Goal: Task Accomplishment & Management: Use online tool/utility

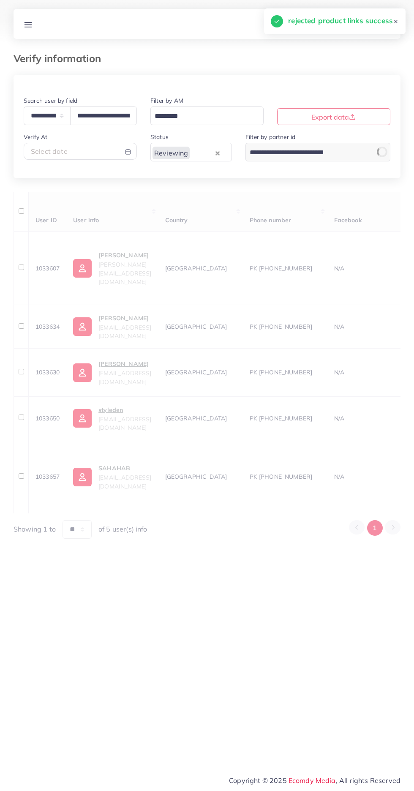
select select "*****"
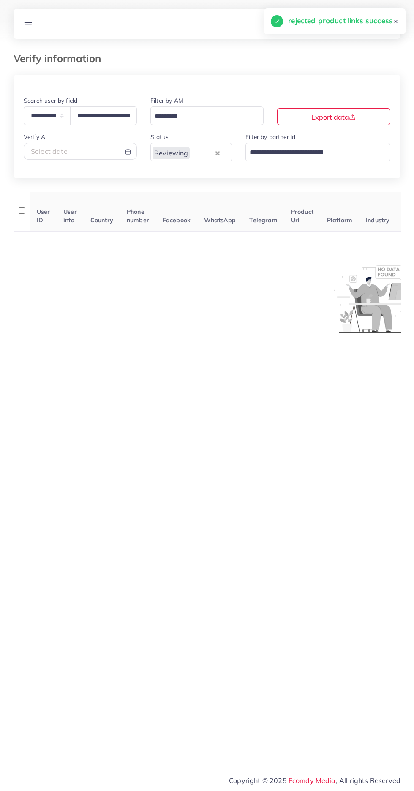
click at [30, 27] on icon at bounding box center [28, 24] width 9 height 9
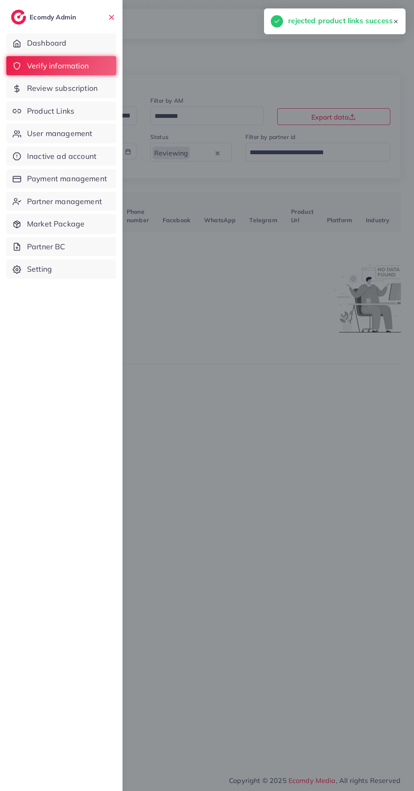
click at [27, 116] on link "Product Links" at bounding box center [61, 110] width 110 height 19
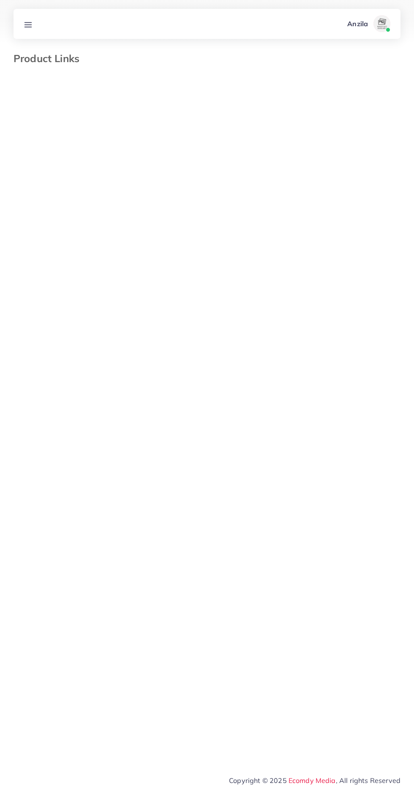
select select "*********"
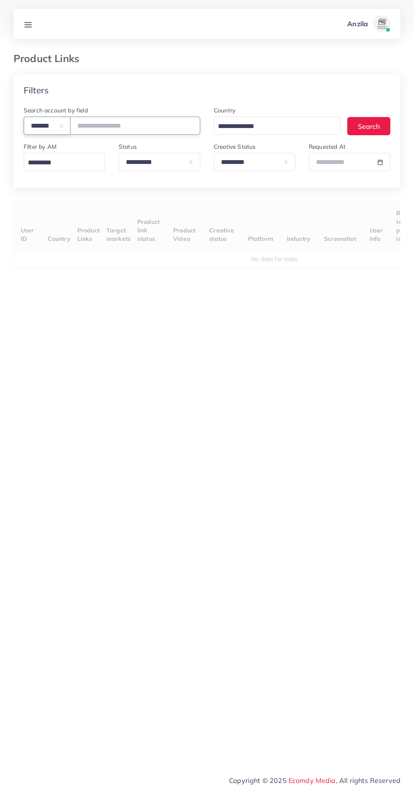
click at [38, 120] on select "**********" at bounding box center [47, 126] width 47 height 18
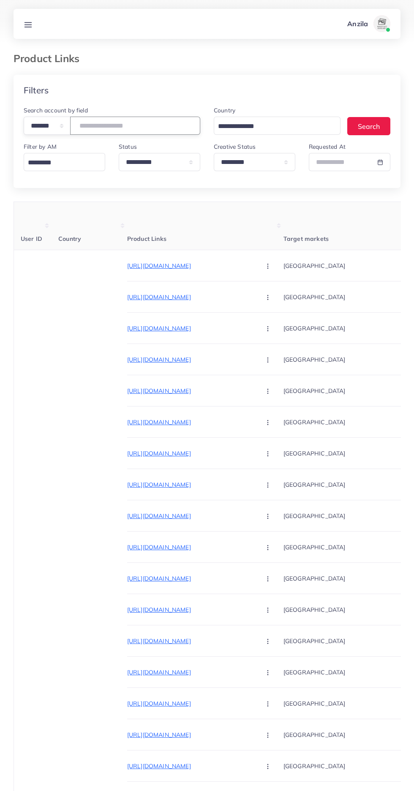
click at [119, 129] on input "number" at bounding box center [135, 126] width 130 height 18
click at [90, 122] on input "number" at bounding box center [135, 126] width 130 height 18
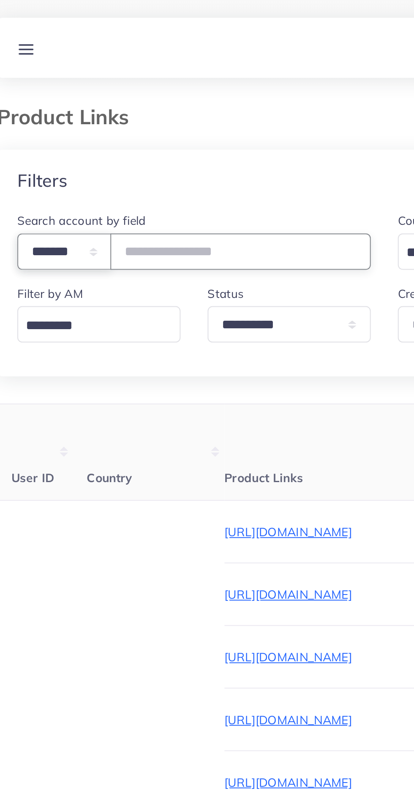
click at [39, 123] on select "**********" at bounding box center [47, 126] width 47 height 18
select select "*****"
click at [103, 126] on input "text" at bounding box center [135, 126] width 130 height 18
paste input "**********"
type input "**********"
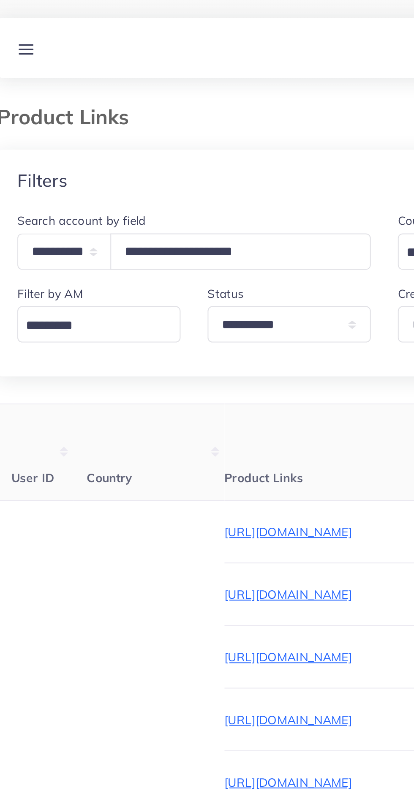
click at [75, 71] on div "Product Links" at bounding box center [207, 63] width 401 height 22
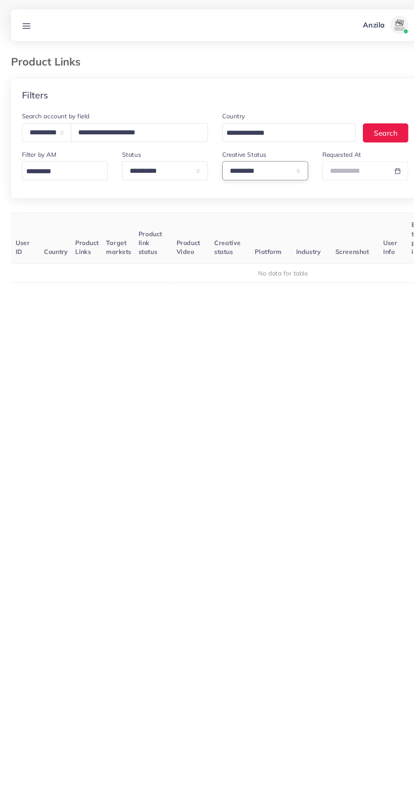
click at [227, 159] on select "**********" at bounding box center [255, 162] width 82 height 18
select select
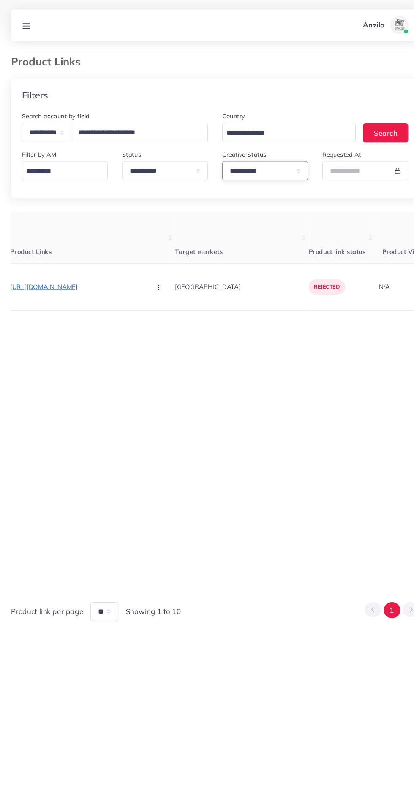
scroll to position [0, 99]
click at [57, 271] on p "https://timenest.pk/products/rolex-oyster-perpetual-datejust-classic-luxury-by-…" at bounding box center [91, 272] width 127 height 10
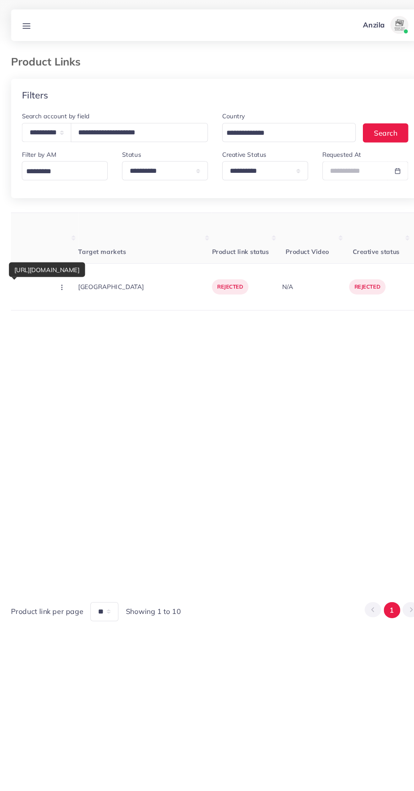
scroll to position [0, 217]
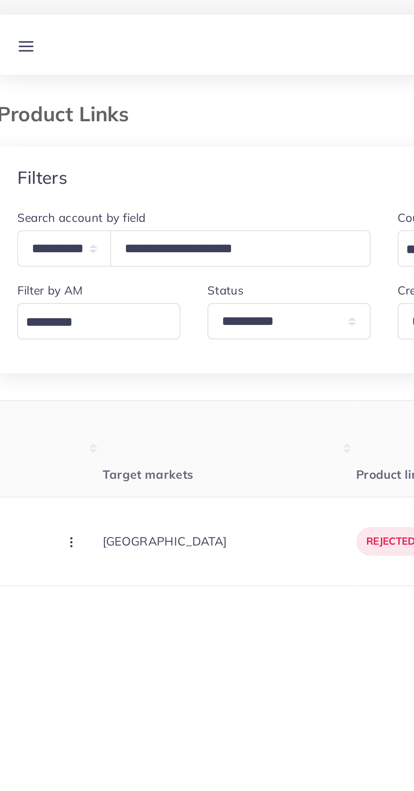
click at [29, 25] on line at bounding box center [28, 25] width 7 height 0
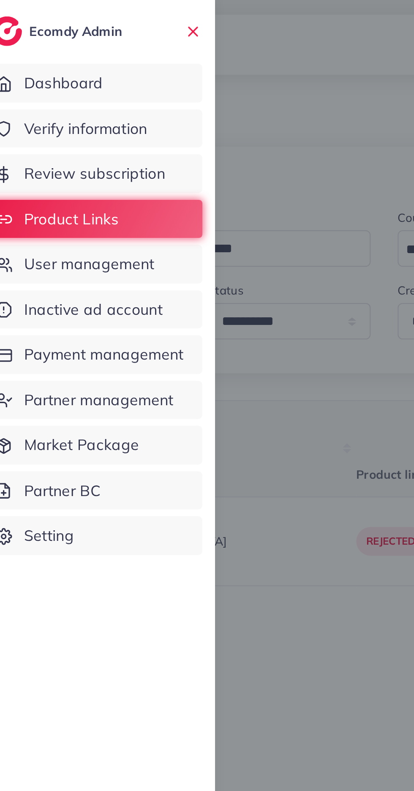
click at [46, 65] on span "Verify information" at bounding box center [58, 65] width 62 height 11
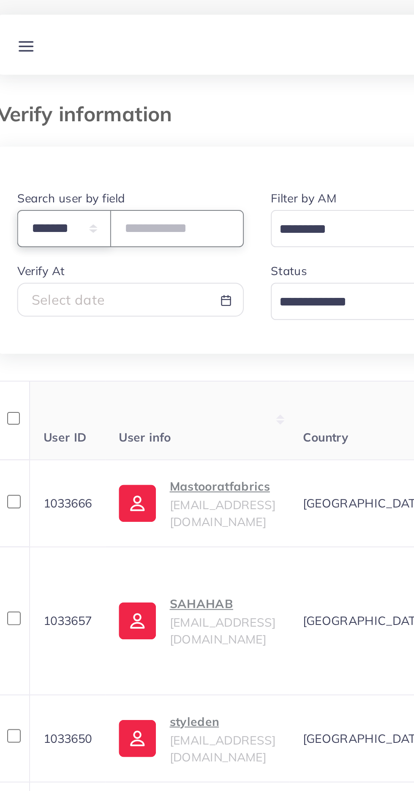
click at [51, 120] on select "**********" at bounding box center [47, 116] width 47 height 18
select select "*****"
paste input "**********"
type input "**********"
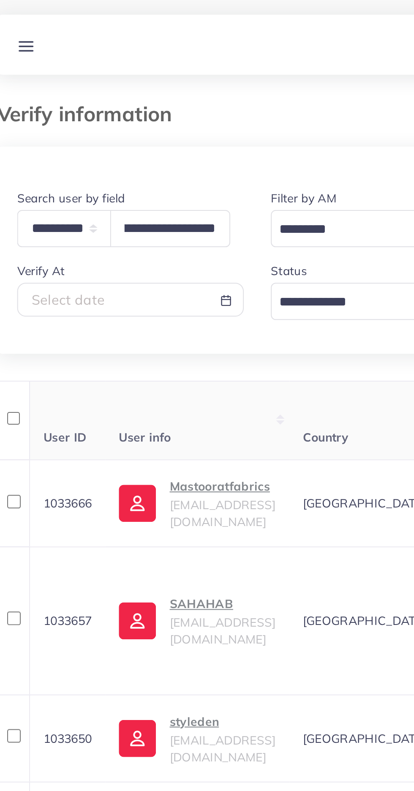
click at [91, 201] on th "User info" at bounding box center [114, 212] width 92 height 40
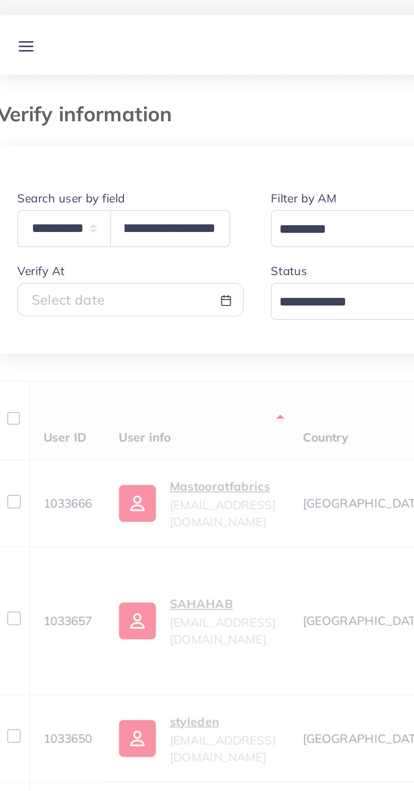
scroll to position [0, 0]
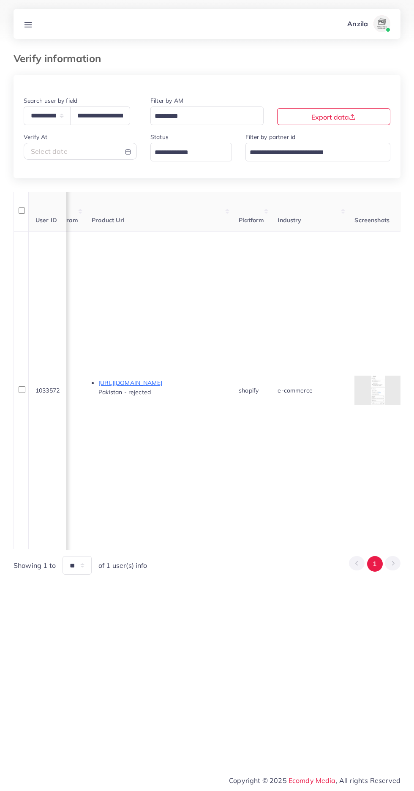
scroll to position [0, 493]
click at [29, 28] on icon at bounding box center [28, 24] width 9 height 9
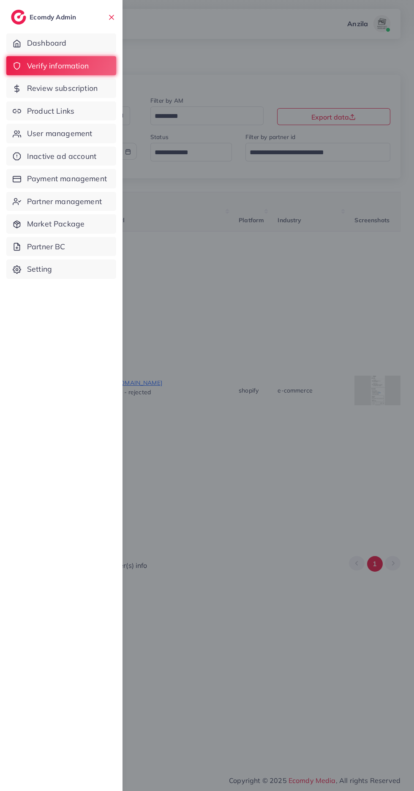
click at [39, 111] on span "Product Links" at bounding box center [50, 111] width 47 height 11
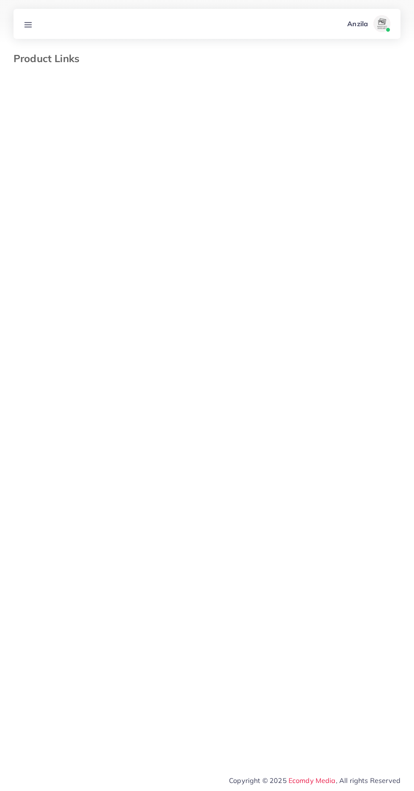
select select "*********"
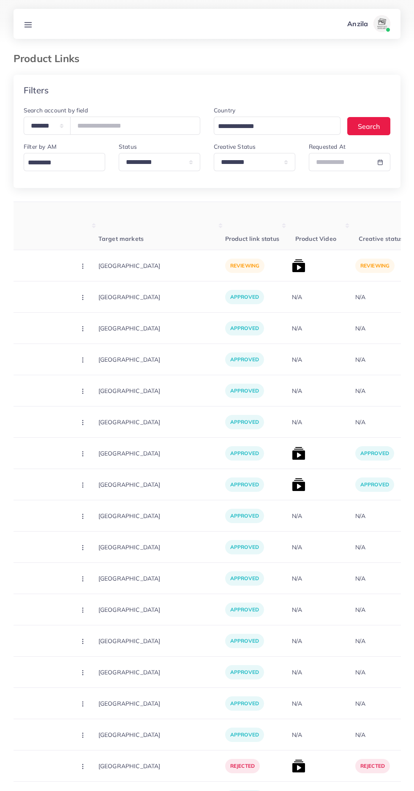
click at [24, 267] on p "https://pakwall.store/products/windproof-anti-dust-full-face-masks-cycling-ski-…" at bounding box center [5, 266] width 127 height 10
click at [82, 266] on circle "button" at bounding box center [82, 266] width 0 height 0
click at [87, 293] on span "Approve" at bounding box center [101, 291] width 28 height 8
click at [292, 267] on img at bounding box center [299, 266] width 14 height 14
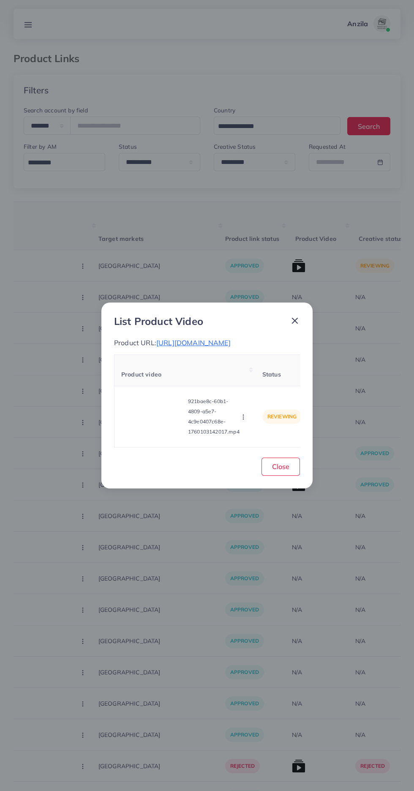
click at [145, 436] on video at bounding box center [152, 417] width 63 height 38
click at [143, 430] on div at bounding box center [152, 417] width 63 height 38
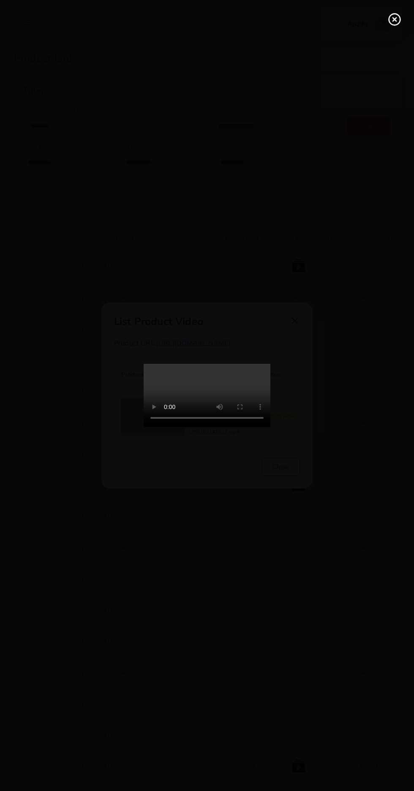
click at [395, 19] on line at bounding box center [394, 19] width 3 height 3
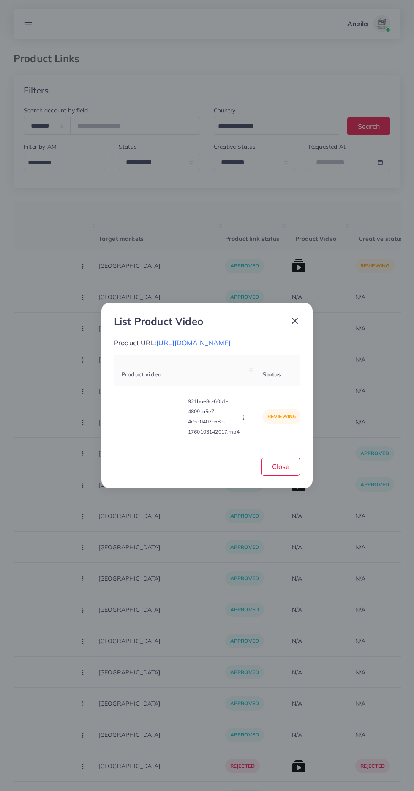
click at [244, 418] on circle "button" at bounding box center [243, 417] width 0 height 0
click at [259, 400] on span "Reject" at bounding box center [258, 396] width 20 height 8
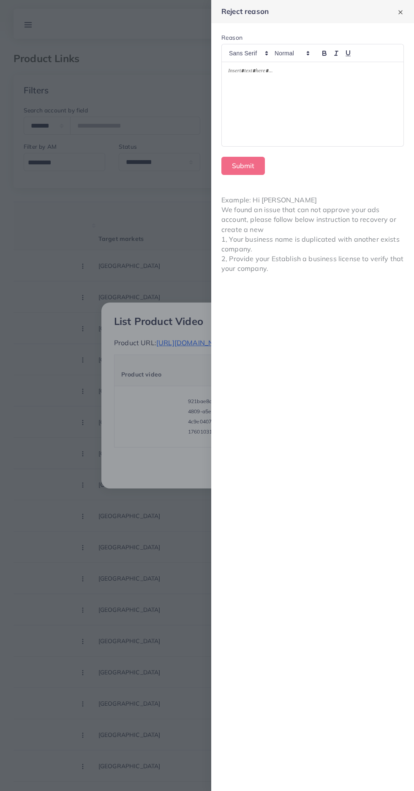
click at [246, 101] on div at bounding box center [313, 104] width 182 height 84
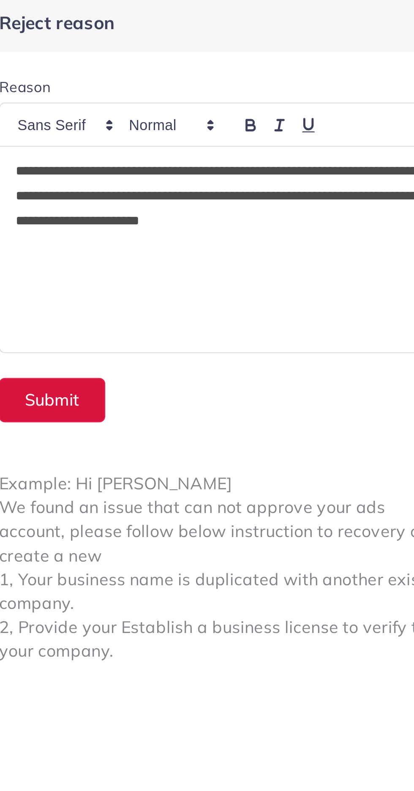
click at [241, 164] on button "Submit" at bounding box center [244, 166] width 44 height 18
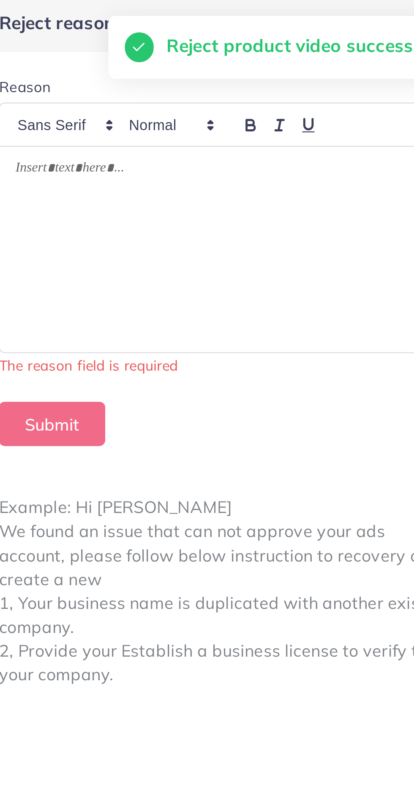
click at [319, 68] on p at bounding box center [312, 72] width 169 height 10
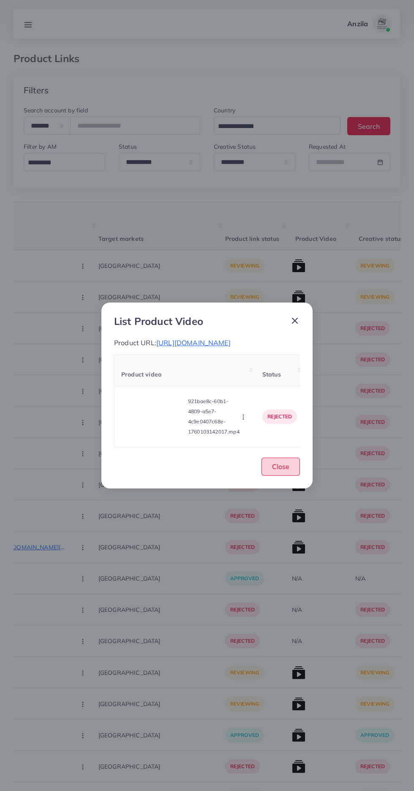
click at [288, 476] on button "Close" at bounding box center [281, 467] width 38 height 18
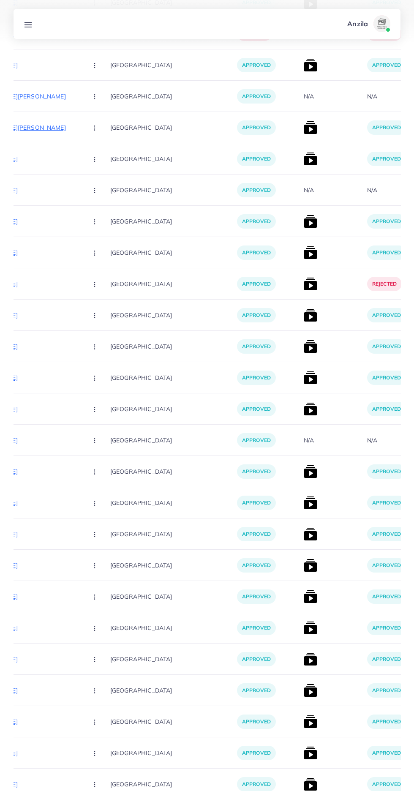
scroll to position [5284, 0]
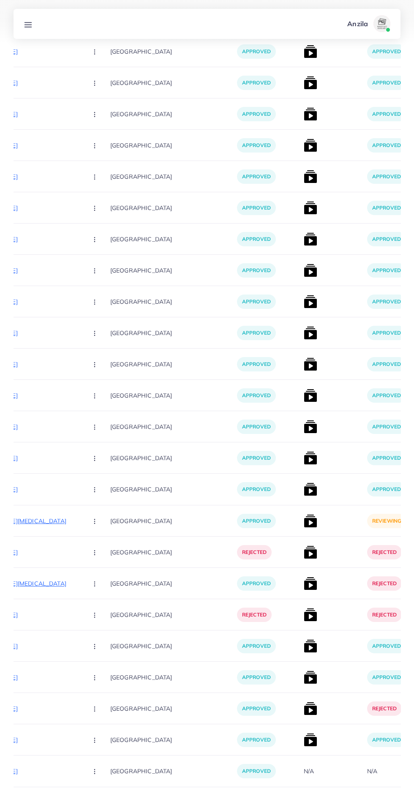
click at [304, 521] on img at bounding box center [311, 522] width 14 height 14
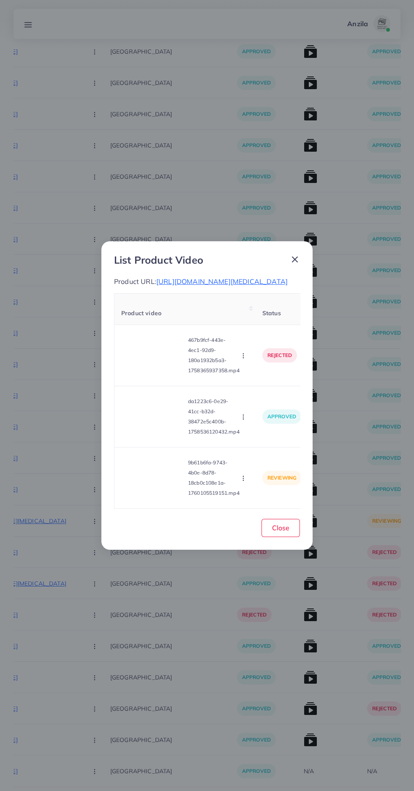
click at [151, 497] on video at bounding box center [152, 478] width 63 height 38
click at [154, 484] on circle at bounding box center [153, 477] width 11 height 11
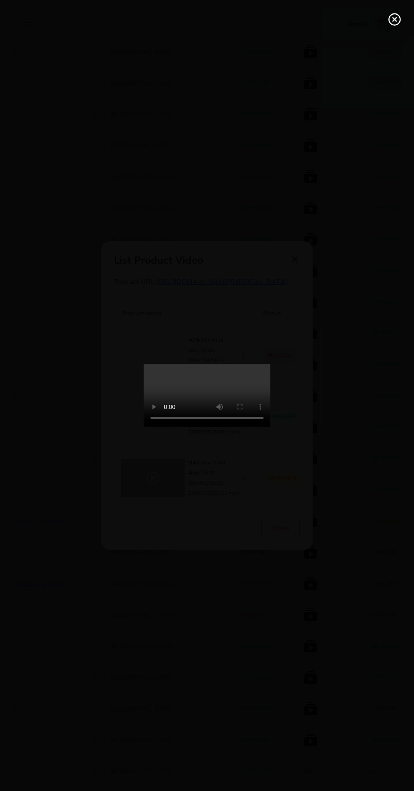
click at [390, 19] on circle at bounding box center [394, 19] width 11 height 11
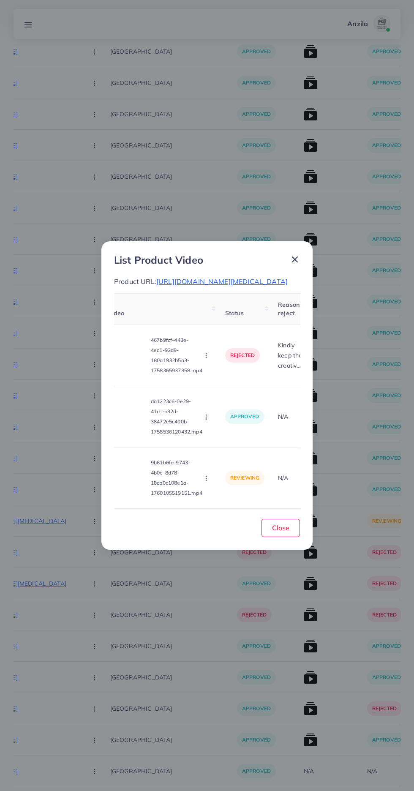
scroll to position [0, 0]
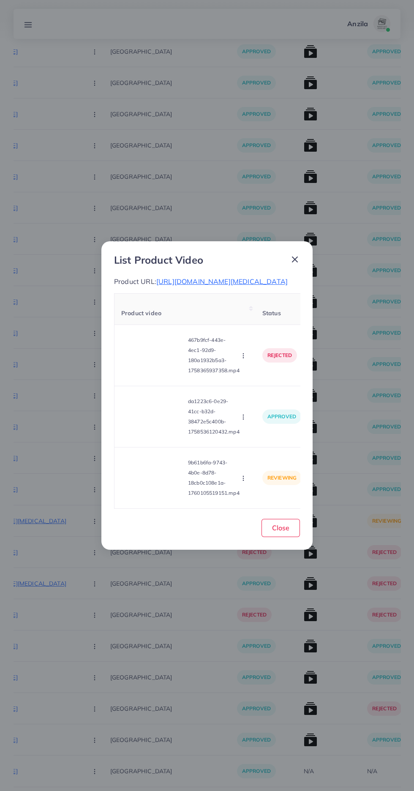
click at [244, 481] on circle "button" at bounding box center [243, 480] width 0 height 0
click at [177, 436] on video at bounding box center [152, 417] width 63 height 38
click at [169, 436] on div at bounding box center [152, 417] width 63 height 38
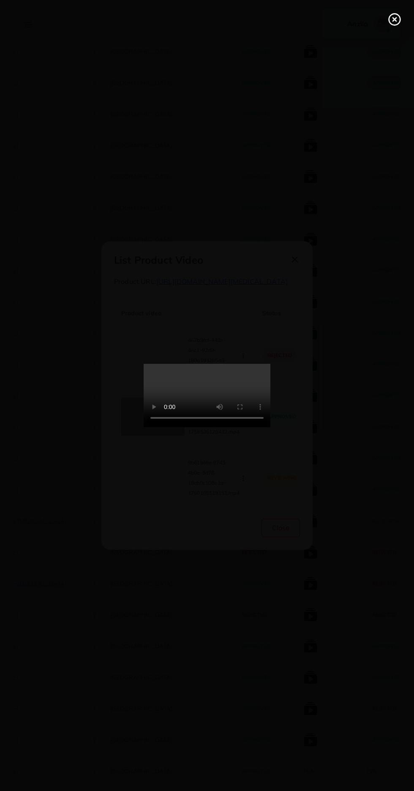
click at [391, 23] on circle at bounding box center [394, 19] width 11 height 11
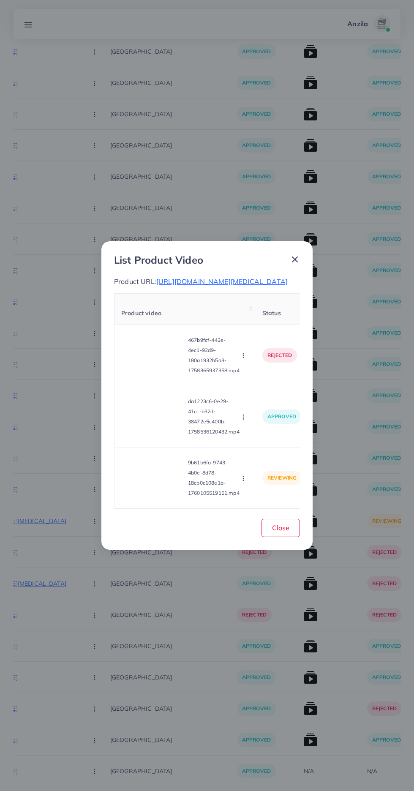
click at [245, 482] on icon "button" at bounding box center [243, 478] width 7 height 7
click at [263, 462] on span "Reject" at bounding box center [258, 457] width 20 height 8
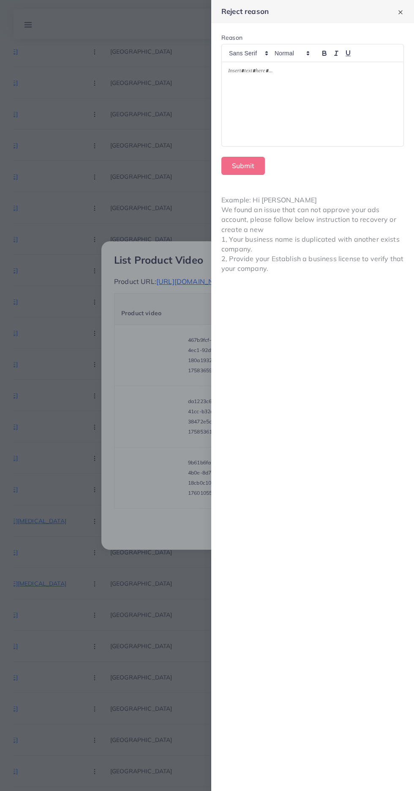
scroll to position [5284, 0]
click at [236, 51] on span at bounding box center [248, 53] width 46 height 10
click at [273, 116] on div at bounding box center [313, 104] width 182 height 84
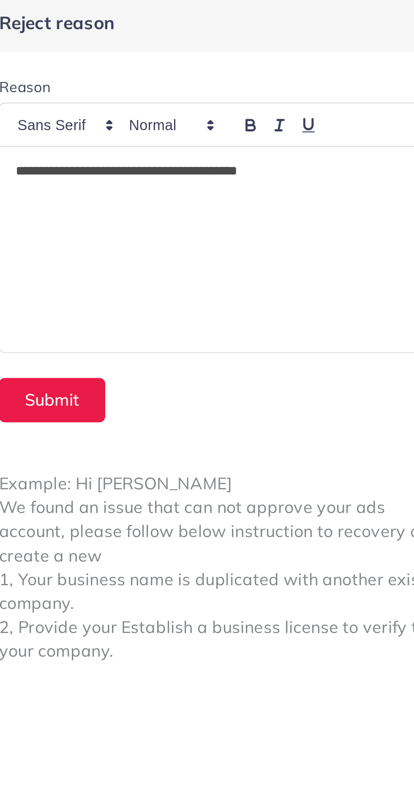
click at [232, 70] on p "**********" at bounding box center [312, 72] width 169 height 10
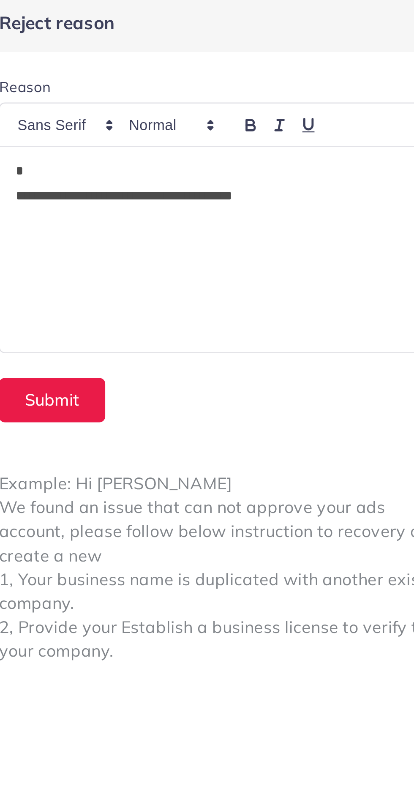
click at [337, 79] on p "**********" at bounding box center [312, 82] width 169 height 10
click at [244, 65] on div "**********" at bounding box center [313, 104] width 182 height 84
click at [343, 80] on p "**********" at bounding box center [312, 82] width 169 height 10
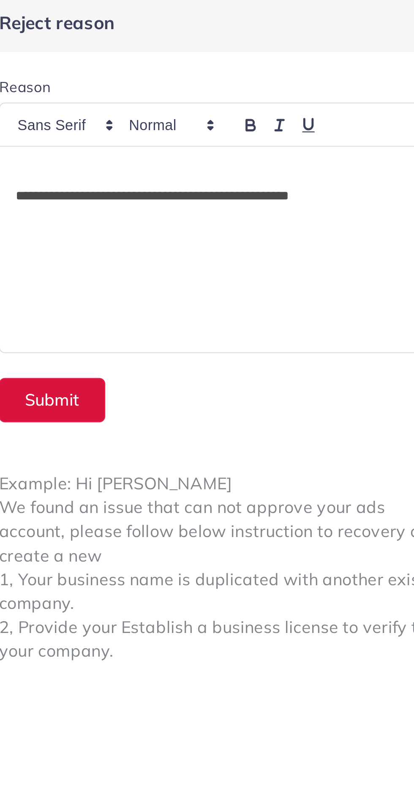
click at [243, 169] on button "Submit" at bounding box center [244, 166] width 44 height 18
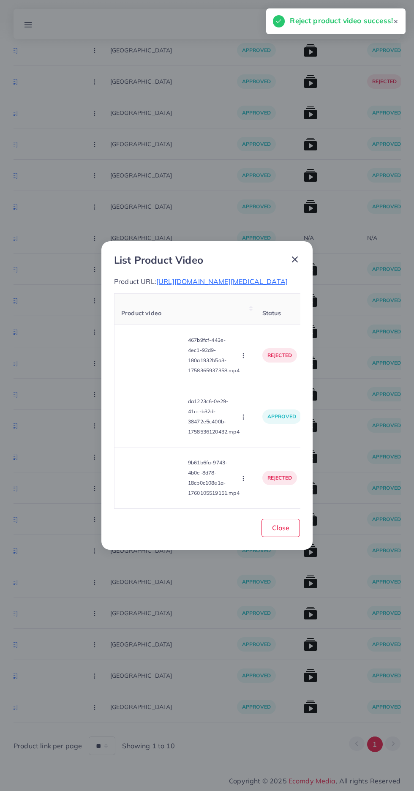
scroll to position [5066, 0]
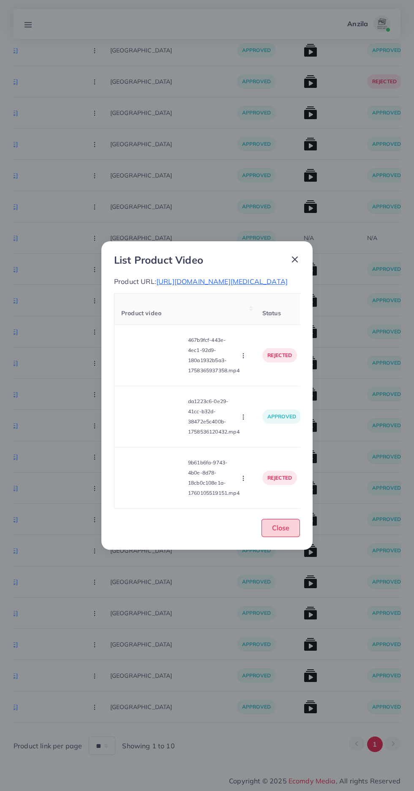
click at [281, 532] on span "Close" at bounding box center [280, 528] width 17 height 8
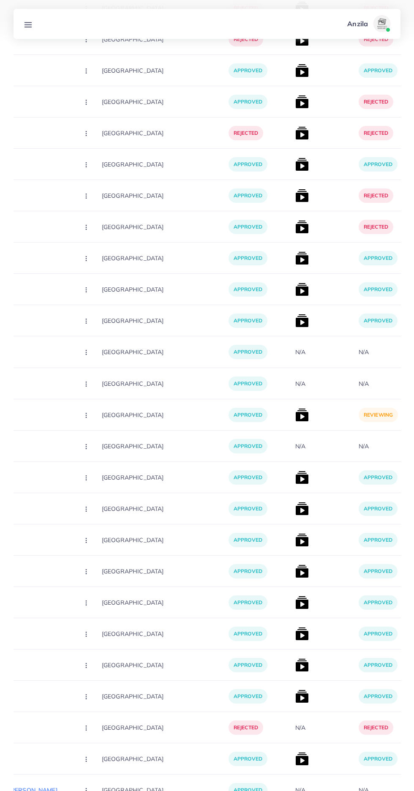
scroll to position [4150, 0]
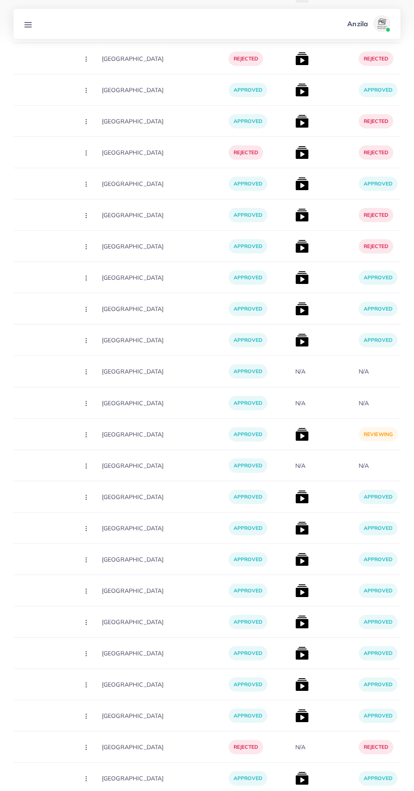
click at [296, 437] on img at bounding box center [303, 435] width 14 height 14
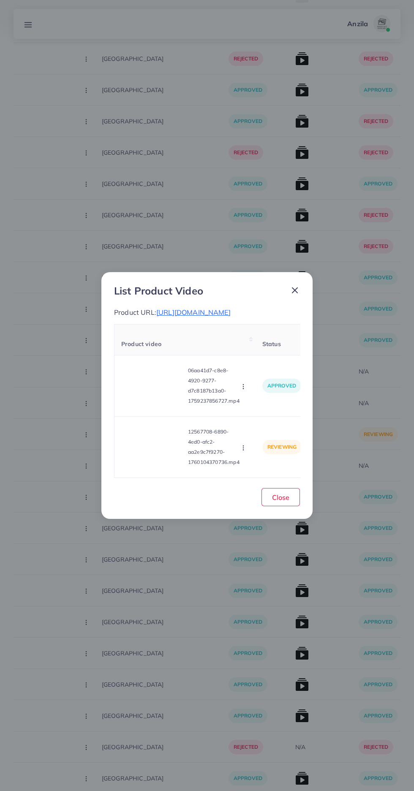
click at [150, 440] on video at bounding box center [152, 447] width 63 height 38
click at [165, 436] on div at bounding box center [152, 447] width 63 height 38
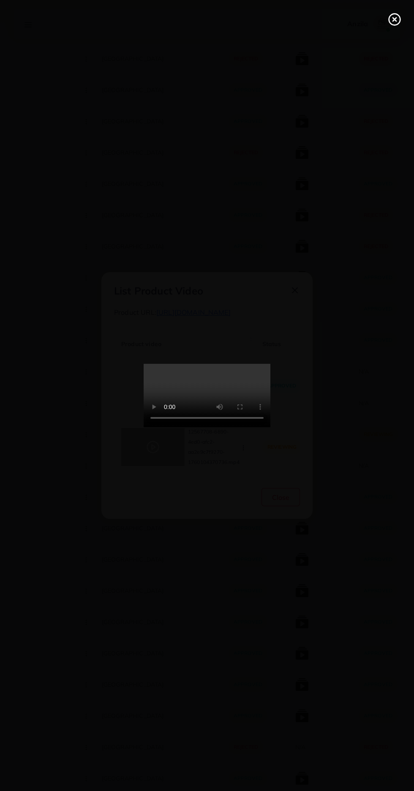
click at [391, 20] on icon at bounding box center [395, 20] width 14 height 14
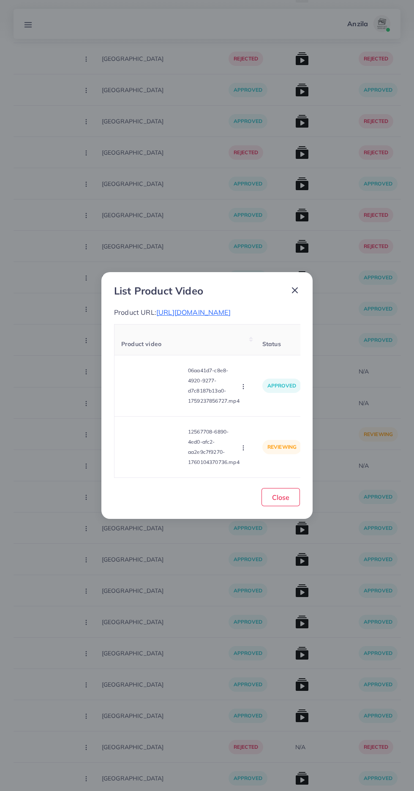
click at [176, 316] on span "https://arch-beat.com/products/arch-horizon" at bounding box center [193, 312] width 74 height 8
click at [244, 448] on circle "button" at bounding box center [243, 448] width 0 height 0
click at [244, 408] on icon at bounding box center [241, 409] width 6 height 6
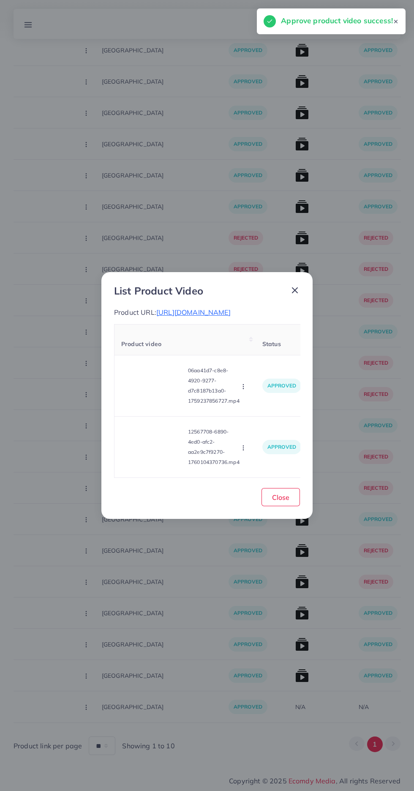
scroll to position [3814, 0]
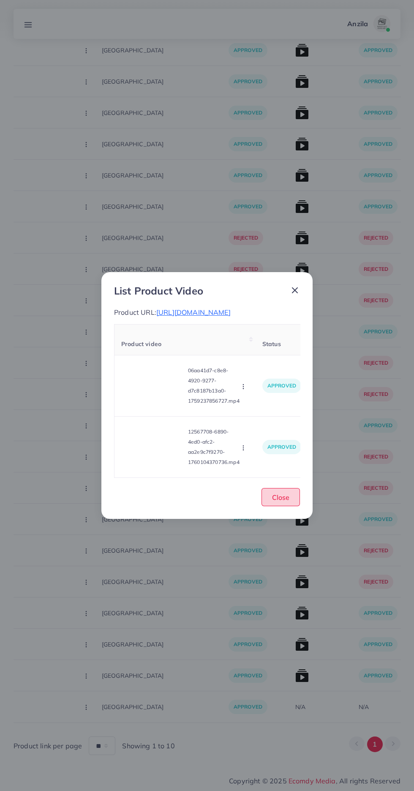
click at [292, 498] on button "Close" at bounding box center [281, 497] width 38 height 18
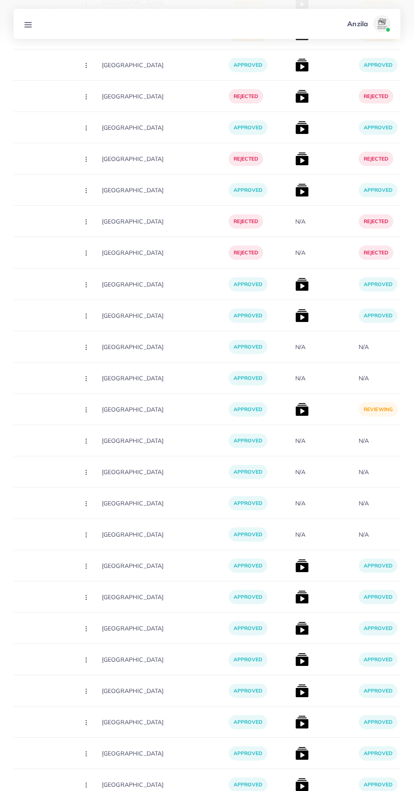
scroll to position [672, 0]
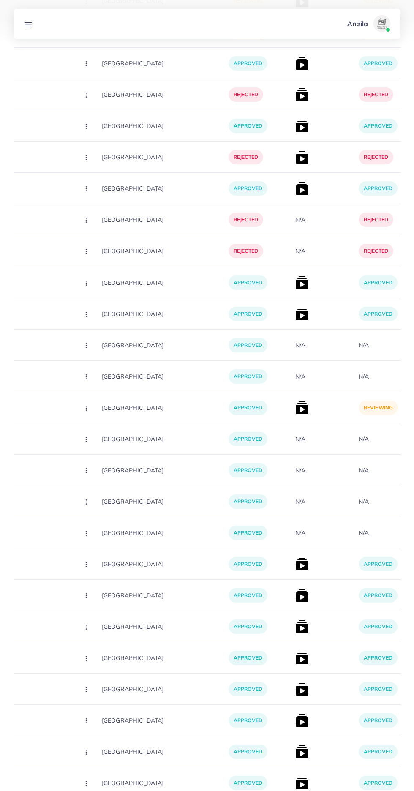
click at [296, 414] on img at bounding box center [303, 408] width 14 height 14
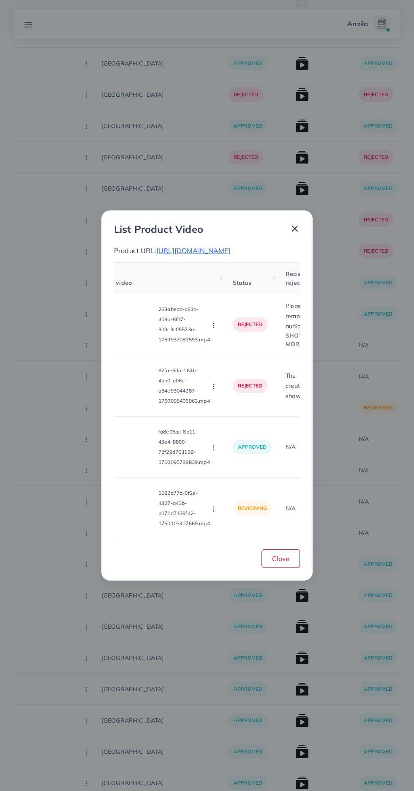
scroll to position [0, 0]
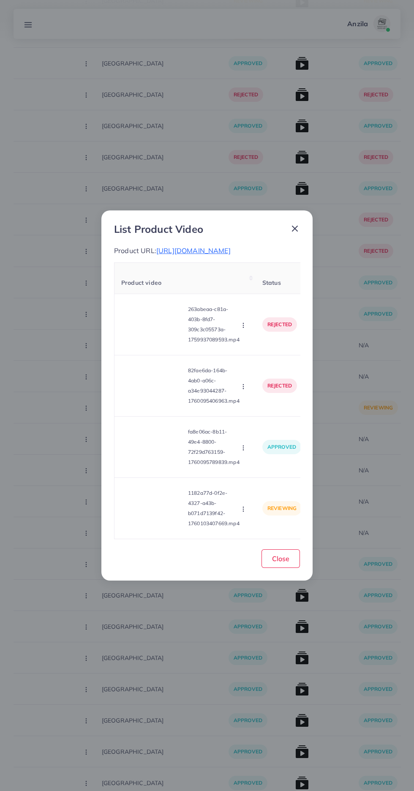
click at [152, 513] on video at bounding box center [152, 509] width 63 height 38
click at [155, 501] on div at bounding box center [152, 509] width 63 height 38
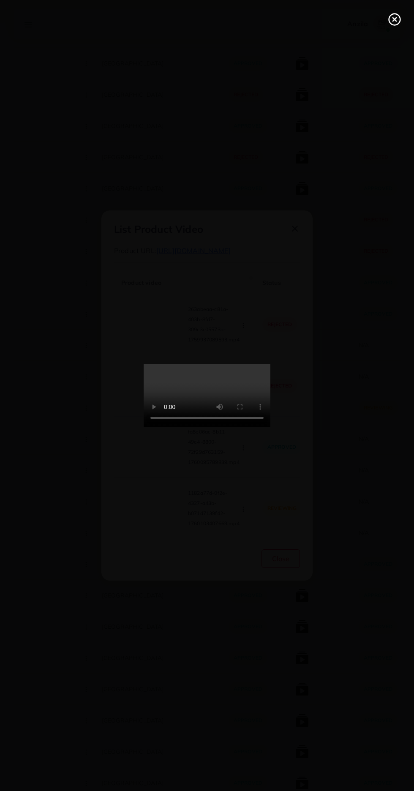
click at [395, 14] on circle at bounding box center [394, 19] width 11 height 11
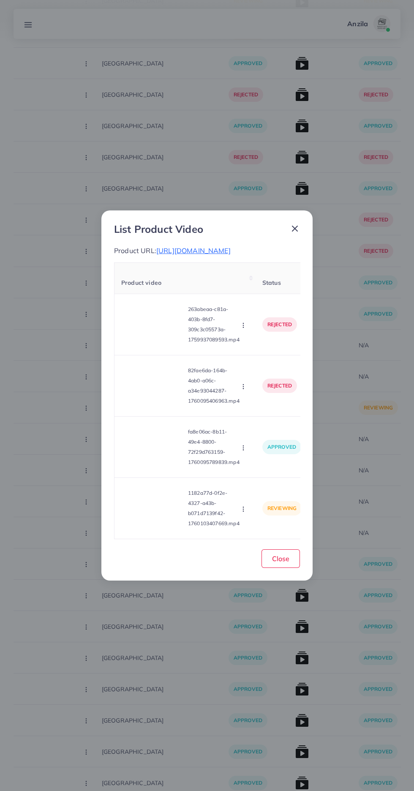
click at [243, 526] on div "1182a77d-0f2e-4327-a43b-b071d7139f42-1760103407669.mp4 Approve Reject" at bounding box center [185, 508] width 128 height 47
click at [245, 509] on icon "button" at bounding box center [243, 509] width 7 height 7
click at [264, 496] on link "Reject" at bounding box center [263, 488] width 67 height 19
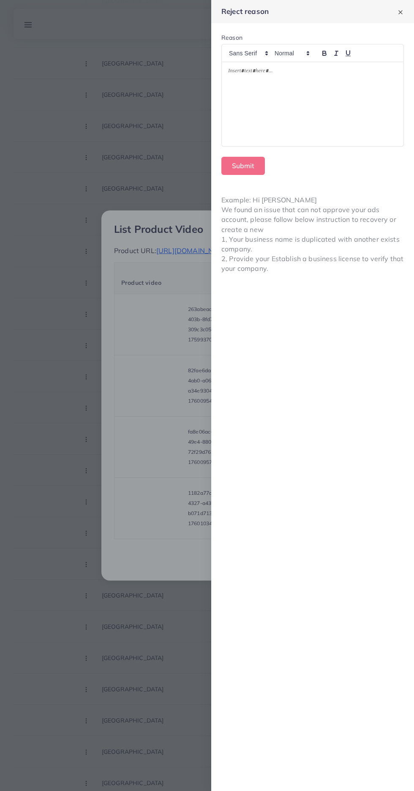
click at [254, 113] on div at bounding box center [313, 104] width 182 height 84
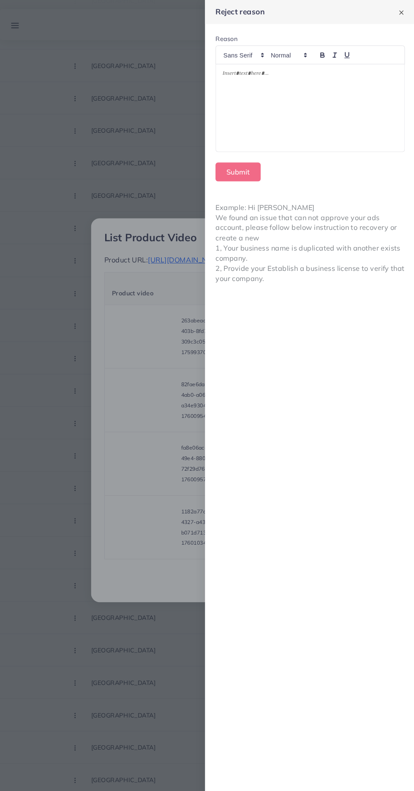
scroll to position [672, 0]
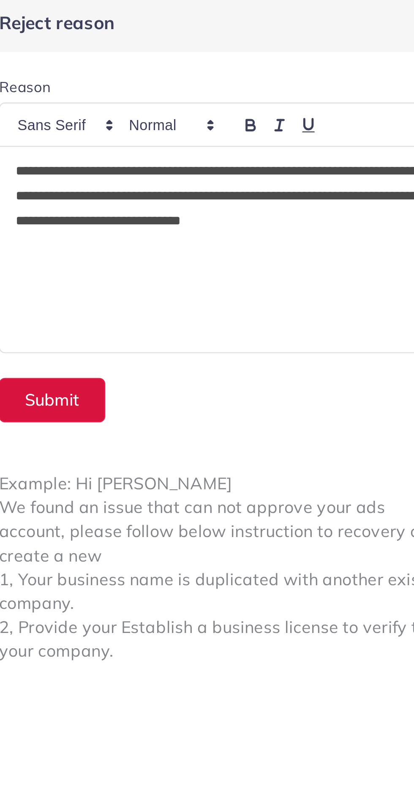
click at [245, 162] on button "Submit" at bounding box center [244, 166] width 44 height 18
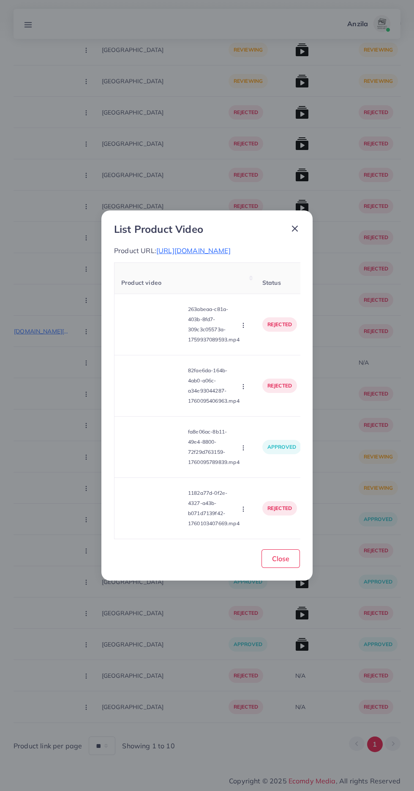
scroll to position [216, 0]
click at [281, 560] on span "Close" at bounding box center [280, 559] width 17 height 8
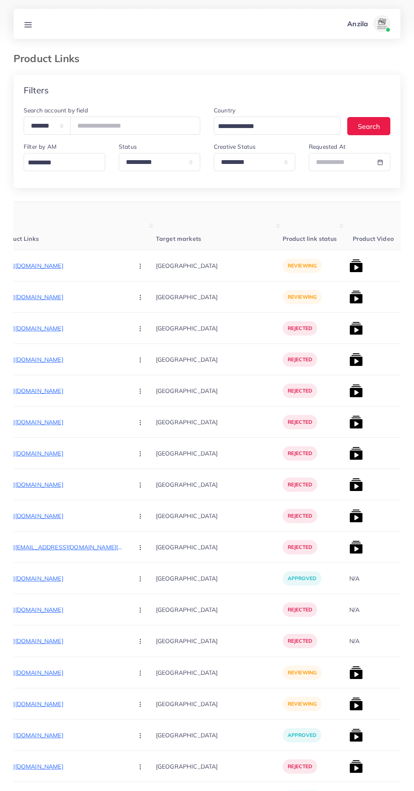
scroll to position [0, 121]
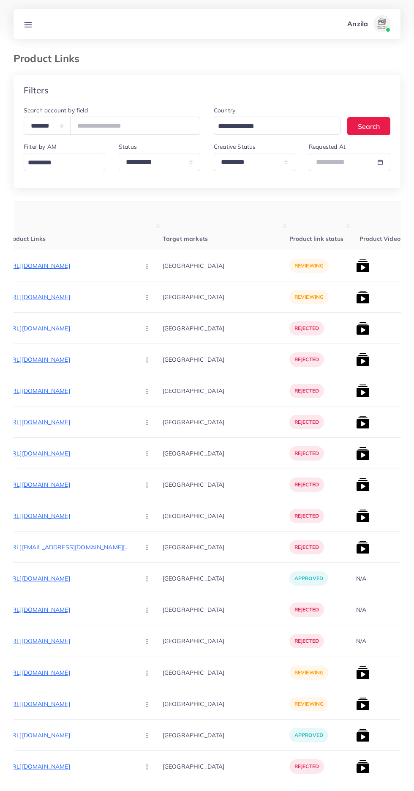
click at [147, 265] on circle "button" at bounding box center [147, 264] width 0 height 0
click at [142, 312] on icon at bounding box center [145, 311] width 6 height 6
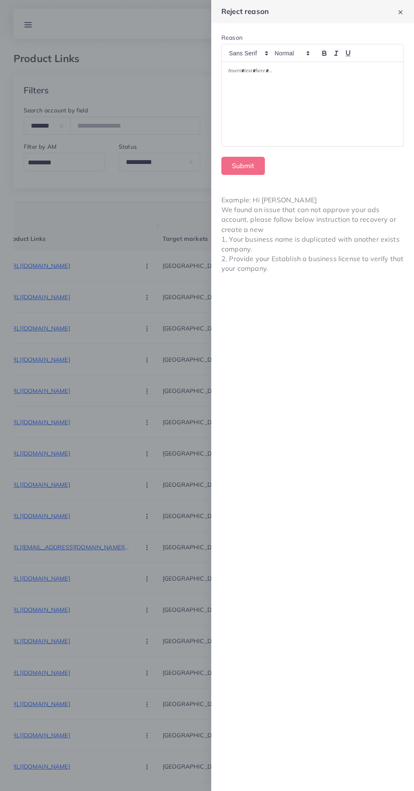
click at [266, 120] on div at bounding box center [313, 104] width 182 height 84
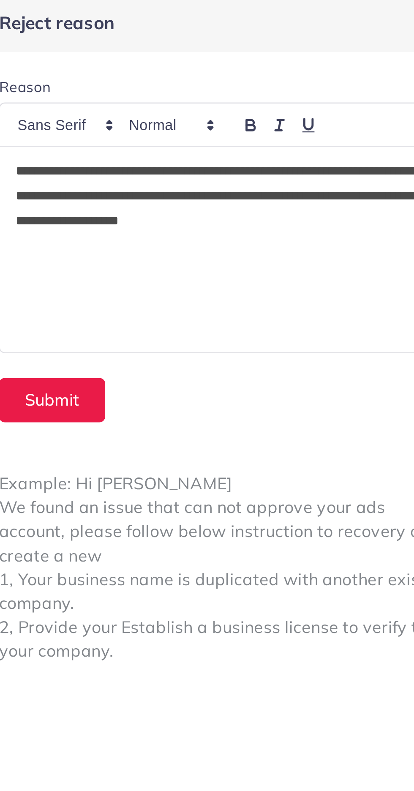
click at [234, 74] on p "**********" at bounding box center [312, 82] width 169 height 30
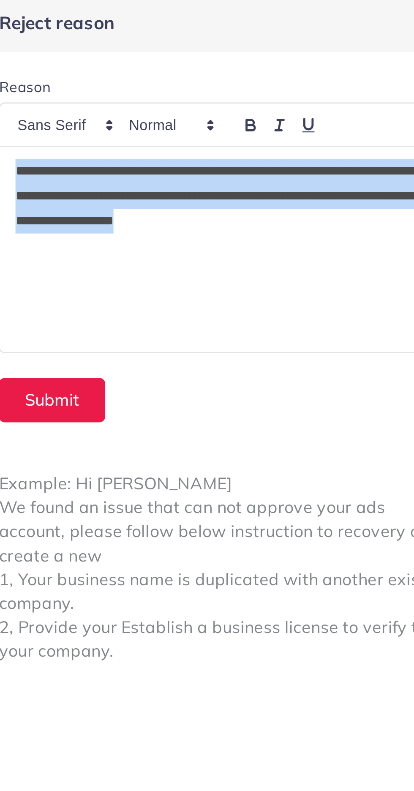
copy p "**********"
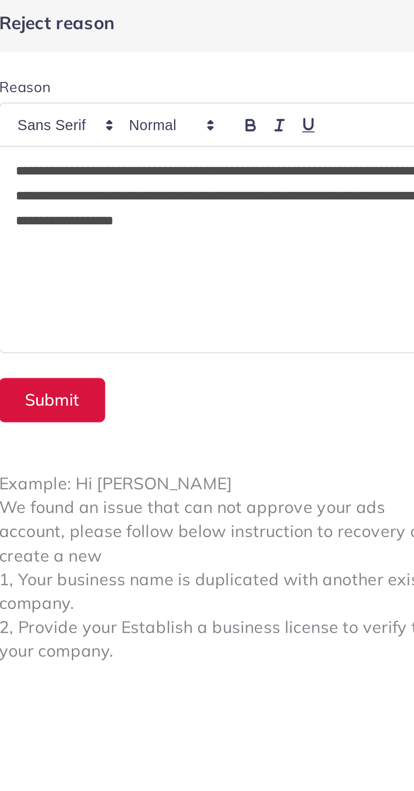
click at [247, 168] on button "Submit" at bounding box center [244, 166] width 44 height 18
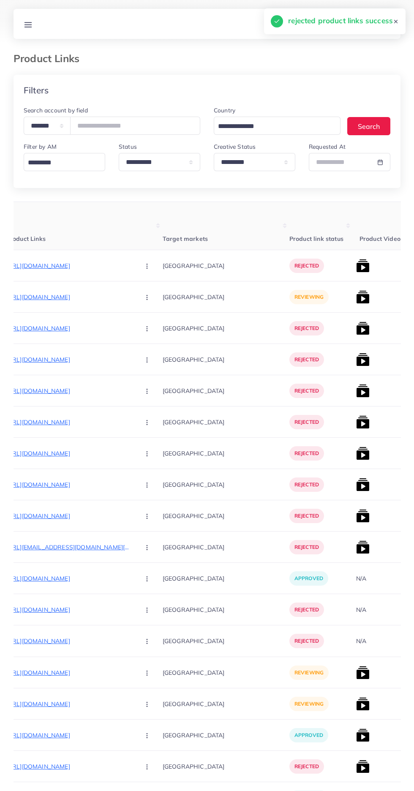
scroll to position [0, 120]
click at [148, 298] on circle "button" at bounding box center [148, 297] width 0 height 0
click at [143, 343] on icon at bounding box center [146, 342] width 6 height 6
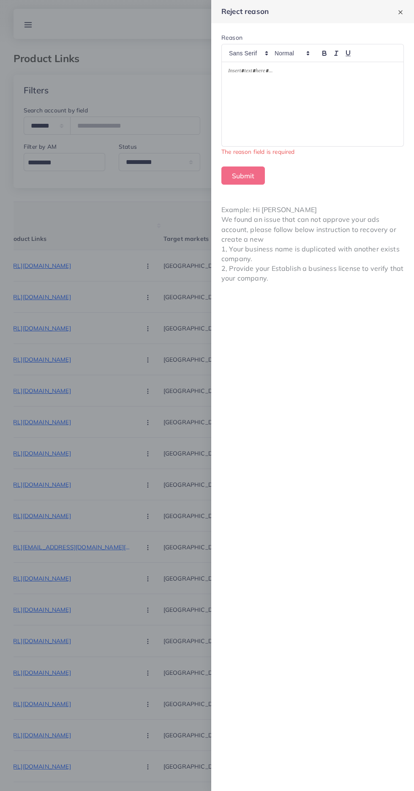
click at [260, 124] on div at bounding box center [313, 104] width 182 height 84
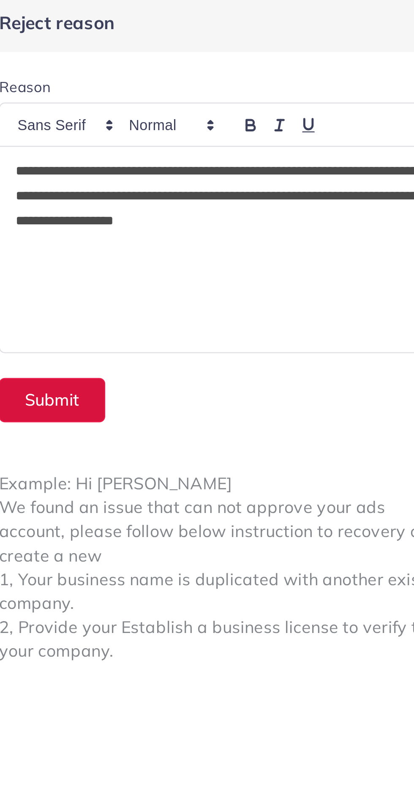
click at [236, 169] on button "Submit" at bounding box center [244, 166] width 44 height 18
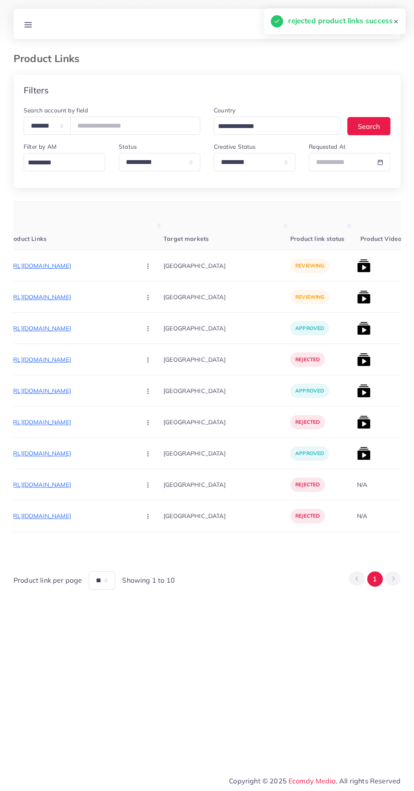
scroll to position [0, 135]
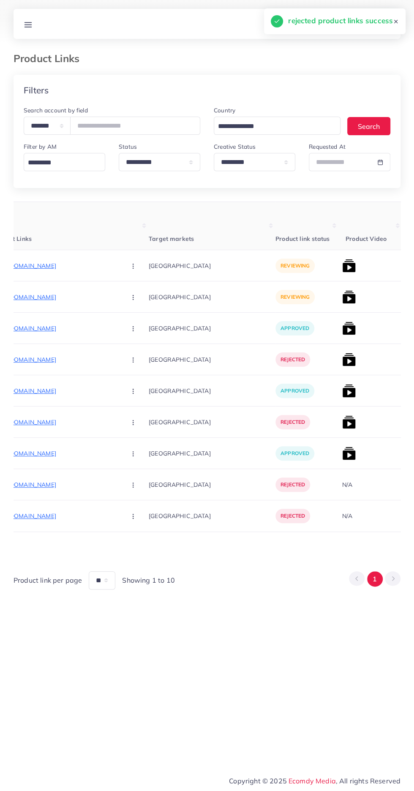
click at [46, 266] on p "https://jkbrands.website/products/solar-glasses-style-that-shines-with-the-sun-…" at bounding box center [55, 266] width 127 height 10
click at [72, 268] on p "https://jkbrands.website/products/solar-glasses-style-that-shines-with-the-sun-…" at bounding box center [55, 266] width 127 height 10
click at [119, 265] on button "button" at bounding box center [134, 265] width 30 height 19
click at [128, 293] on icon at bounding box center [131, 293] width 6 height 6
click at [44, 296] on p "https://jkbrands.website/products/solar-glasses-style-that-shines-with-the-sun-1" at bounding box center [55, 297] width 127 height 10
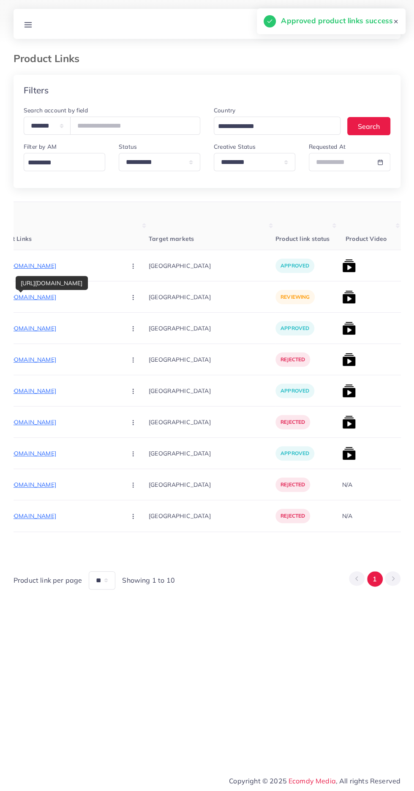
click at [119, 299] on button "button" at bounding box center [134, 296] width 30 height 19
click at [137, 323] on span "Approve" at bounding box center [151, 323] width 28 height 8
click at [342, 261] on img at bounding box center [349, 266] width 14 height 14
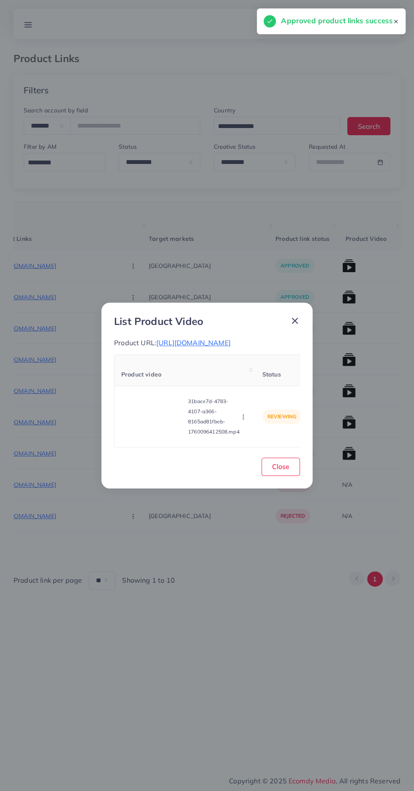
click at [149, 418] on video at bounding box center [152, 417] width 63 height 38
click at [166, 425] on div at bounding box center [152, 417] width 63 height 38
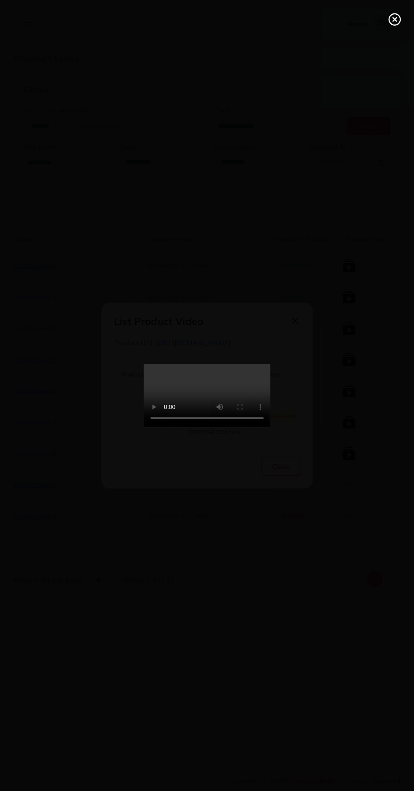
click at [395, 19] on line at bounding box center [394, 19] width 3 height 3
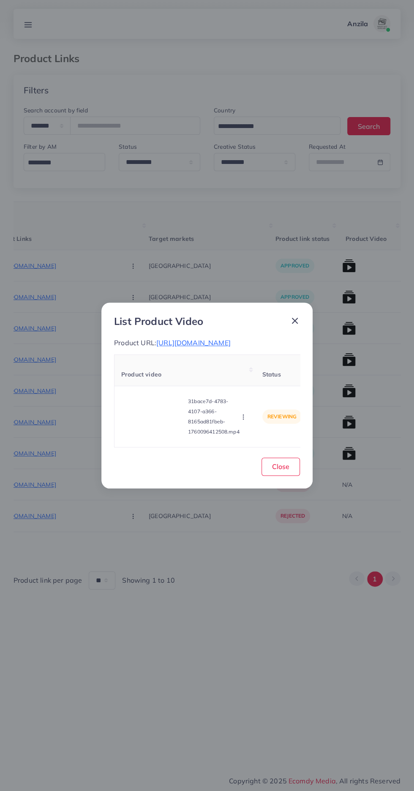
click at [244, 418] on circle "button" at bounding box center [243, 417] width 0 height 0
click at [260, 382] on span "Approve" at bounding box center [262, 377] width 28 height 8
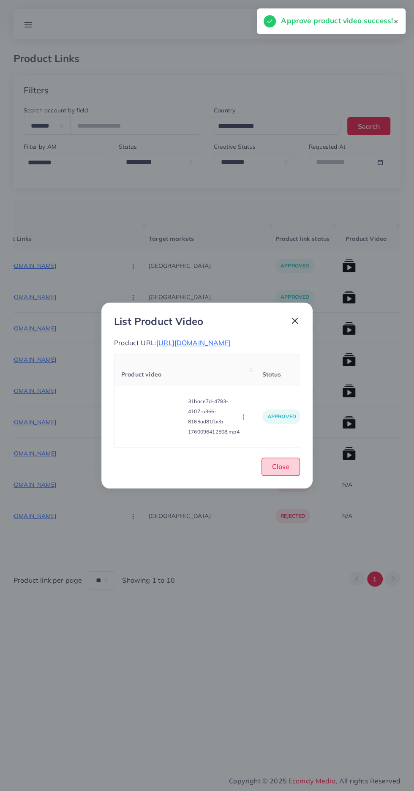
click at [282, 471] on span "Close" at bounding box center [280, 467] width 17 height 8
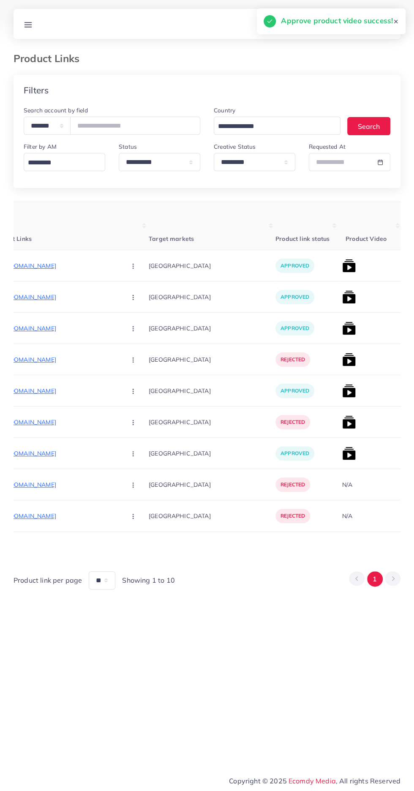
click at [342, 298] on img at bounding box center [349, 297] width 14 height 14
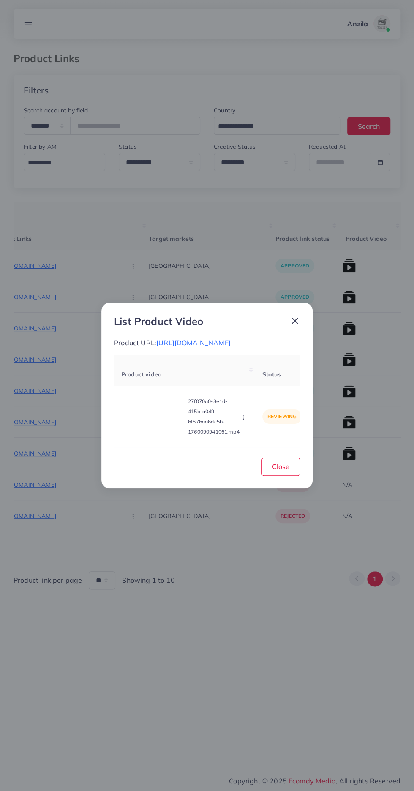
click at [154, 432] on video at bounding box center [152, 417] width 63 height 38
click at [154, 432] on div at bounding box center [152, 417] width 63 height 38
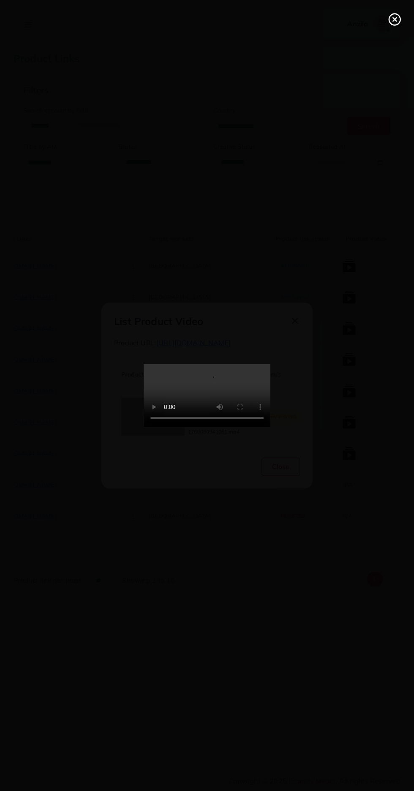
click at [395, 19] on line at bounding box center [394, 19] width 3 height 3
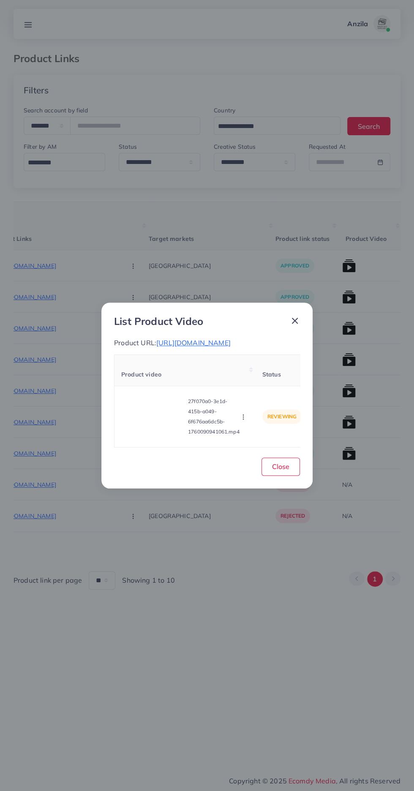
click at [244, 419] on circle "button" at bounding box center [243, 419] width 0 height 0
click at [269, 380] on span "Approve" at bounding box center [262, 377] width 28 height 8
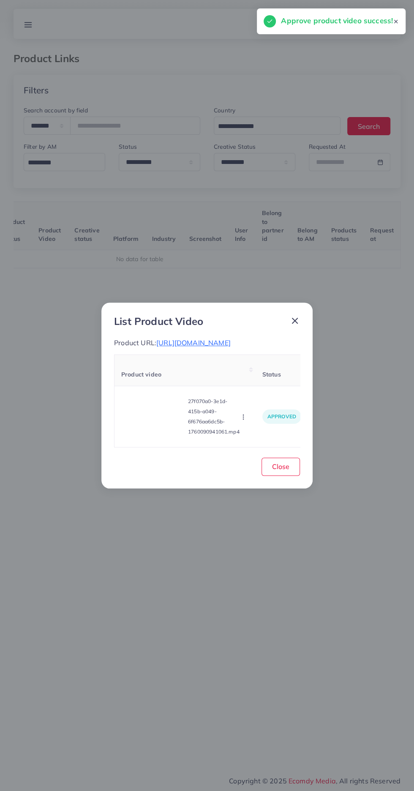
scroll to position [0, 132]
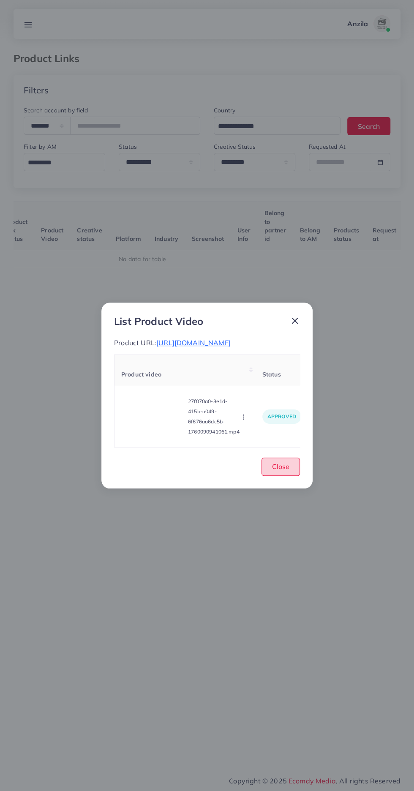
click at [295, 476] on button "Close" at bounding box center [281, 467] width 38 height 18
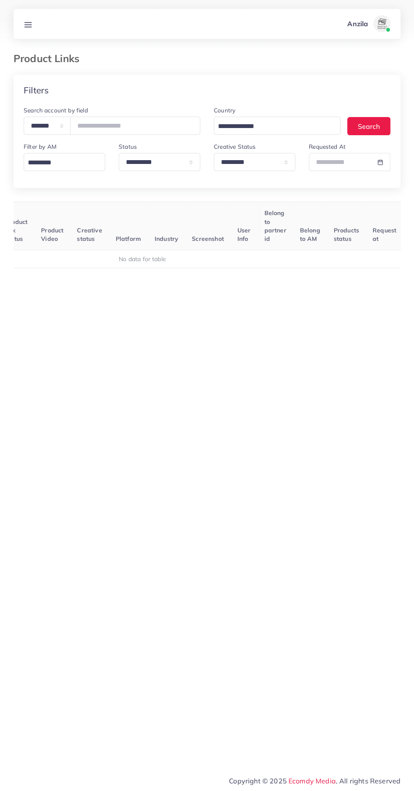
click at [28, 22] on line at bounding box center [28, 22] width 7 height 0
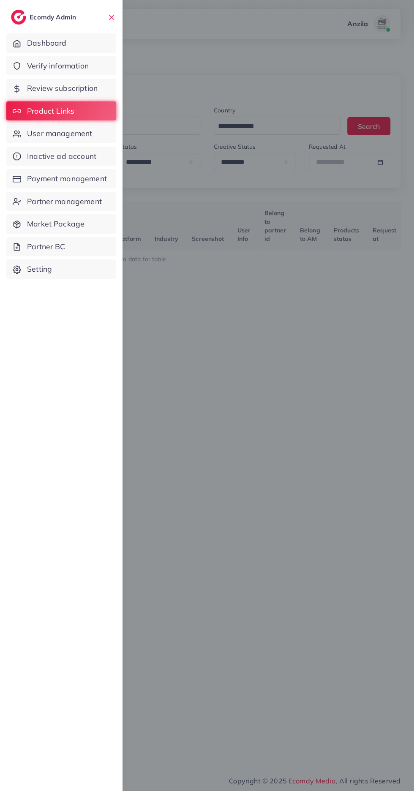
click at [30, 62] on span "Verify information" at bounding box center [58, 65] width 62 height 11
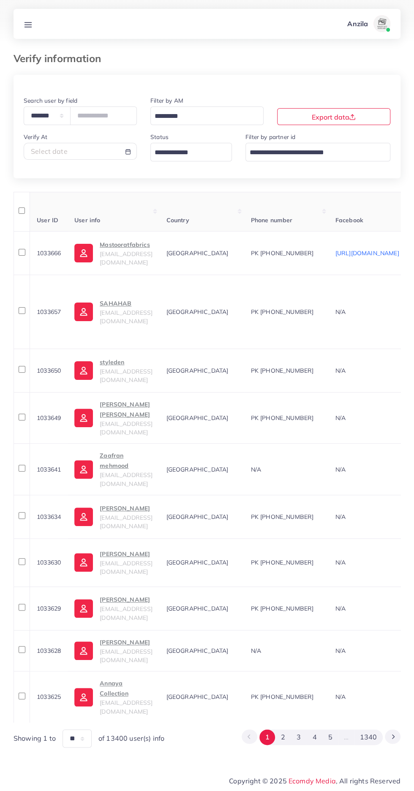
click at [171, 151] on input "Search for option" at bounding box center [186, 152] width 69 height 13
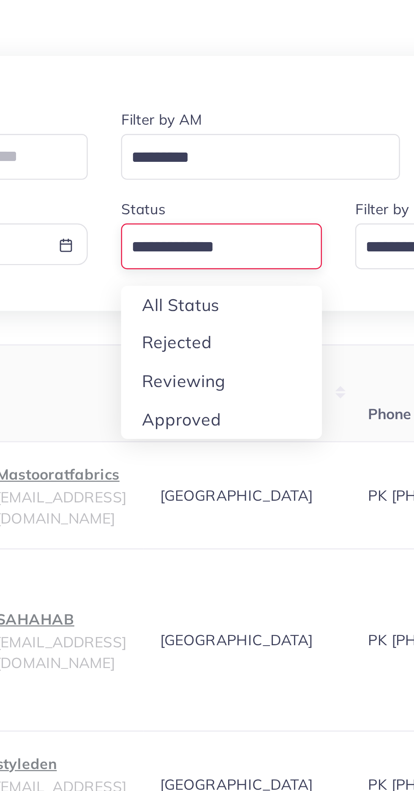
click at [209, 211] on div "**********" at bounding box center [207, 411] width 387 height 673
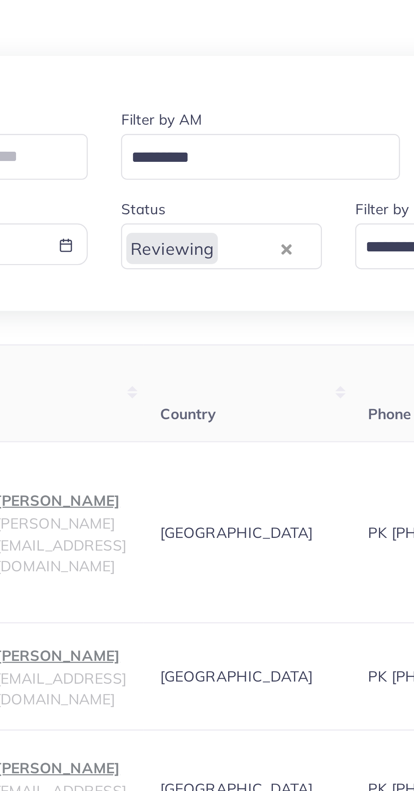
click at [129, 88] on div at bounding box center [207, 85] width 387 height 21
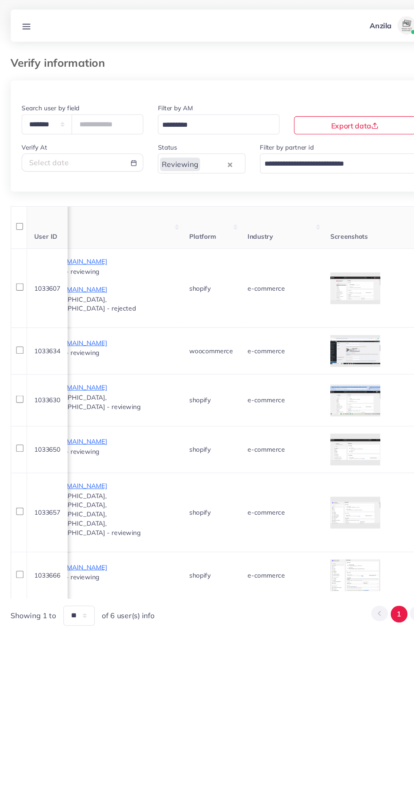
scroll to position [0, 566]
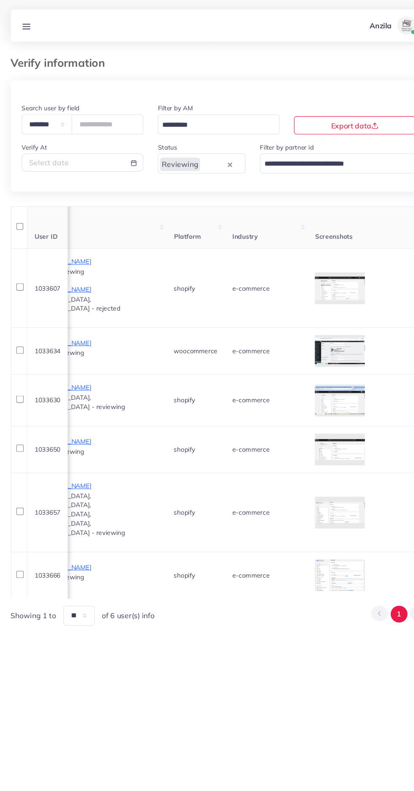
click at [0, 0] on div at bounding box center [0, 0] width 0 height 0
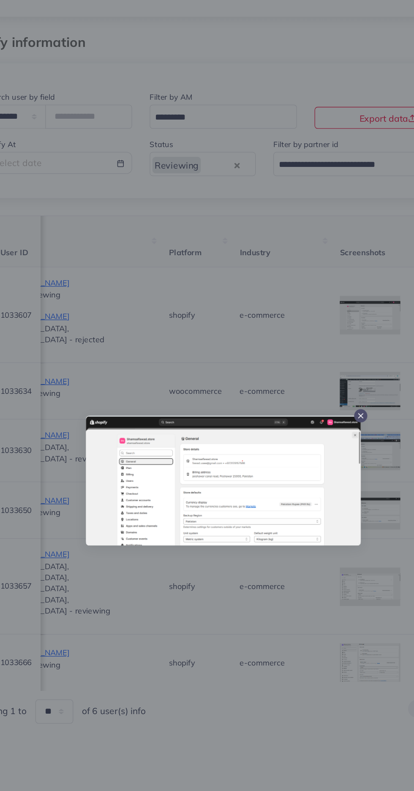
click at [210, 546] on div at bounding box center [207, 395] width 414 height 791
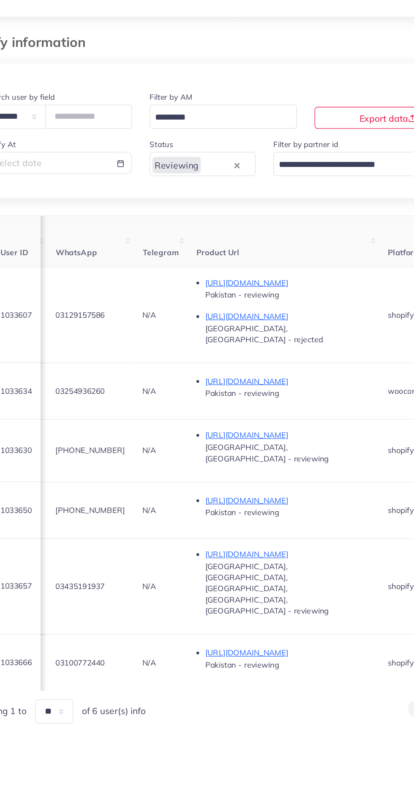
scroll to position [0, 396]
copy span "03129157586"
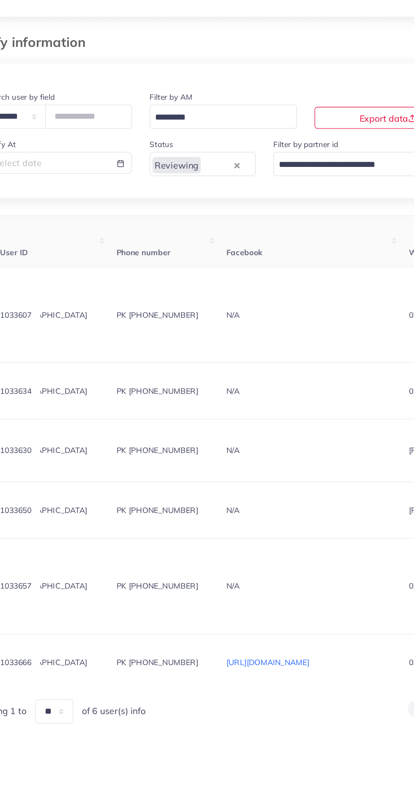
scroll to position [0, 0]
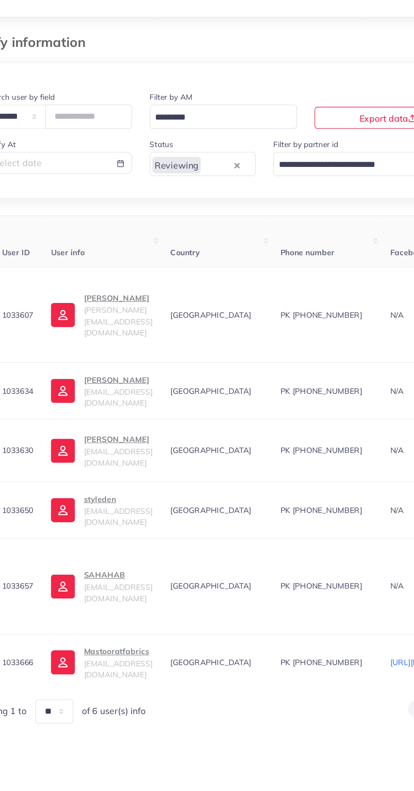
click at [125, 258] on p "Muhammad Fawad" at bounding box center [126, 255] width 53 height 10
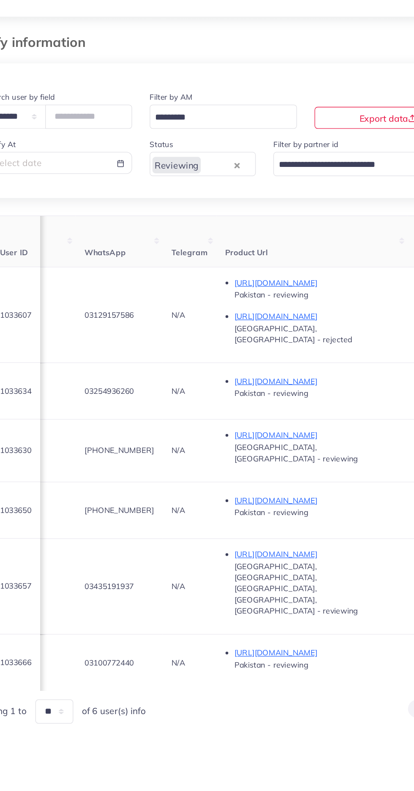
scroll to position [0, 376]
copy span "03129157586"
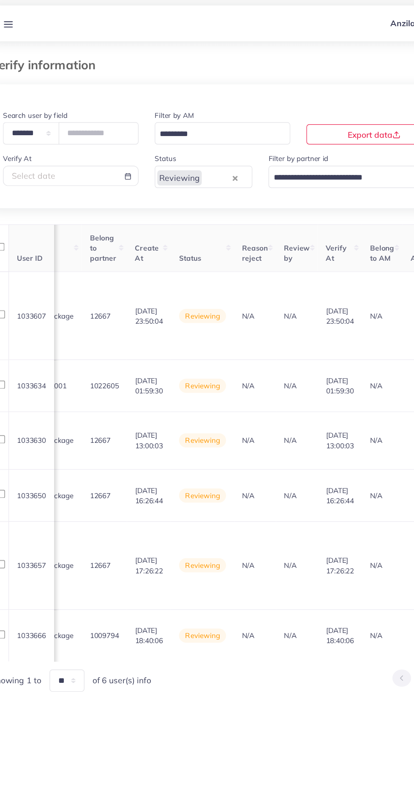
scroll to position [0, 1015]
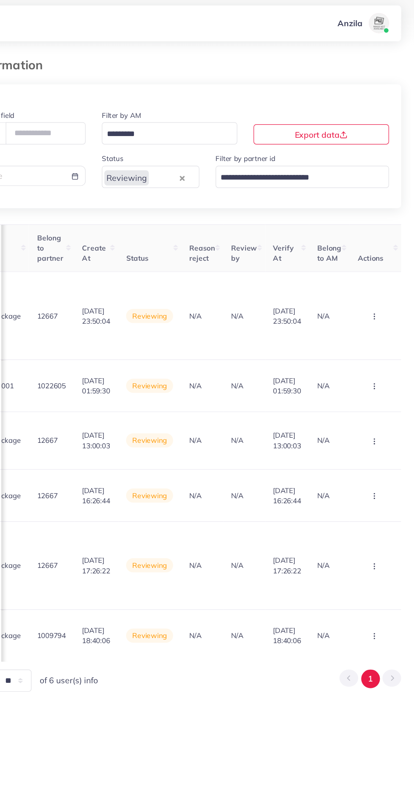
click at [378, 271] on circle "button" at bounding box center [378, 271] width 0 height 0
click at [367, 297] on link "Approve" at bounding box center [364, 294] width 67 height 19
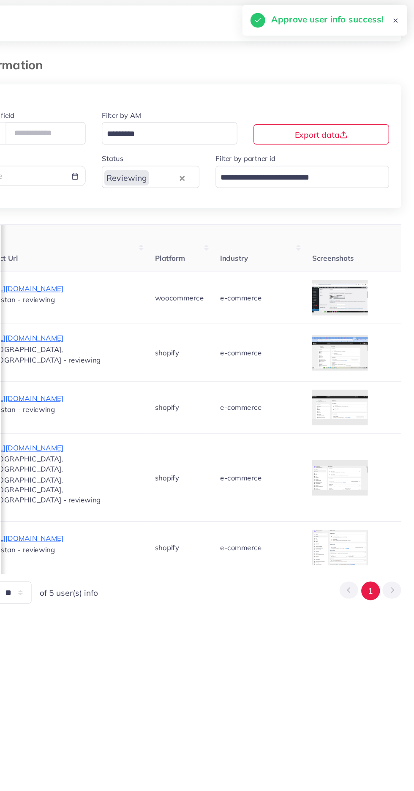
scroll to position [0, 533]
click at [0, 0] on circle at bounding box center [0, 0] width 0 height 0
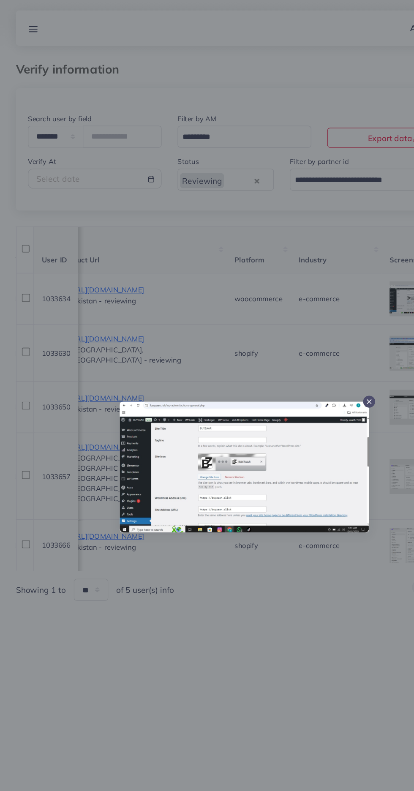
click at [209, 598] on div at bounding box center [207, 395] width 414 height 791
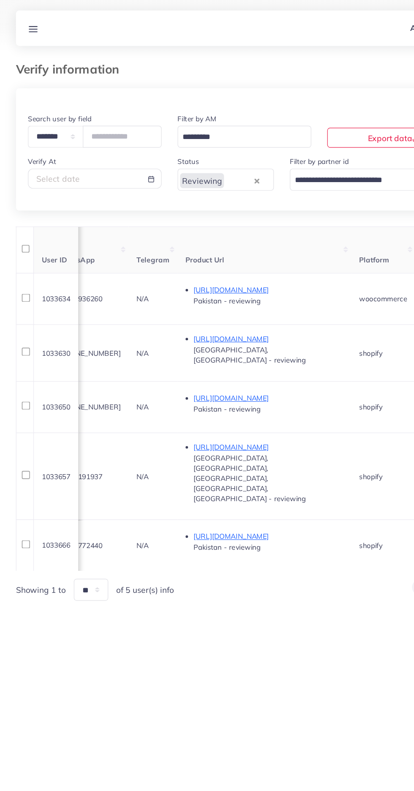
scroll to position [0, 424]
copy span "03254936260"
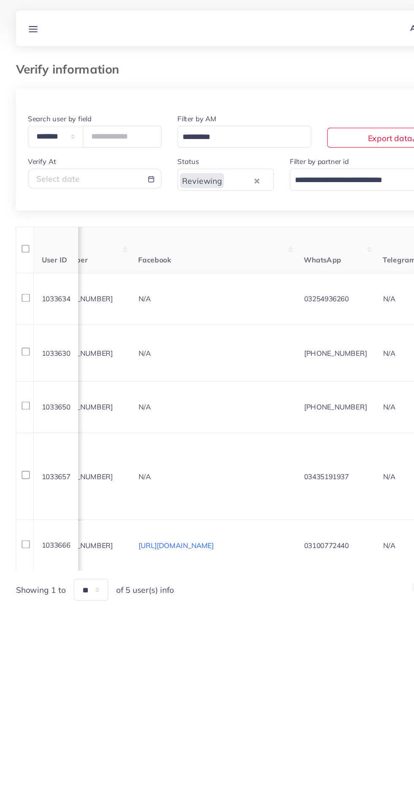
scroll to position [0, 0]
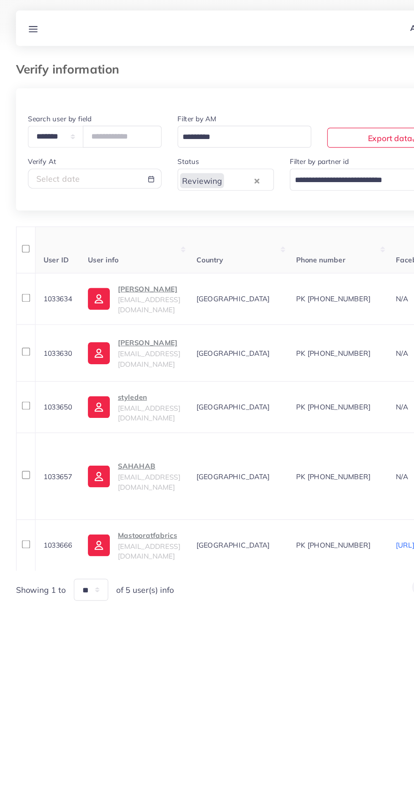
click at [101, 250] on p "Asad Farooq" at bounding box center [126, 245] width 53 height 10
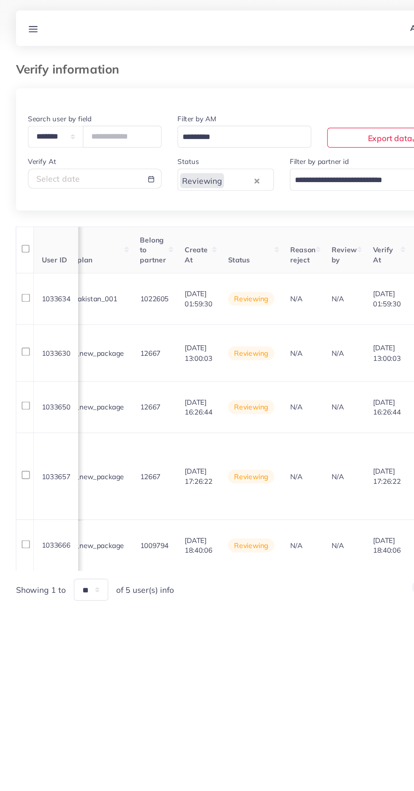
scroll to position [0, 1015]
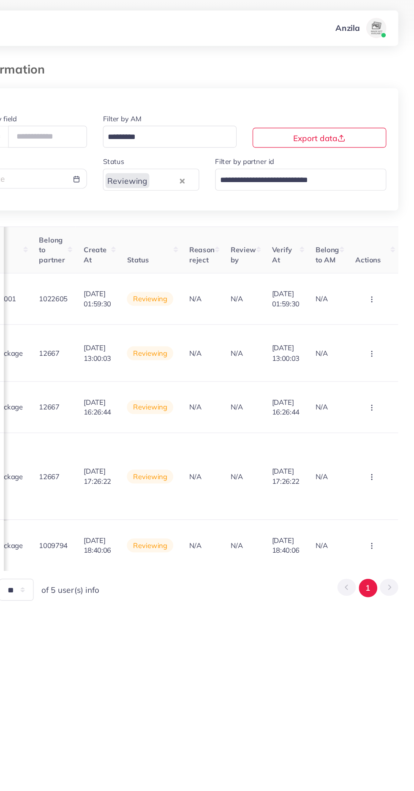
click at [378, 254] on circle "button" at bounding box center [378, 254] width 0 height 0
click at [376, 293] on link "Reject" at bounding box center [364, 298] width 67 height 19
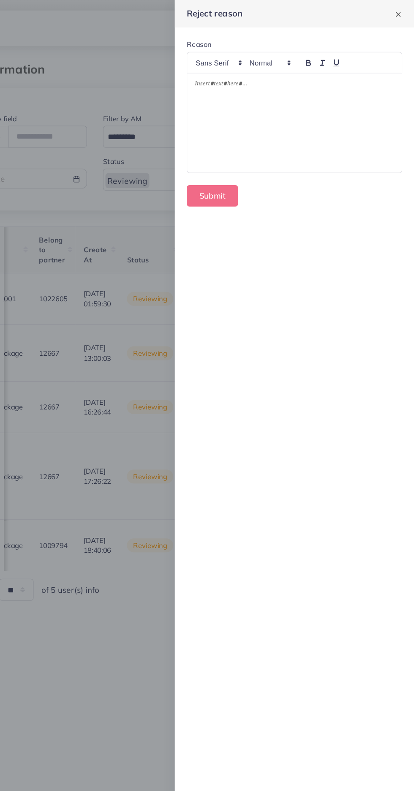
click at [275, 108] on div at bounding box center [313, 104] width 182 height 84
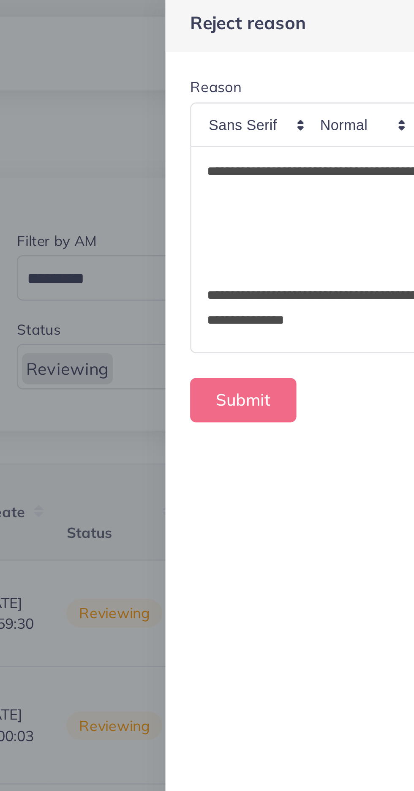
scroll to position [82, 0]
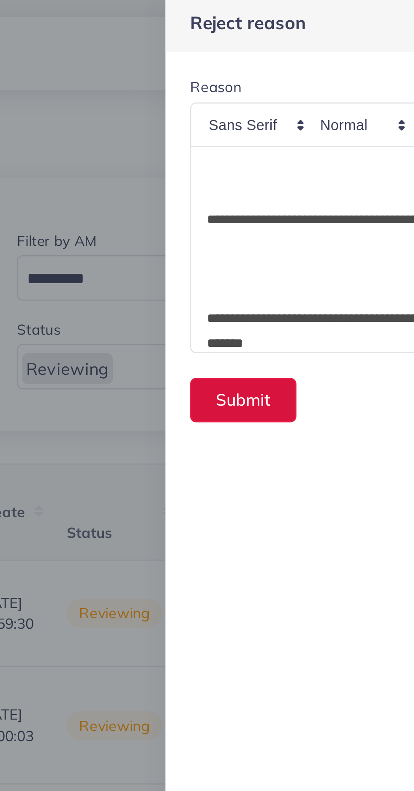
click at [235, 168] on button "Submit" at bounding box center [244, 166] width 44 height 18
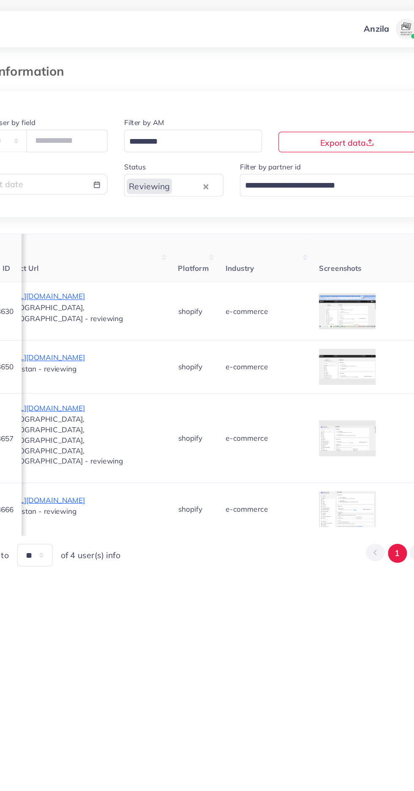
scroll to position [0, 529]
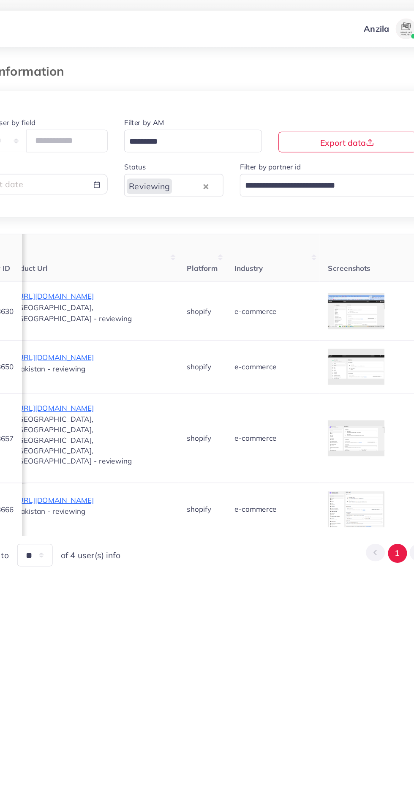
click at [0, 0] on div at bounding box center [0, 0] width 0 height 0
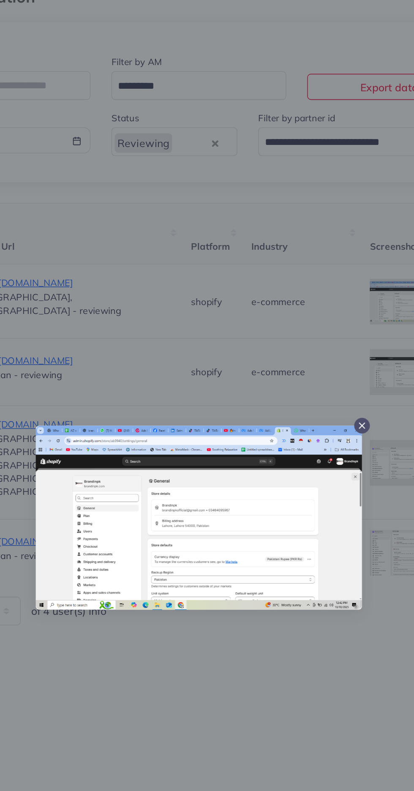
click at [213, 516] on div at bounding box center [207, 395] width 414 height 791
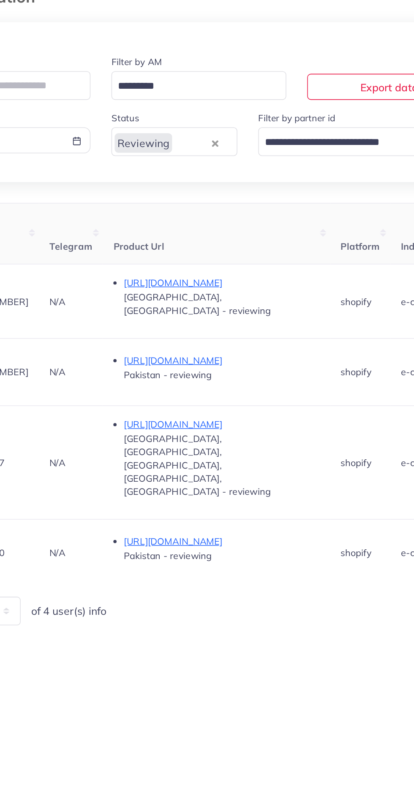
scroll to position [0, 432]
copy span "+923314357949"
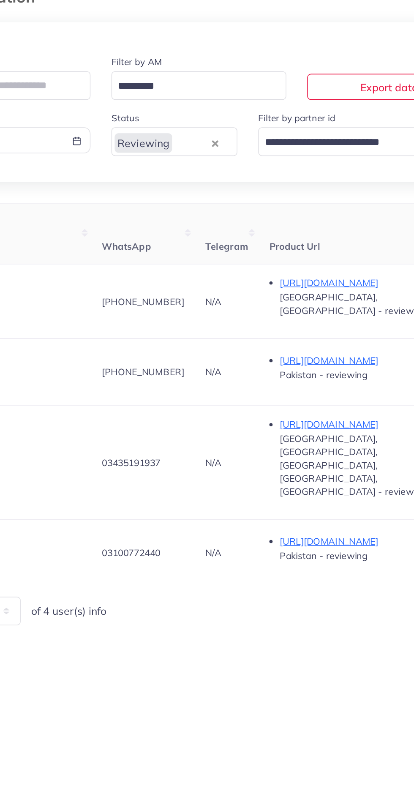
scroll to position [0, 0]
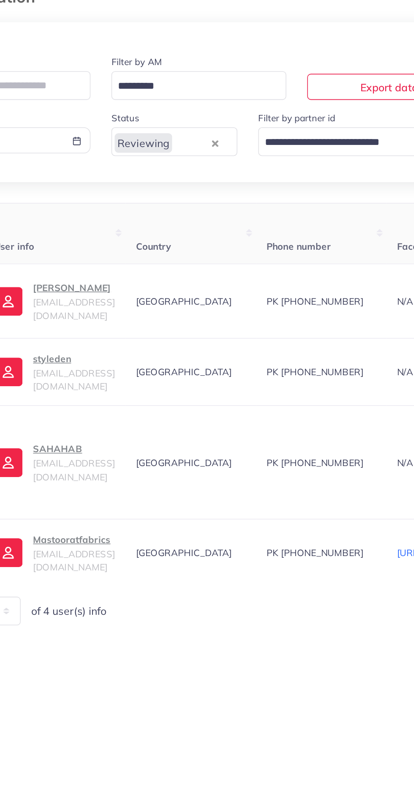
click at [126, 252] on p "Salman Rafiq" at bounding box center [126, 247] width 53 height 10
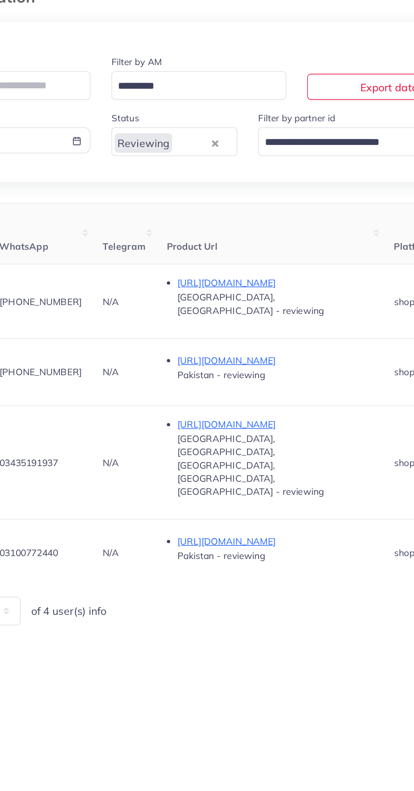
scroll to position [0, 391]
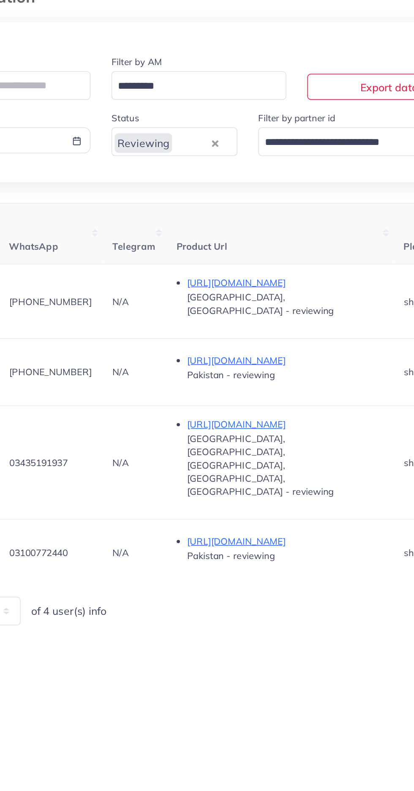
click at [137, 298] on span "+923258654419" at bounding box center [111, 302] width 53 height 8
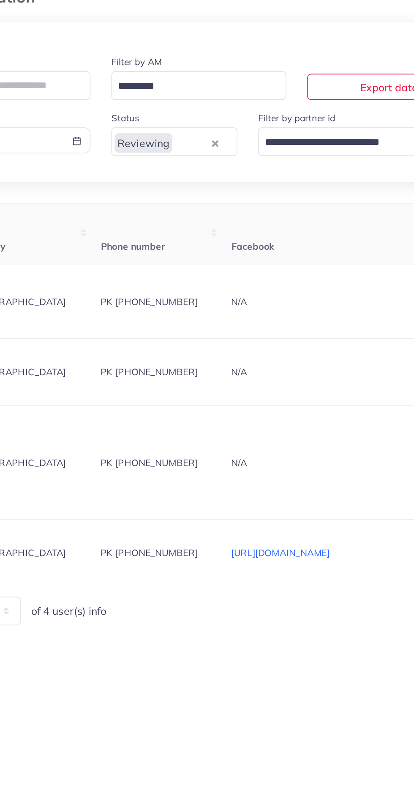
scroll to position [0, 0]
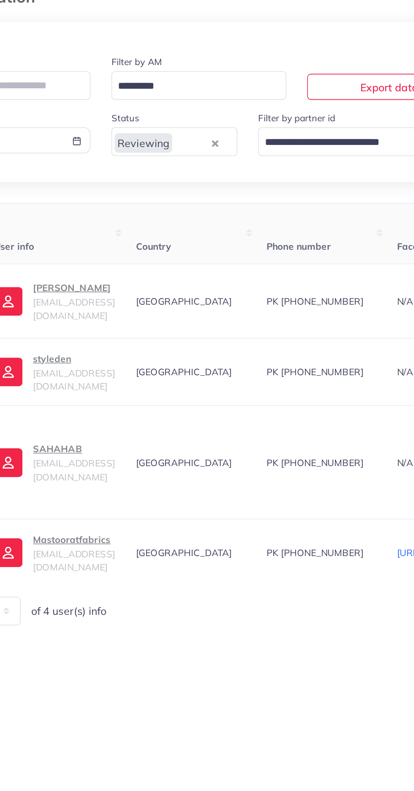
click at [145, 303] on span "zadaawan324@gmail.com" at bounding box center [126, 306] width 53 height 16
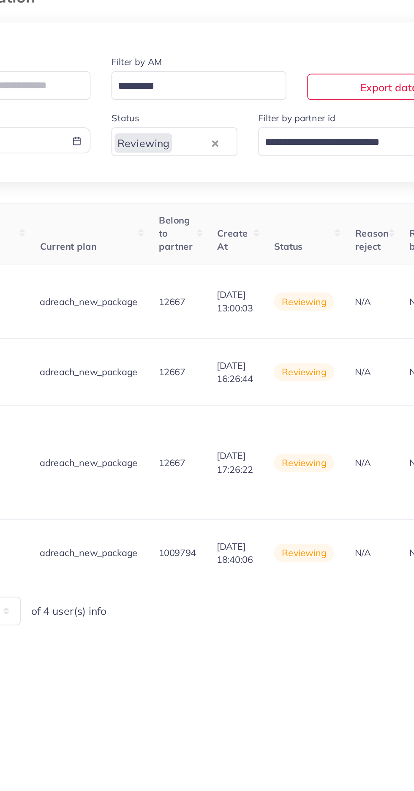
scroll to position [0, 999]
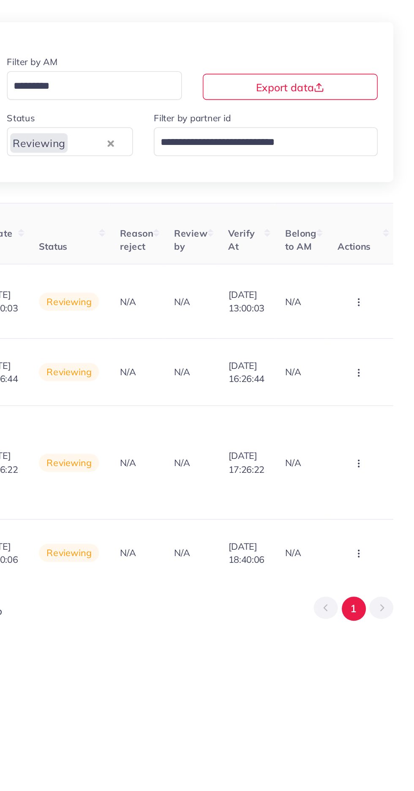
click at [378, 300] on circle "button" at bounding box center [378, 300] width 0 height 0
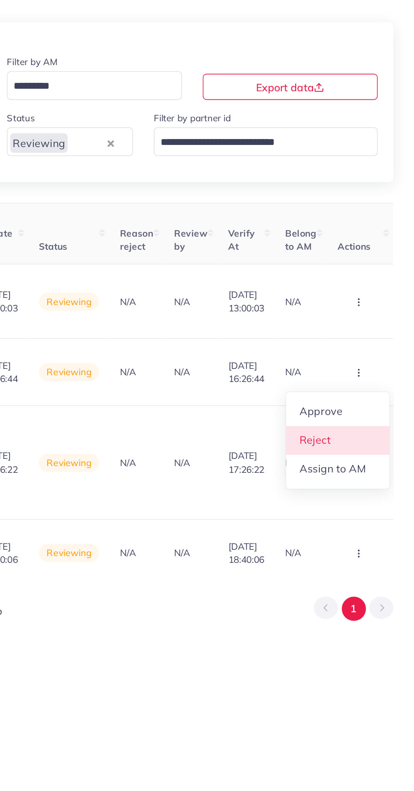
click at [356, 342] on span "Reject" at bounding box center [350, 346] width 20 height 8
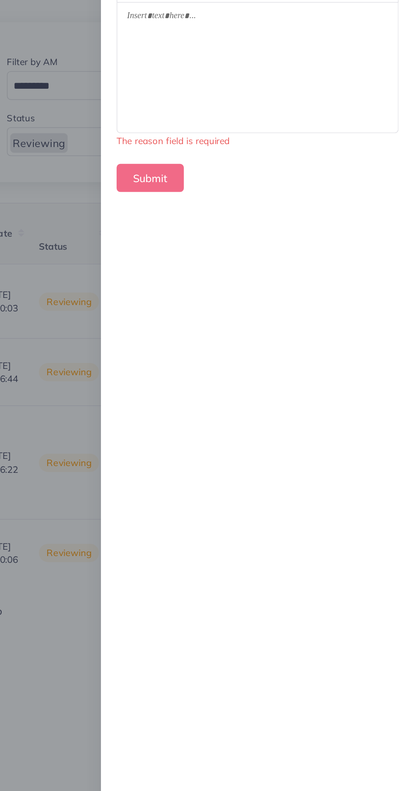
click at [263, 133] on div at bounding box center [313, 104] width 182 height 84
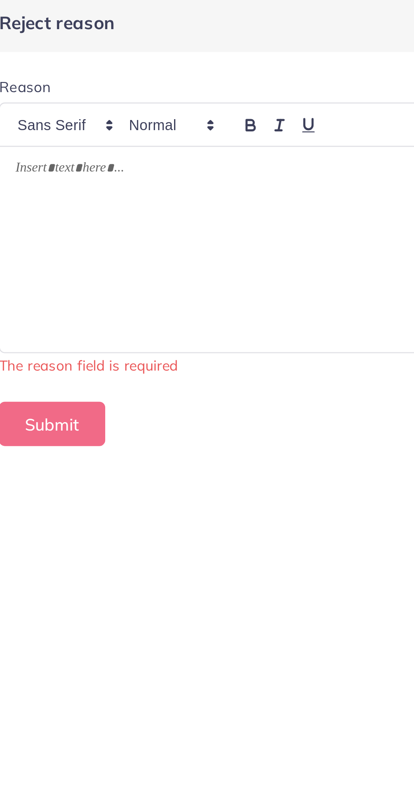
scroll to position [0, 0]
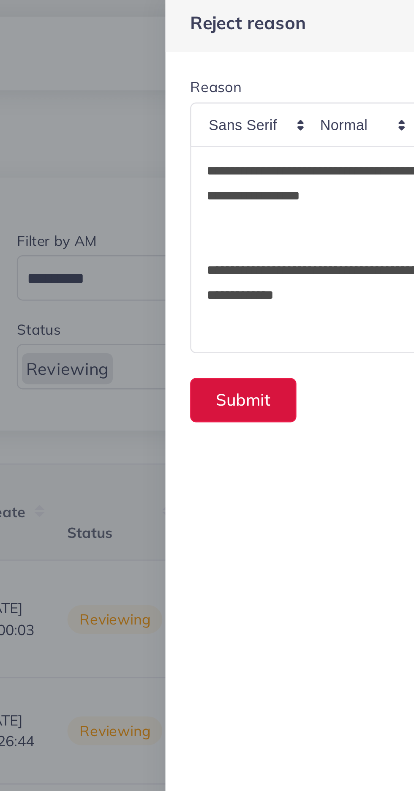
click at [226, 163] on button "Submit" at bounding box center [244, 166] width 44 height 18
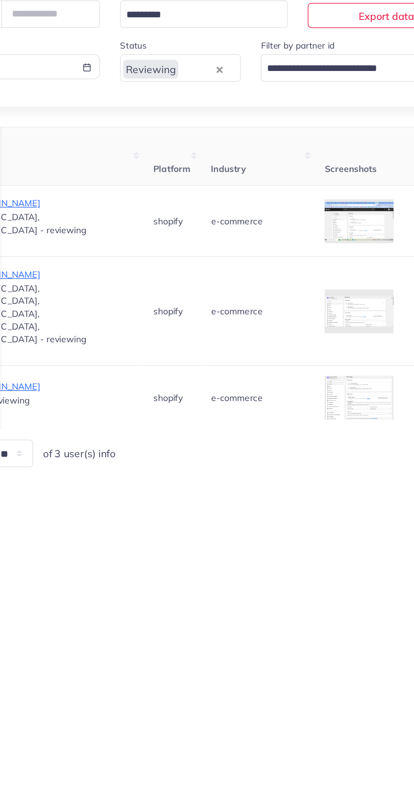
scroll to position [0, 580]
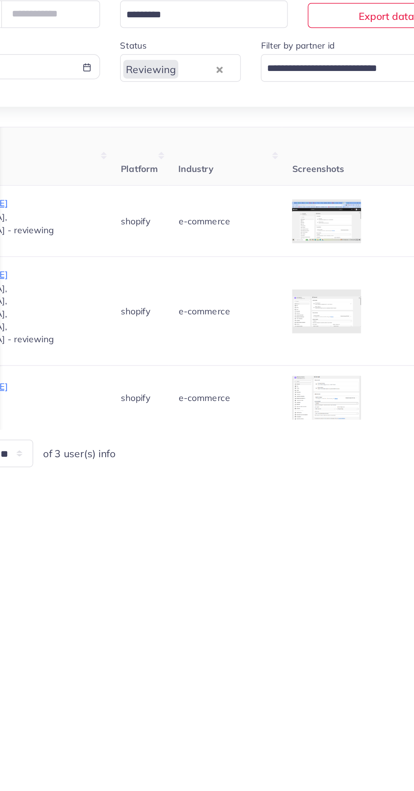
click at [0, 0] on icon at bounding box center [0, 0] width 0 height 0
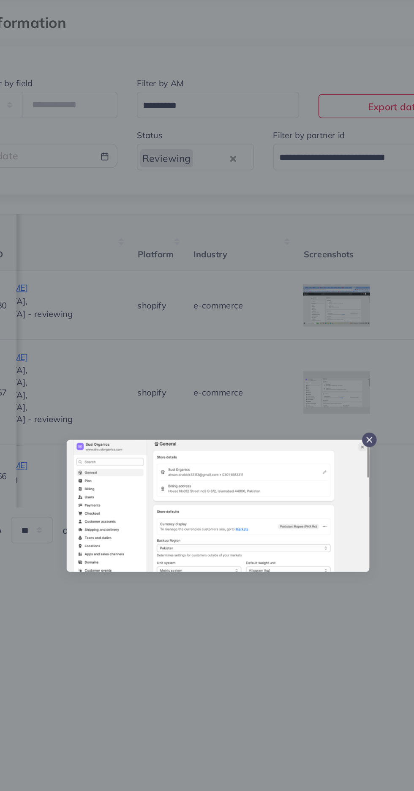
click at [230, 516] on div at bounding box center [207, 395] width 414 height 791
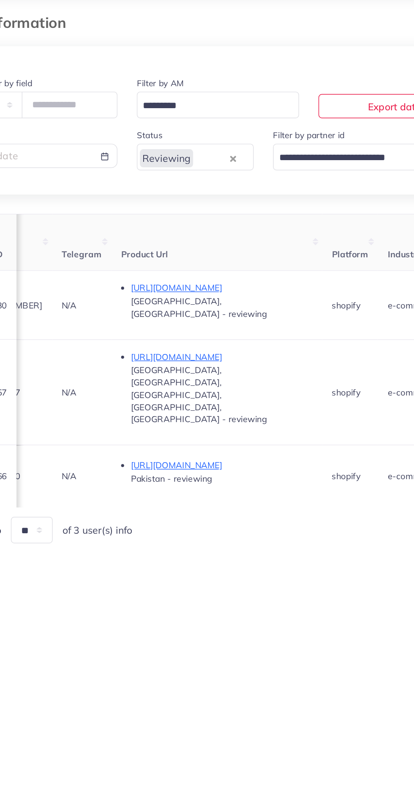
scroll to position [0, 444]
copy span "03435191937"
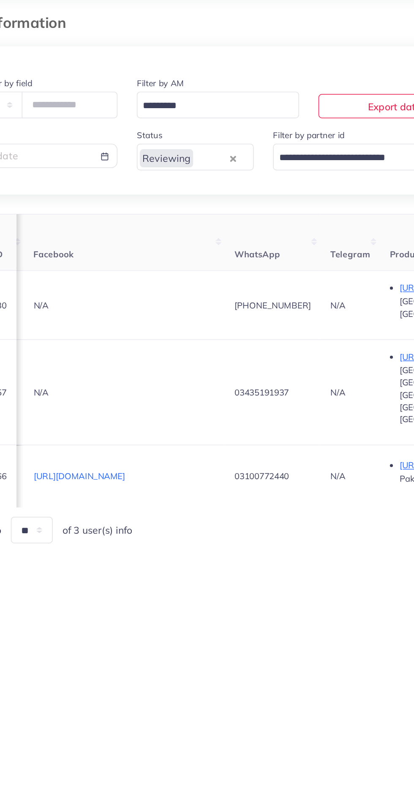
scroll to position [0, 0]
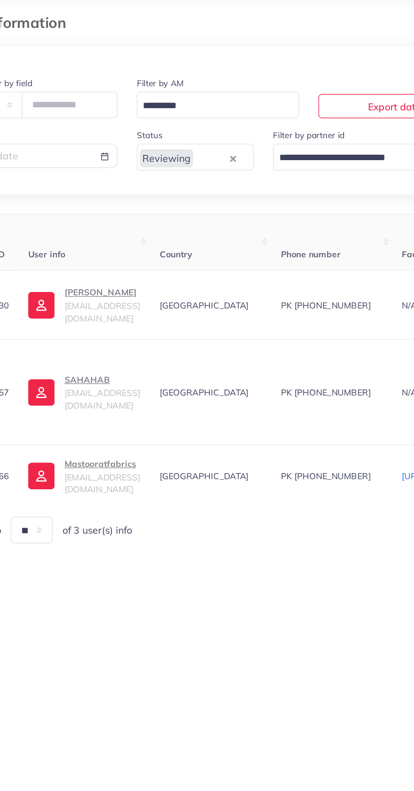
click at [120, 303] on p "SAHAHAB" at bounding box center [126, 308] width 53 height 10
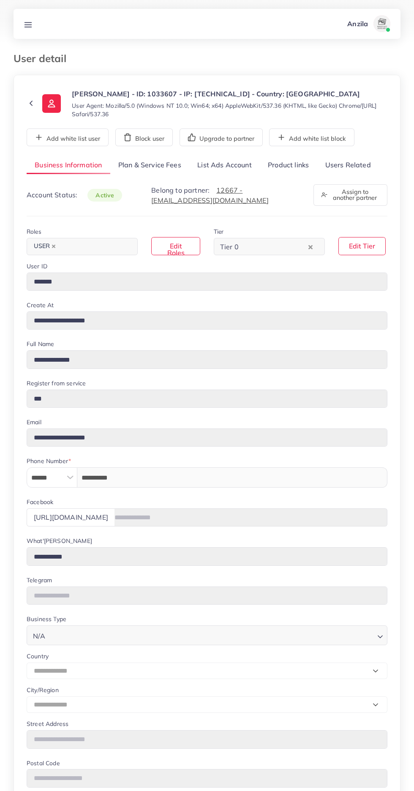
select select "**********"
click at [342, 164] on link "Users Related" at bounding box center [348, 165] width 62 height 18
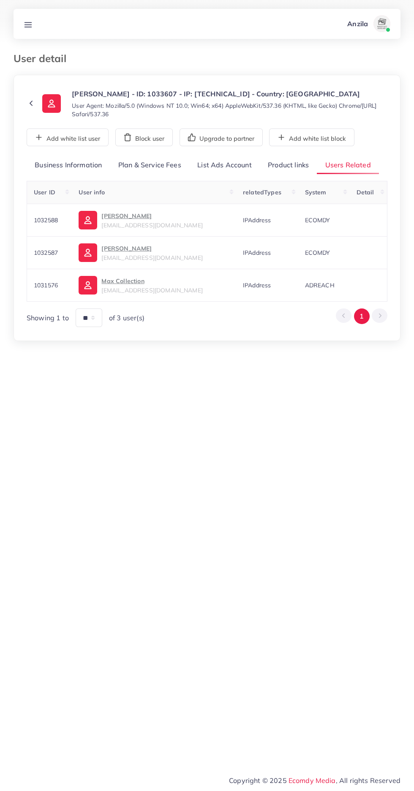
click at [276, 175] on div "**********" at bounding box center [207, 241] width 361 height 171
click at [134, 279] on p "Max Collection" at bounding box center [151, 281] width 101 height 10
click at [285, 165] on link "Product links" at bounding box center [288, 165] width 57 height 18
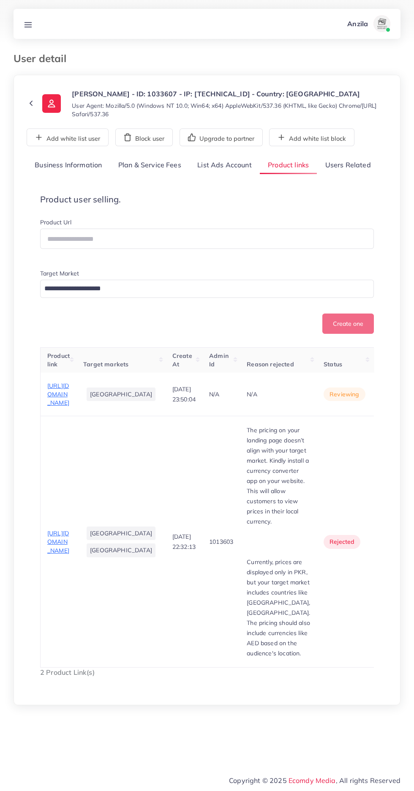
click at [51, 407] on span "[URL][DOMAIN_NAME]" at bounding box center [58, 394] width 22 height 25
click at [393, 395] on circle "button" at bounding box center [393, 394] width 0 height 0
click at [364, 424] on span "Approve" at bounding box center [378, 420] width 28 height 8
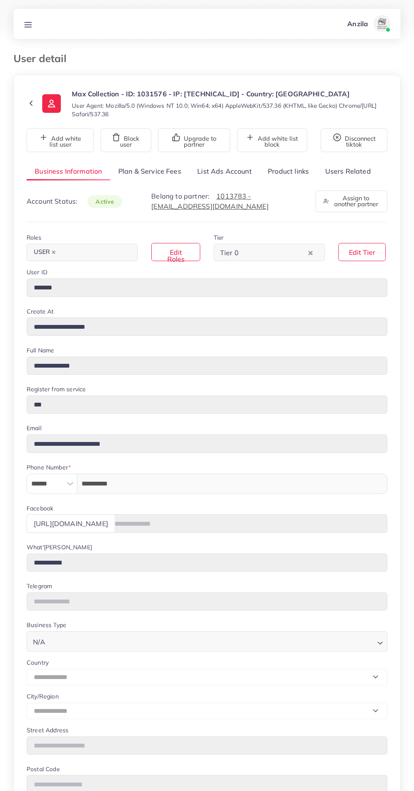
select select "**********"
click at [219, 172] on link "List Ads Account" at bounding box center [224, 171] width 71 height 18
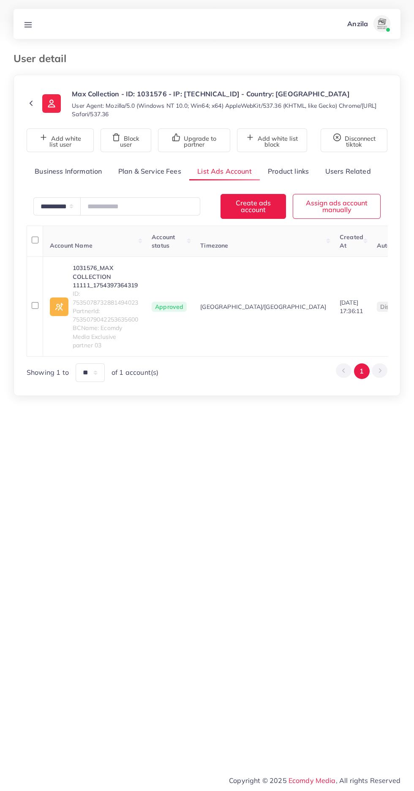
click at [273, 181] on div "**********" at bounding box center [207, 272] width 361 height 220
click at [286, 181] on div "**********" at bounding box center [207, 272] width 361 height 220
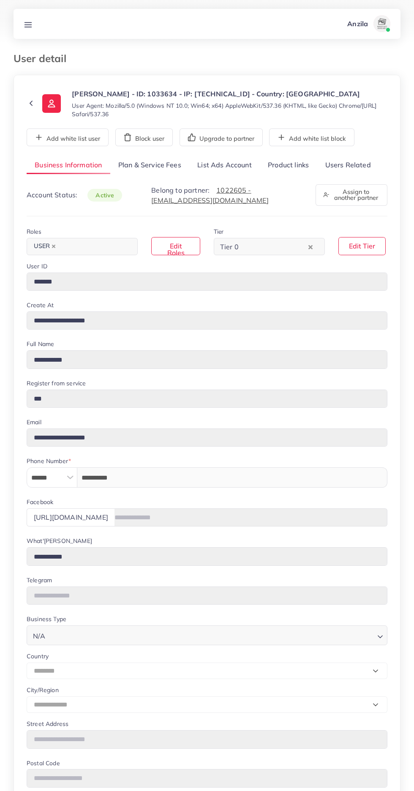
select select "********"
click at [362, 167] on link "Users Related" at bounding box center [348, 165] width 62 height 18
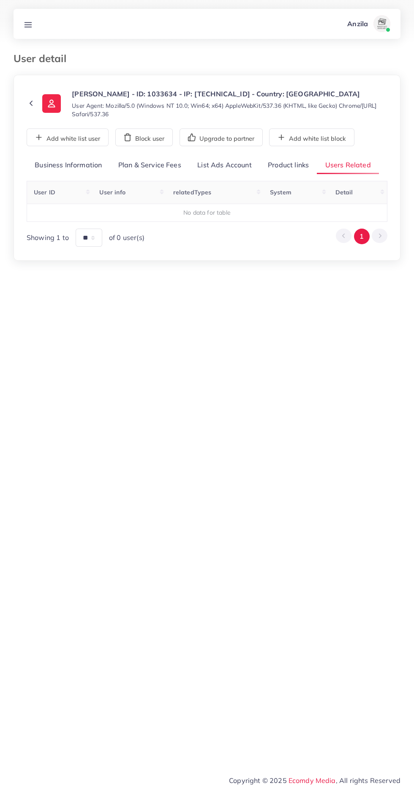
click at [298, 163] on link "Product links" at bounding box center [288, 165] width 57 height 18
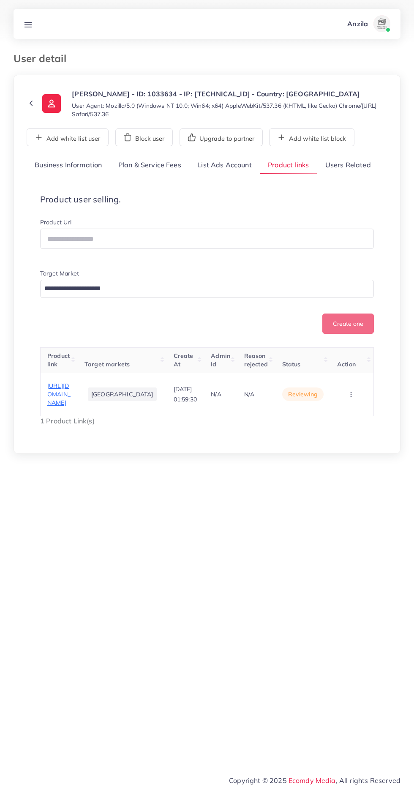
click at [60, 407] on span "[URL][DOMAIN_NAME]" at bounding box center [58, 394] width 23 height 25
click at [351, 395] on circle "button" at bounding box center [351, 394] width 0 height 0
click at [343, 378] on link "Reject" at bounding box center [338, 368] width 67 height 19
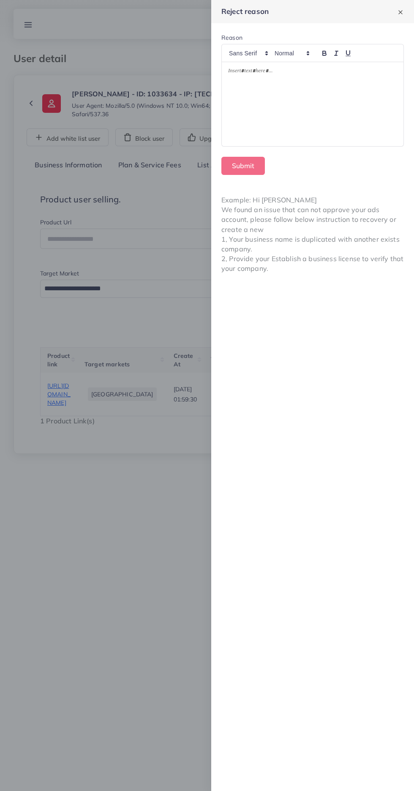
click at [263, 131] on div at bounding box center [313, 104] width 182 height 85
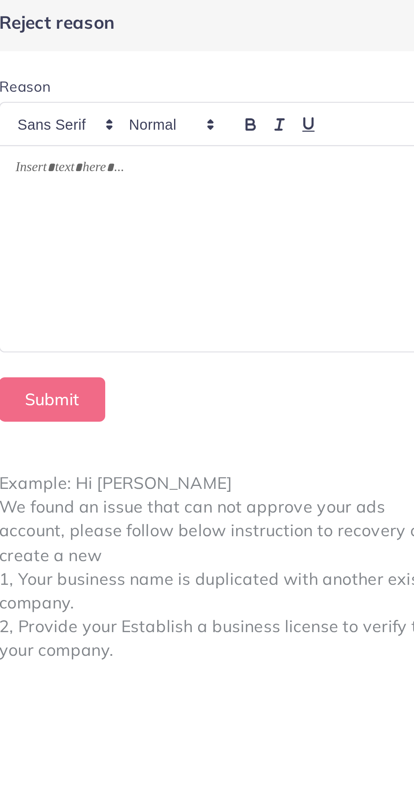
scroll to position [101, 0]
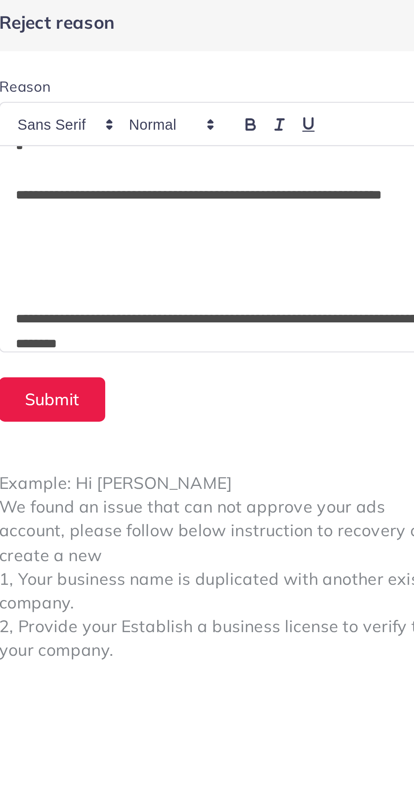
click at [241, 119] on p at bounding box center [312, 123] width 169 height 10
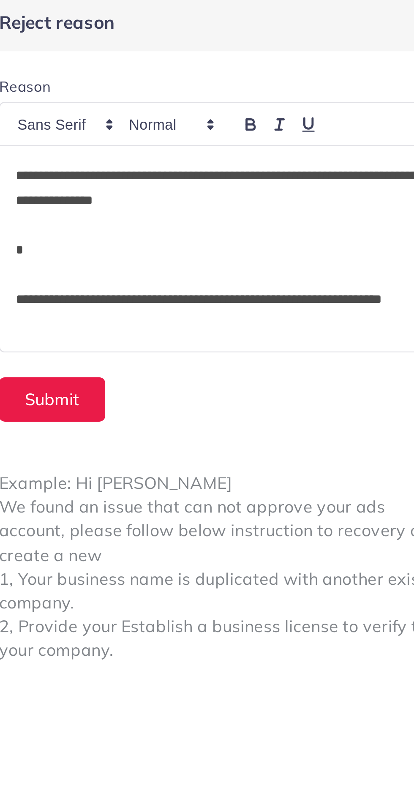
scroll to position [55, 0]
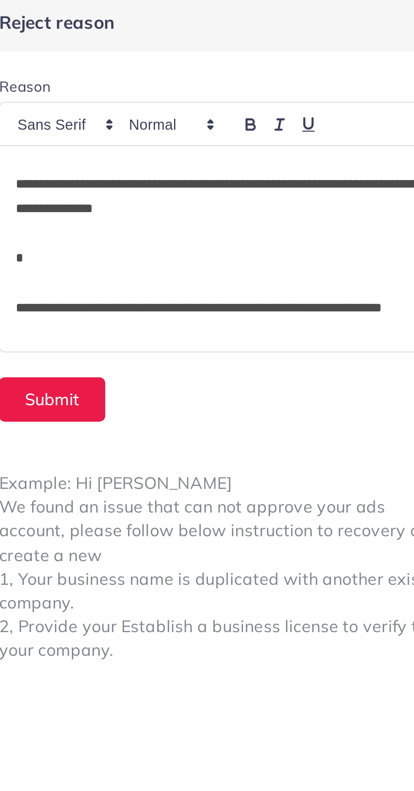
click at [240, 112] on p at bounding box center [312, 108] width 169 height 10
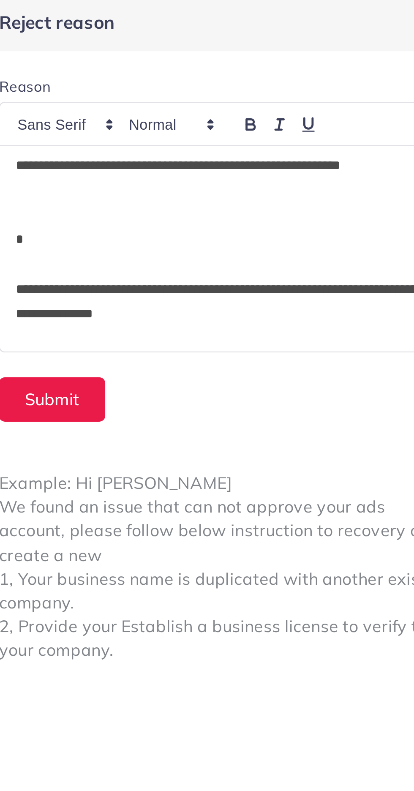
scroll to position [12, 0]
click at [237, 100] on p at bounding box center [312, 101] width 169 height 10
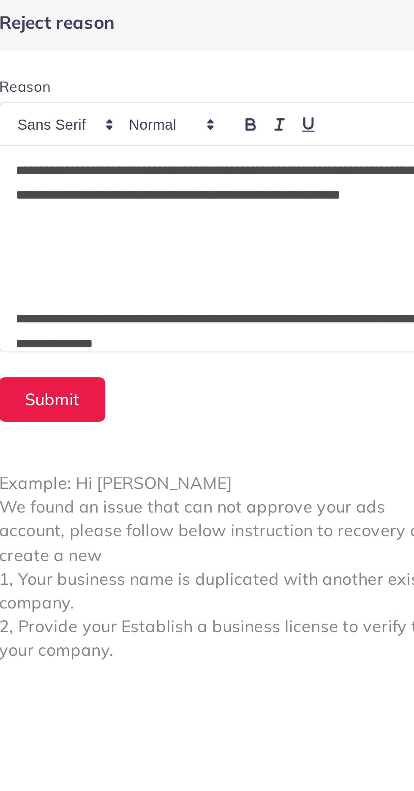
click at [269, 90] on p "**********" at bounding box center [312, 82] width 169 height 30
click at [274, 92] on p "**********" at bounding box center [312, 82] width 169 height 30
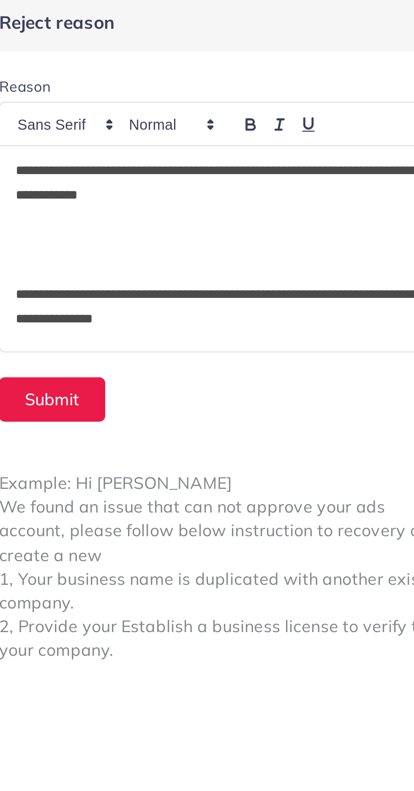
click at [257, 79] on p "**********" at bounding box center [312, 77] width 169 height 20
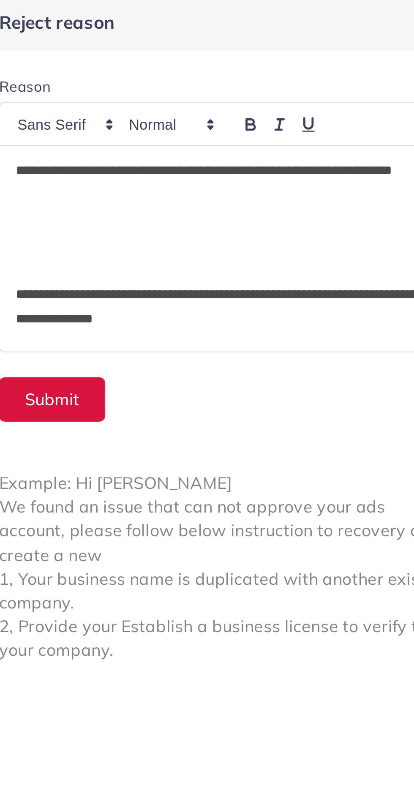
click at [249, 168] on button "Submit" at bounding box center [244, 166] width 44 height 18
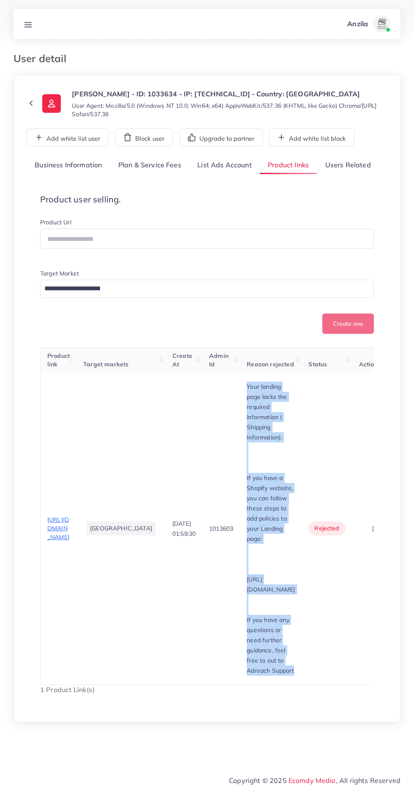
copy div "Your landing page lacks the required information ( Shipping Information). If yo…"
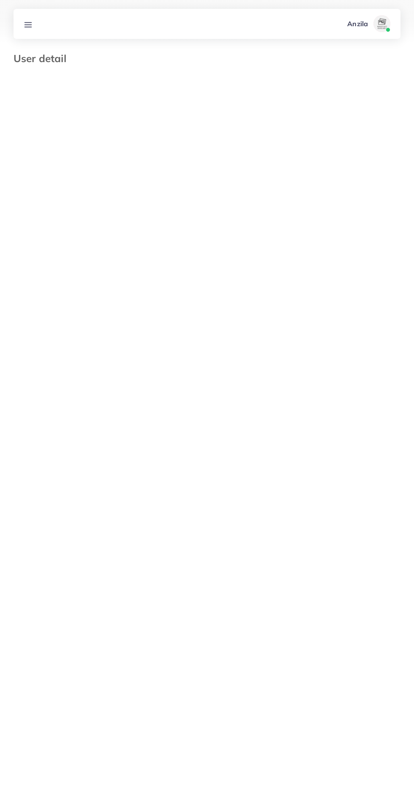
type input "*******"
type input "**********"
type input "******"
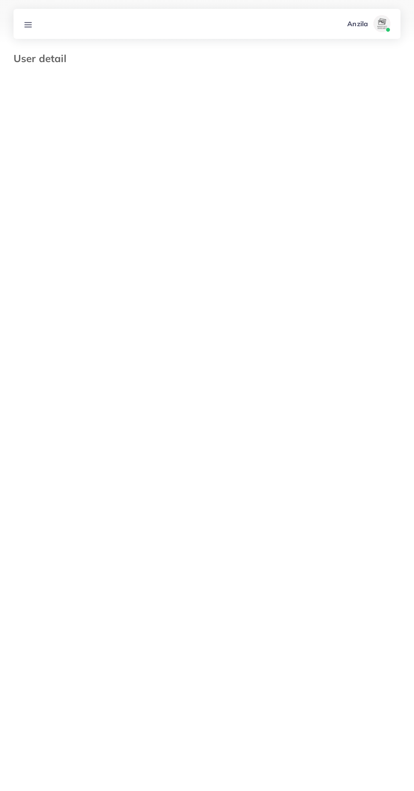
type input "**********"
select select "********"
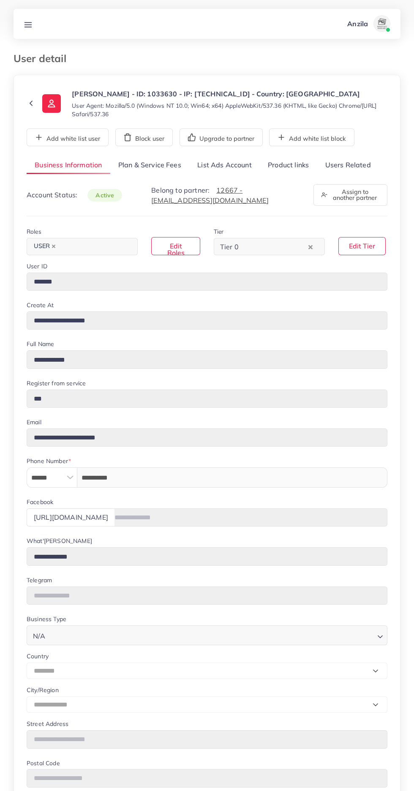
click at [336, 165] on link "Users Related" at bounding box center [348, 165] width 62 height 18
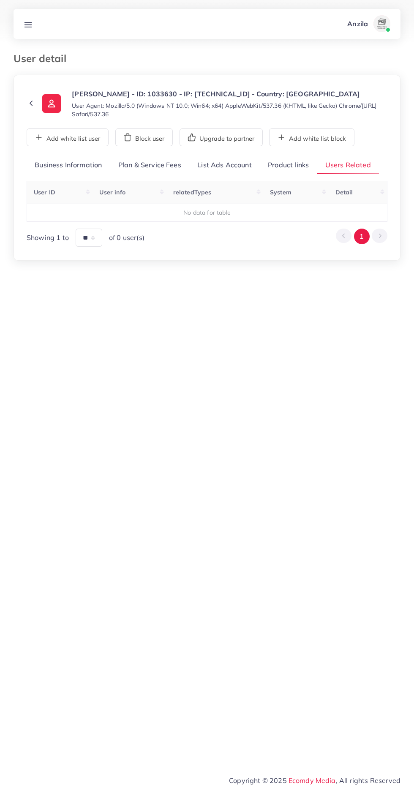
click at [276, 165] on link "Product links" at bounding box center [288, 165] width 57 height 18
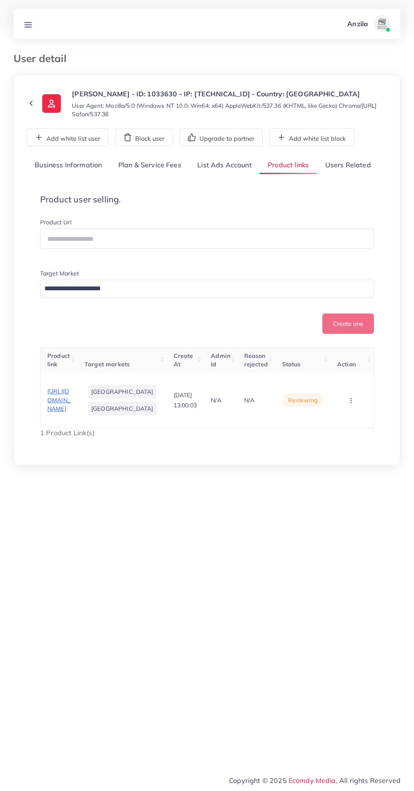
click at [58, 413] on span "https://brandinpk.com/products/shiseido-fino-premium-touch-hair-mask-230g" at bounding box center [58, 400] width 23 height 25
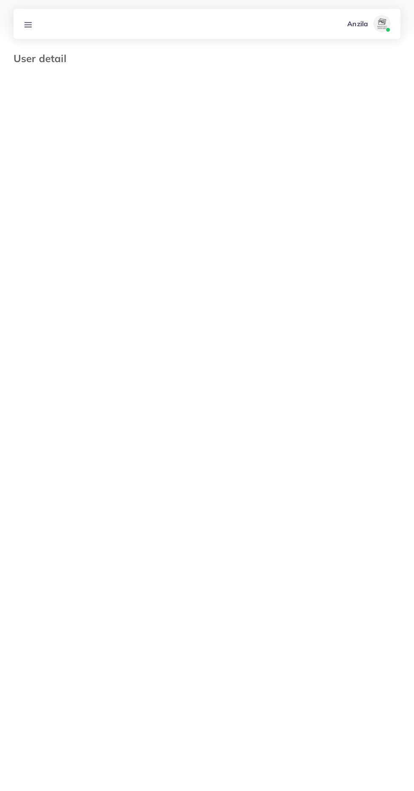
select select "********"
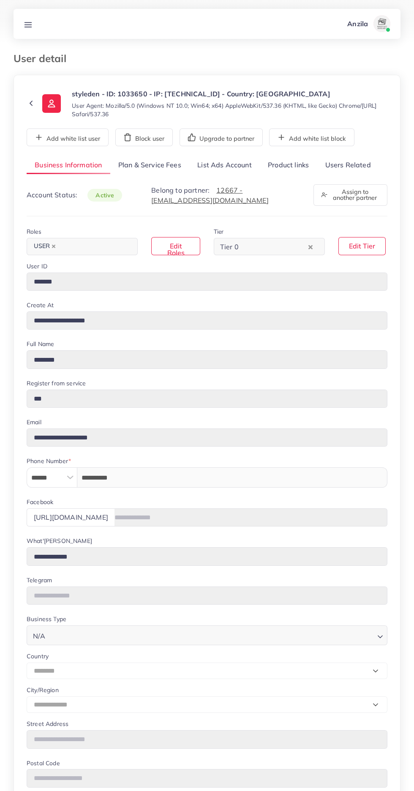
click at [298, 165] on link "Product links" at bounding box center [288, 165] width 57 height 18
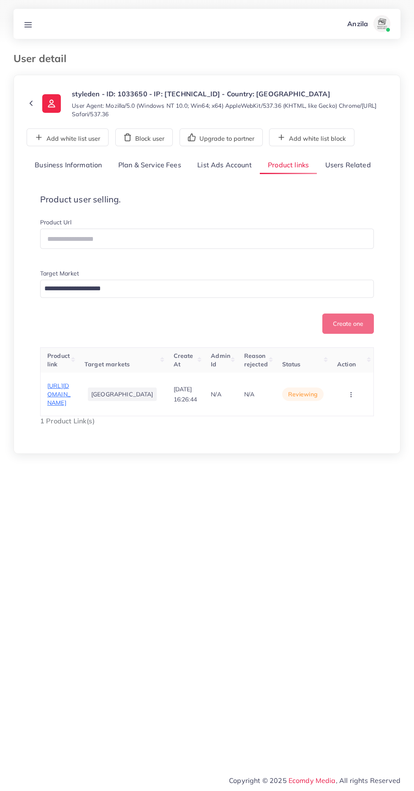
click at [351, 397] on circle "button" at bounding box center [351, 397] width 0 height 0
click at [357, 378] on link "Reject" at bounding box center [338, 368] width 67 height 19
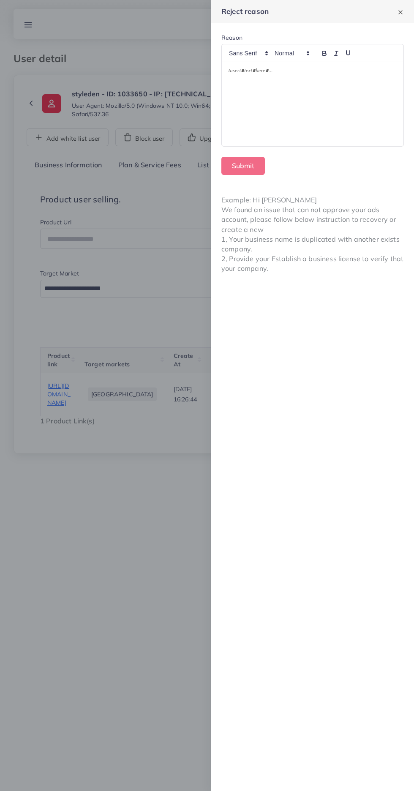
click at [258, 114] on div at bounding box center [313, 104] width 182 height 85
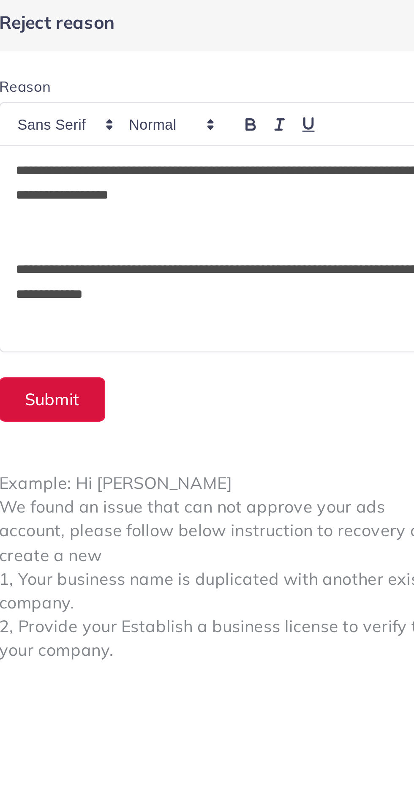
click at [237, 164] on button "Submit" at bounding box center [244, 166] width 44 height 18
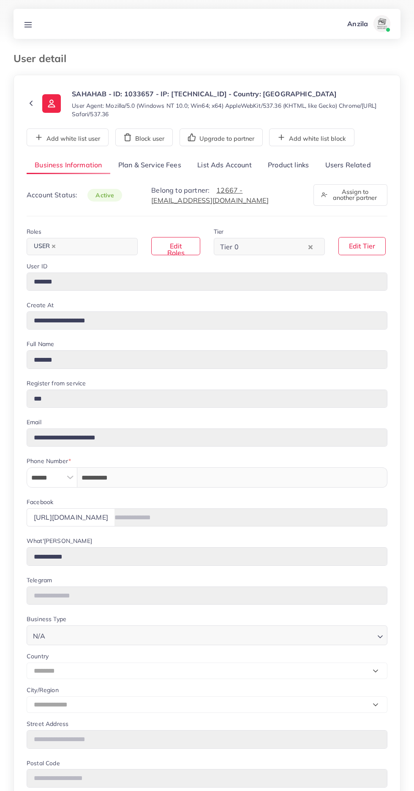
select select "********"
click at [360, 165] on link "Users Related" at bounding box center [348, 165] width 62 height 18
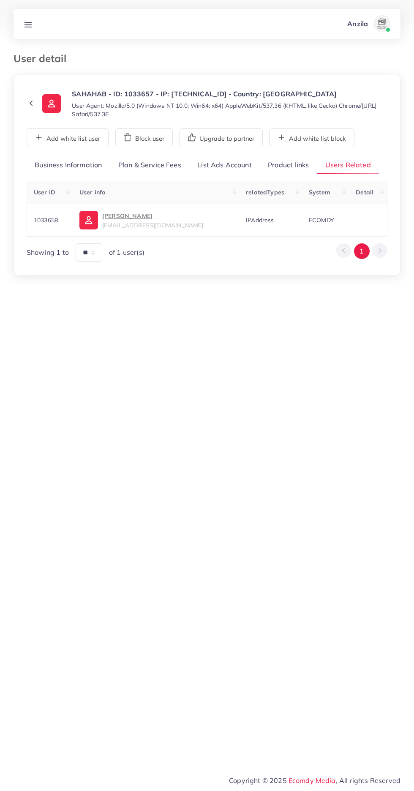
click at [295, 164] on link "Product links" at bounding box center [288, 165] width 57 height 18
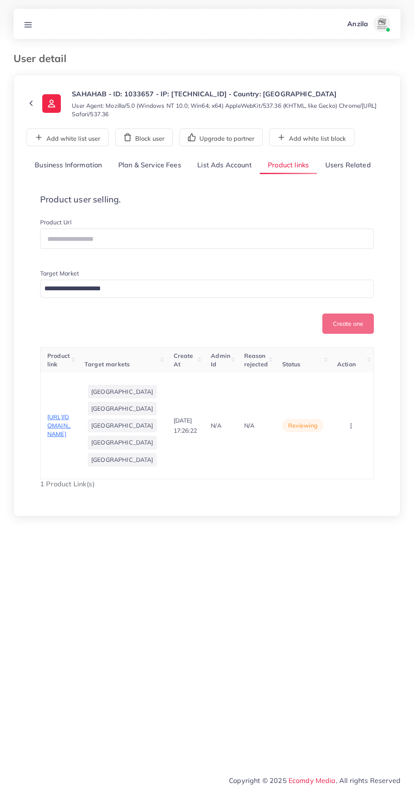
click at [55, 438] on span "[URL][DOMAIN_NAME]" at bounding box center [58, 425] width 23 height 25
click at [26, 27] on line at bounding box center [28, 27] width 7 height 0
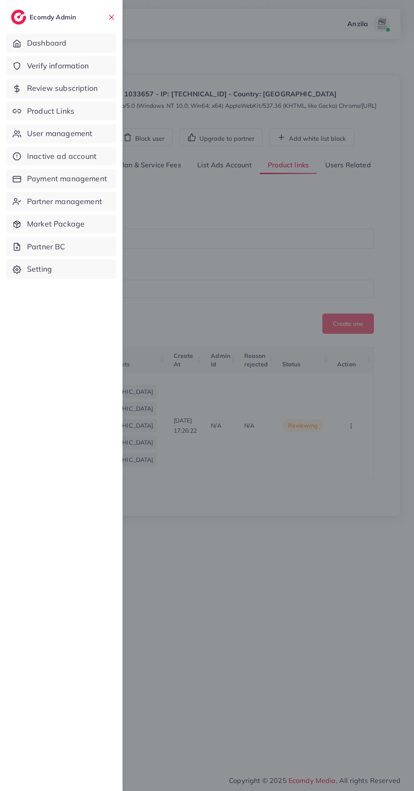
click at [21, 109] on icon at bounding box center [17, 111] width 8 height 8
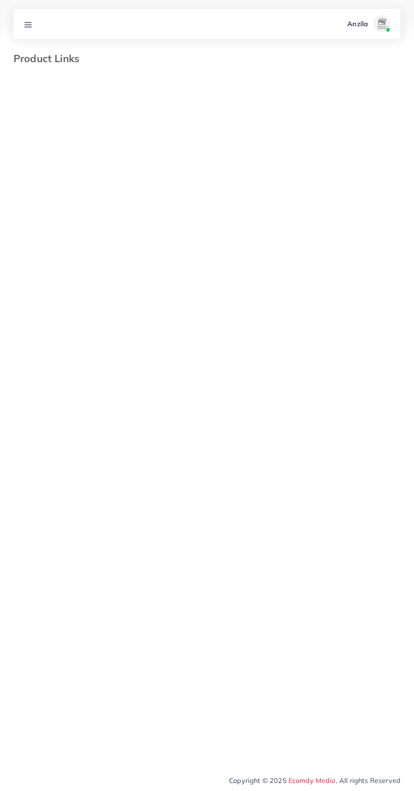
select select "*********"
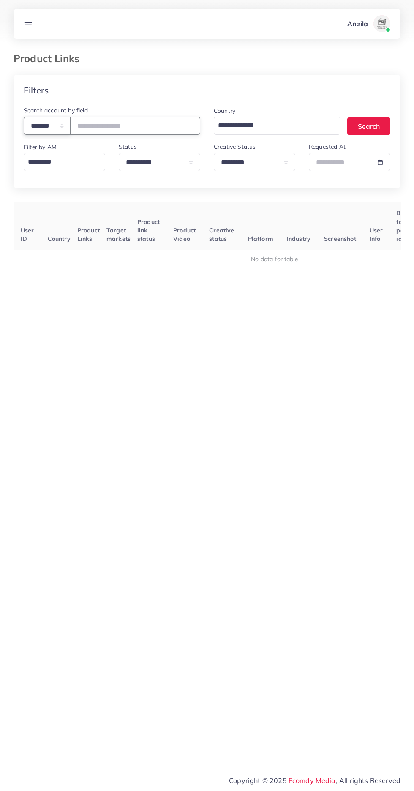
click at [34, 120] on select "**********" at bounding box center [47, 126] width 47 height 18
select select "*****"
click at [102, 130] on input "text" at bounding box center [135, 126] width 130 height 18
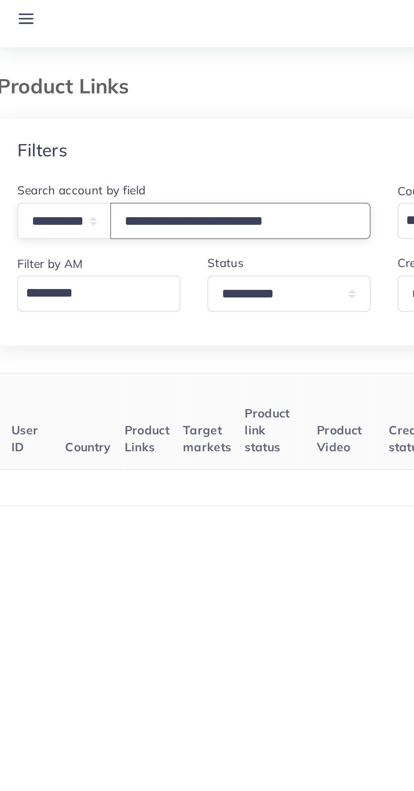
type input "**********"
click at [69, 84] on div "Filters" at bounding box center [207, 90] width 387 height 31
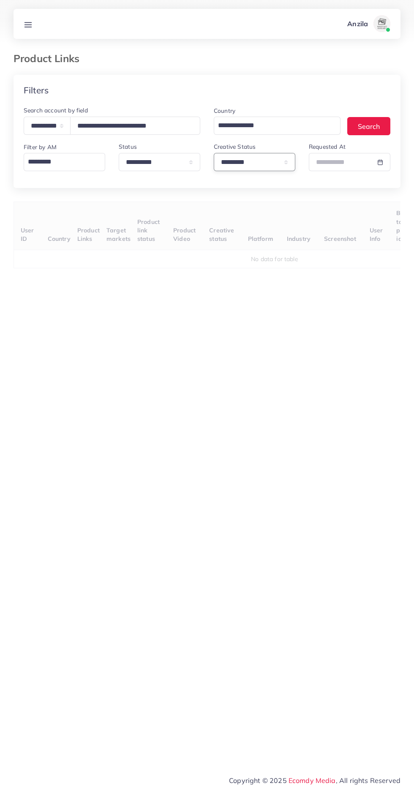
click at [218, 159] on select "**********" at bounding box center [255, 162] width 82 height 18
select select
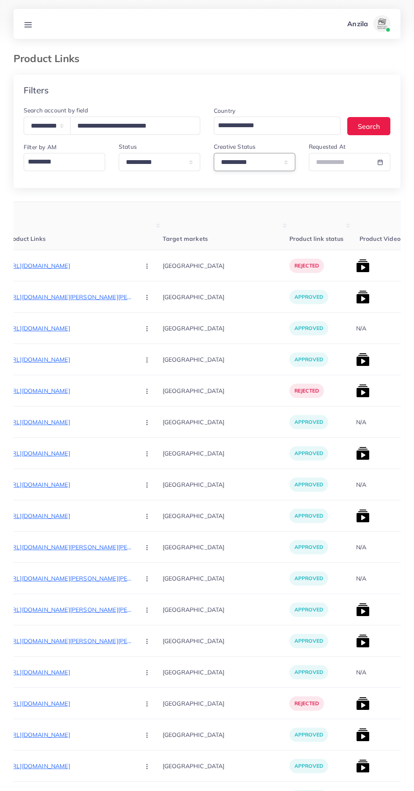
scroll to position [0, 126]
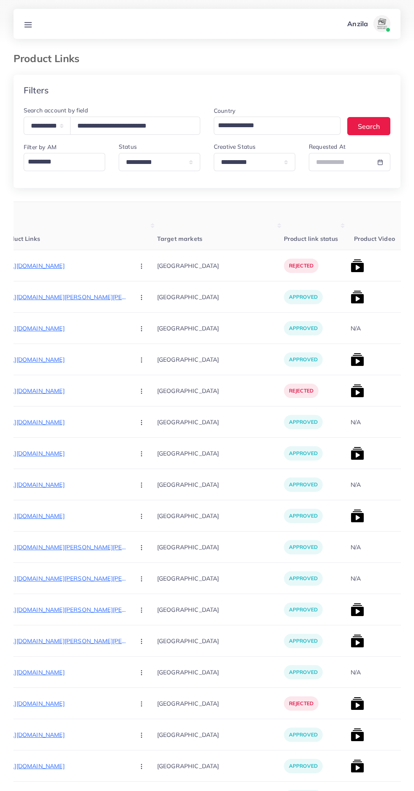
click at [33, 246] on th "Product Links" at bounding box center [79, 226] width 156 height 48
click at [60, 262] on p "https://nayabnaturals.com/products/weight-ginner" at bounding box center [64, 266] width 127 height 10
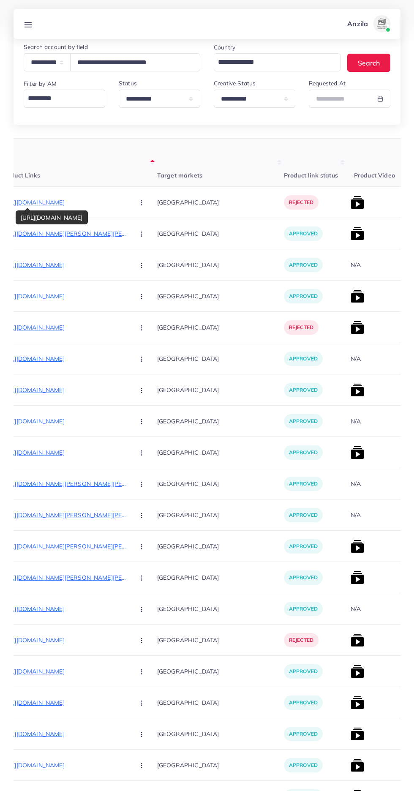
scroll to position [0, 0]
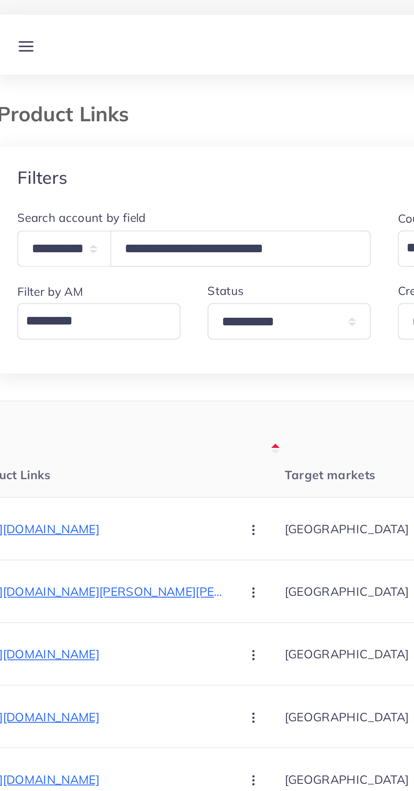
click at [31, 27] on line at bounding box center [28, 27] width 7 height 0
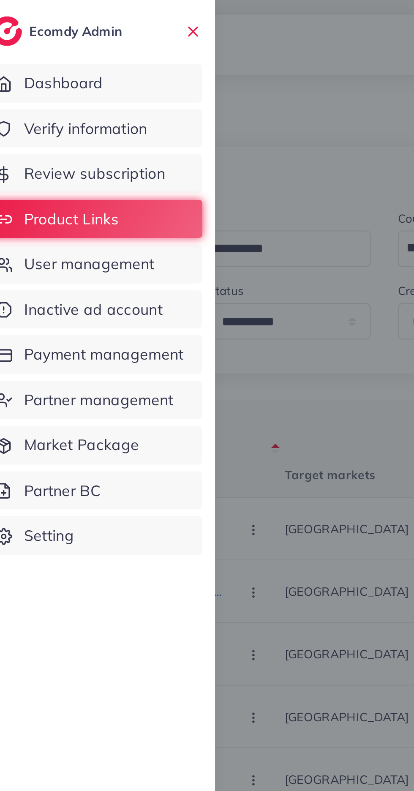
click at [33, 133] on span "User management" at bounding box center [59, 133] width 65 height 11
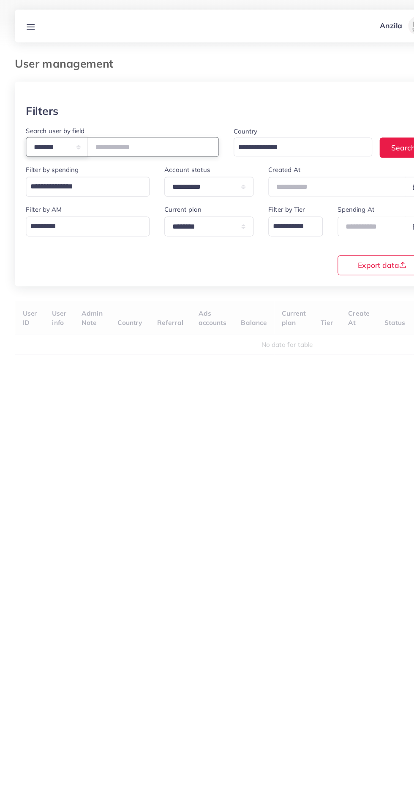
click at [41, 131] on select "**********" at bounding box center [52, 135] width 57 height 18
select select "*****"
click at [114, 135] on input "text" at bounding box center [140, 135] width 120 height 18
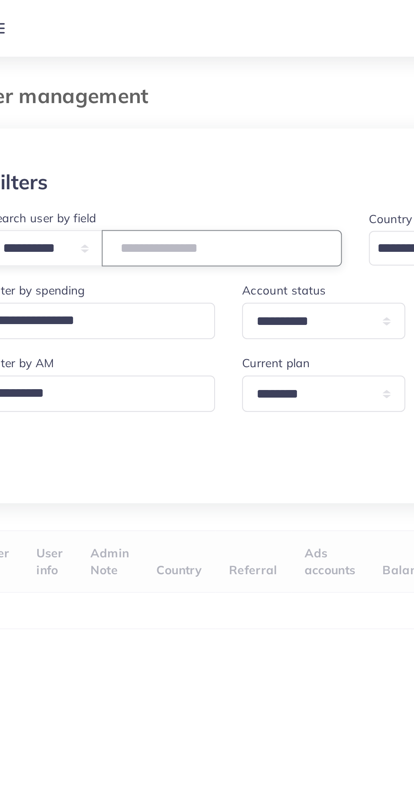
paste input "**********"
type input "**********"
click at [81, 70] on div "User management" at bounding box center [207, 63] width 401 height 22
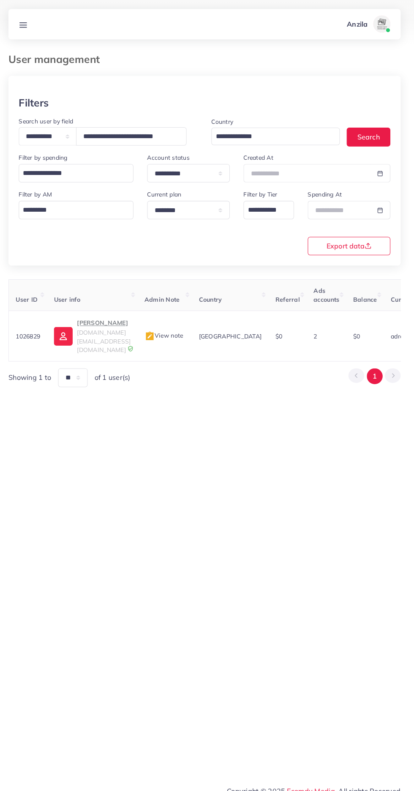
click at [158, 327] on img at bounding box center [153, 332] width 10 height 10
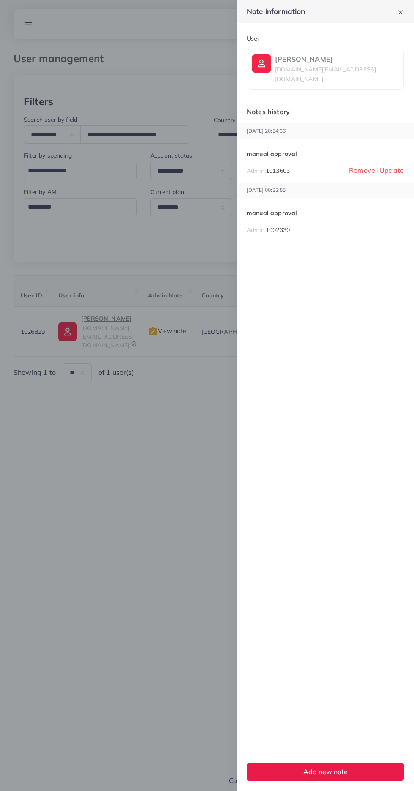
click at [214, 660] on div at bounding box center [207, 395] width 414 height 791
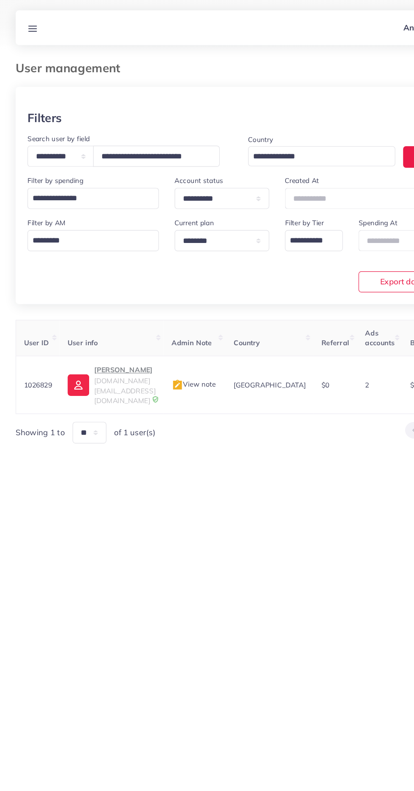
click at [28, 25] on line at bounding box center [28, 25] width 7 height 0
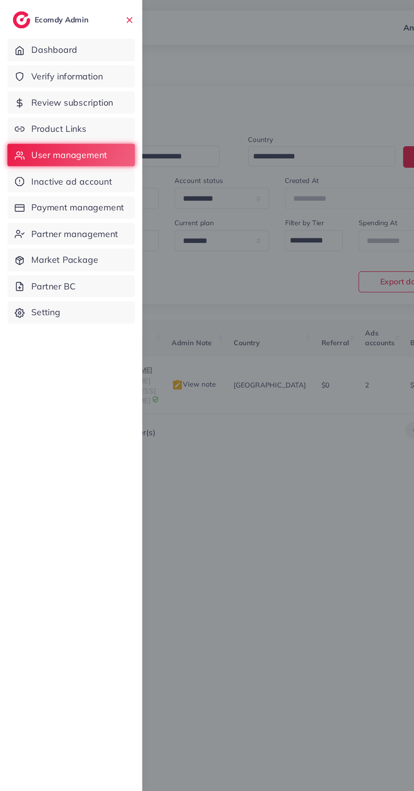
click at [82, 108] on link "Product Links" at bounding box center [61, 110] width 110 height 19
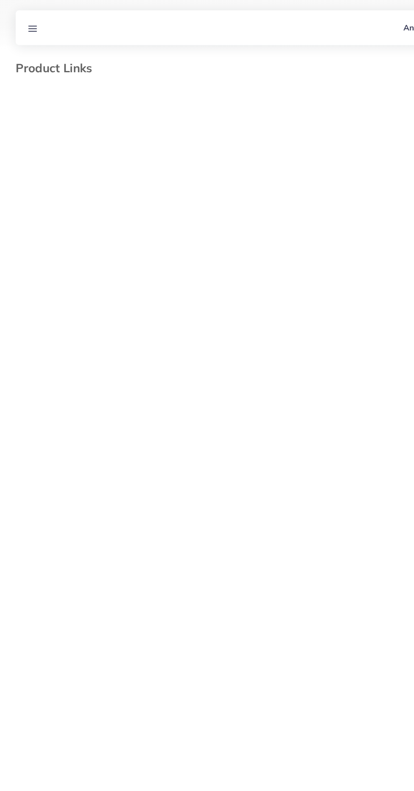
select select "*********"
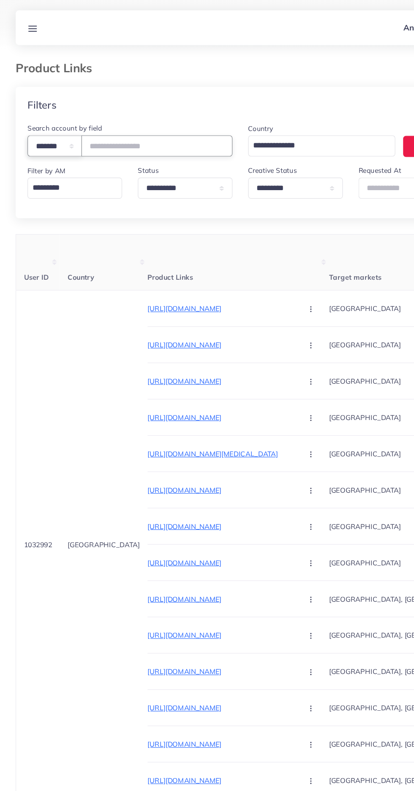
click at [59, 134] on select "**********" at bounding box center [47, 126] width 47 height 18
select select "*****"
click at [153, 128] on input "text" at bounding box center [135, 126] width 130 height 18
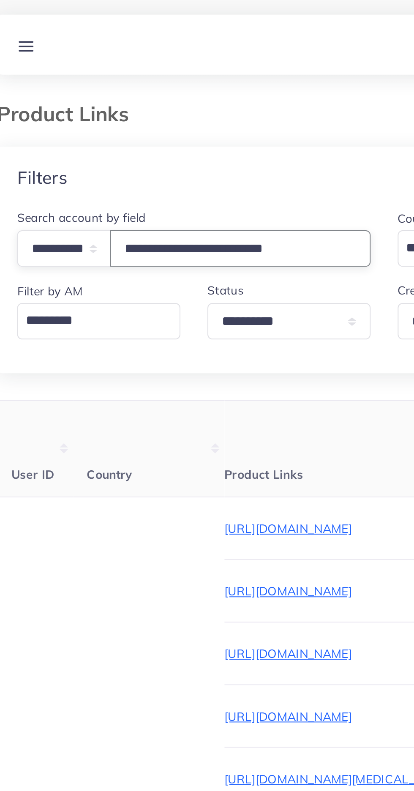
type input "**********"
click at [42, 85] on h4 "Filters" at bounding box center [36, 90] width 25 height 11
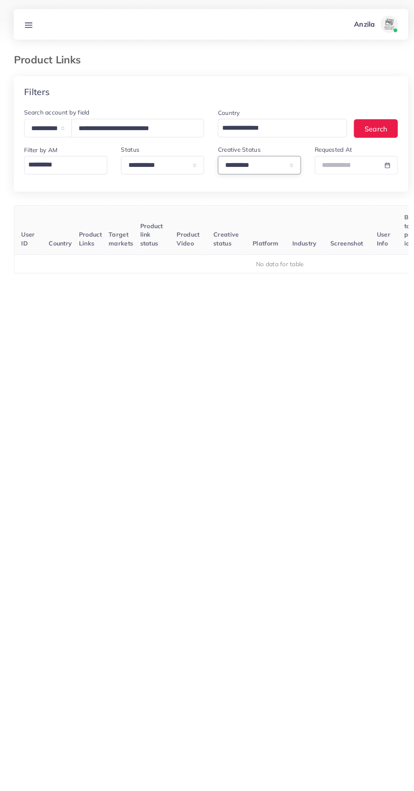
click at [221, 162] on select "**********" at bounding box center [255, 162] width 82 height 18
select select
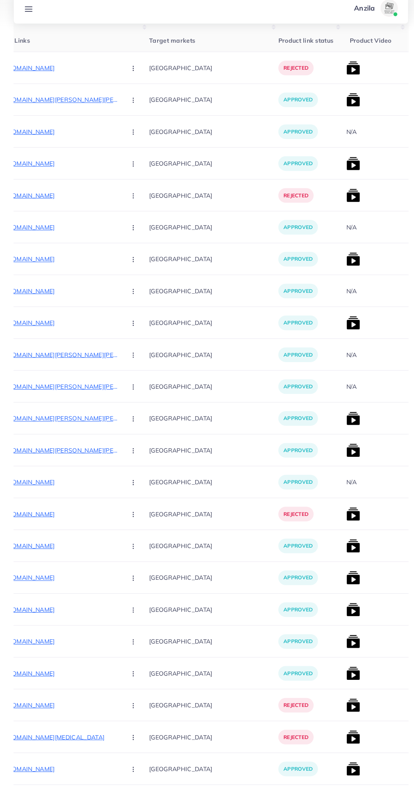
scroll to position [186, 0]
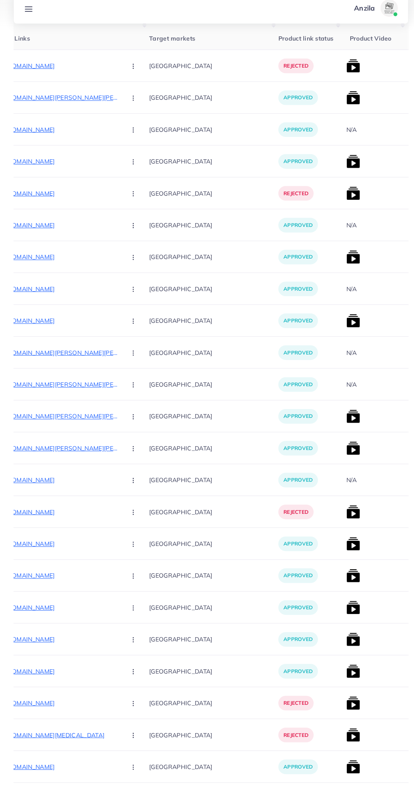
click at [35, 362] on p "https://4ubuys.com/products/natural-weight-gainer-max-200g-fast-mass-gainer-for…" at bounding box center [53, 362] width 127 height 10
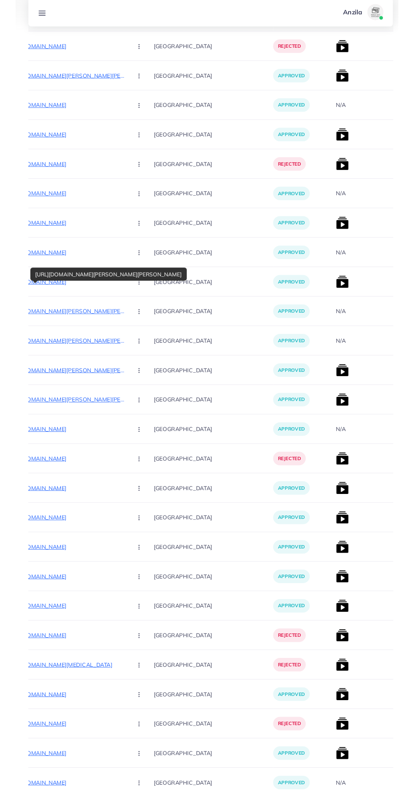
scroll to position [234, 0]
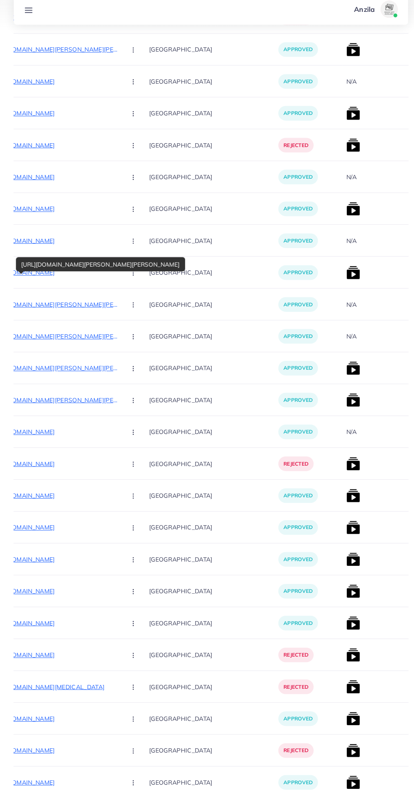
click at [44, 216] on p "https://www.shafqattraders.store/products/gift-packing-luxury-velvet-makeup-puf…" at bounding box center [53, 220] width 127 height 10
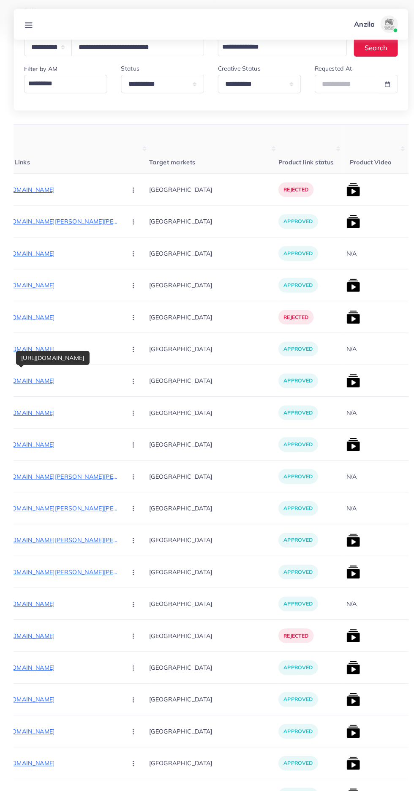
scroll to position [79, 0]
click at [45, 222] on p "https://organicnayab.shop/products/natural-weight-gainer-max-200g-fast-mass-gai…" at bounding box center [53, 218] width 127 height 10
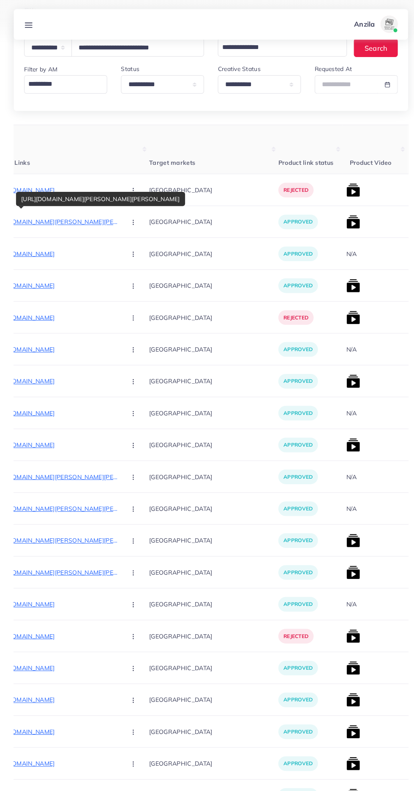
click at [41, 214] on p "https://organicnayab.shop/products/natural-weight-gainer-max-200g-fast-mass-gai…" at bounding box center [53, 218] width 127 height 10
click at [84, 196] on div "https://organicnayab.shop/products/natural-weight-gainer-max-200g-fast-mass-gai…" at bounding box center [99, 196] width 166 height 14
click at [94, 187] on div "https://organicnayab.shop/products/natural-weight-gainer-max-200g-fast-mass-gai…" at bounding box center [99, 195] width 166 height 19
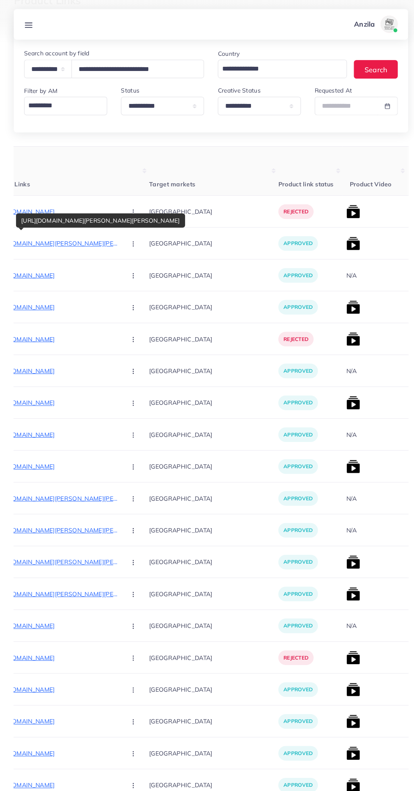
scroll to position [39, 0]
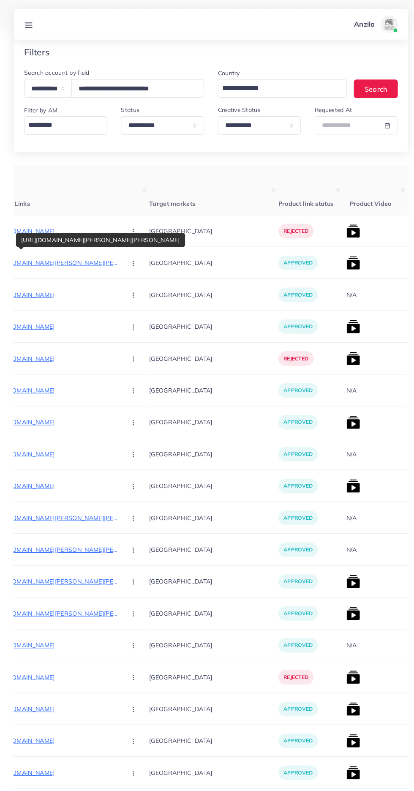
click at [154, 382] on p "[GEOGRAPHIC_DATA]" at bounding box center [210, 383] width 127 height 19
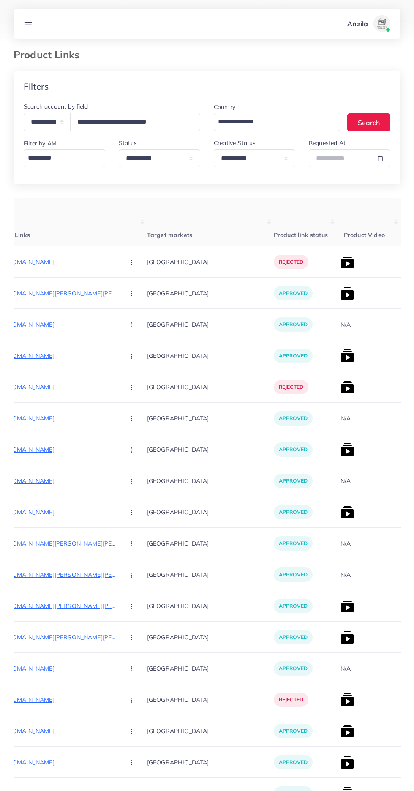
scroll to position [0, 0]
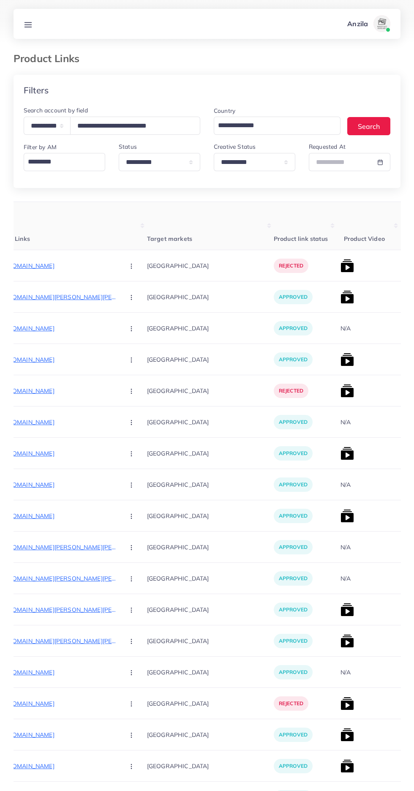
click at [78, 266] on p "https://nayabnaturals.com/products/weight-ginner" at bounding box center [54, 266] width 127 height 10
click at [131, 266] on circle "button" at bounding box center [131, 266] width 0 height 0
click at [126, 293] on icon at bounding box center [129, 293] width 6 height 6
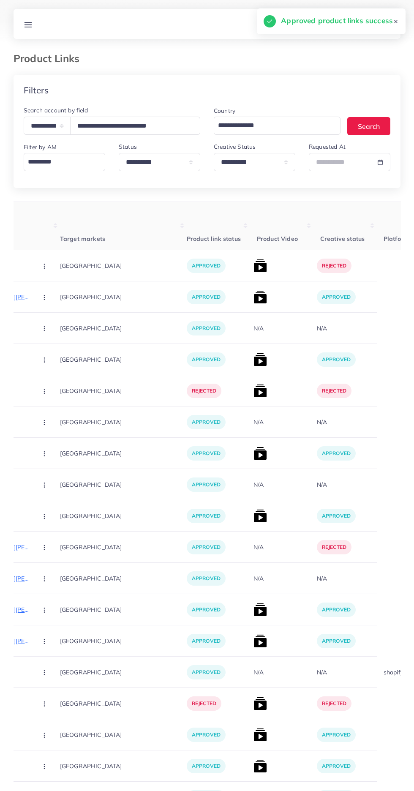
scroll to position [0, 227]
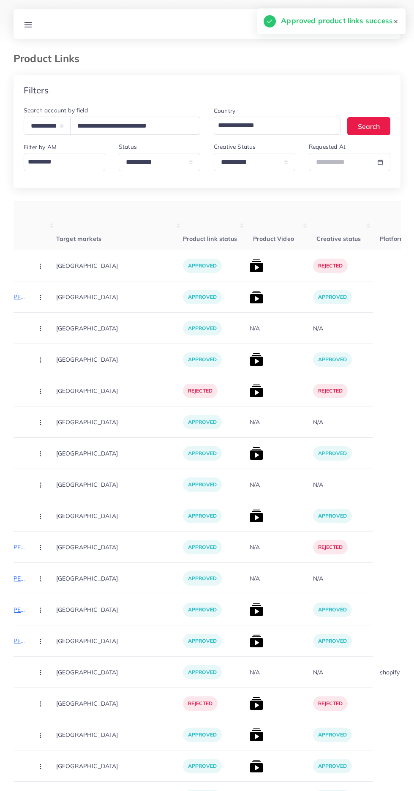
click at [250, 264] on img at bounding box center [257, 266] width 14 height 14
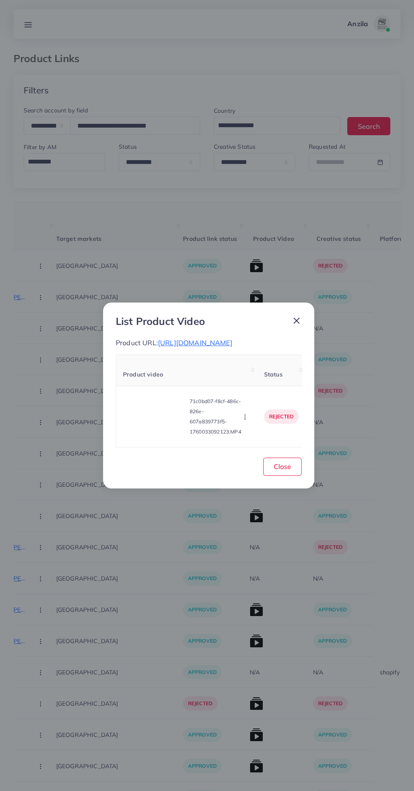
click at [246, 421] on icon "button" at bounding box center [245, 417] width 7 height 7
click at [258, 381] on span "Approve" at bounding box center [260, 377] width 28 height 8
click at [285, 471] on span "Close" at bounding box center [282, 467] width 17 height 8
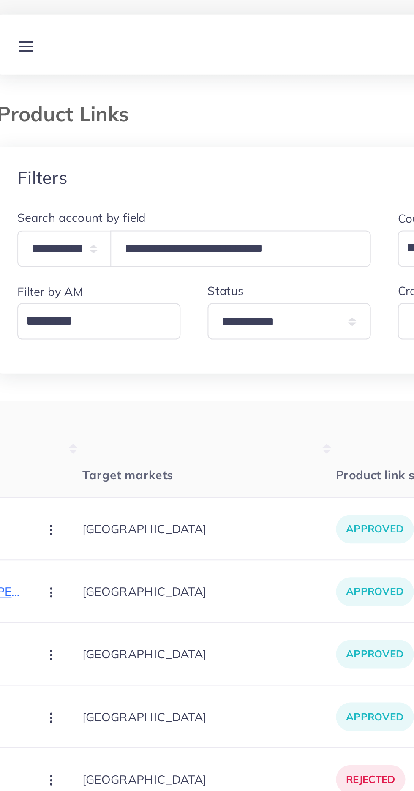
click at [28, 27] on line at bounding box center [28, 27] width 7 height 0
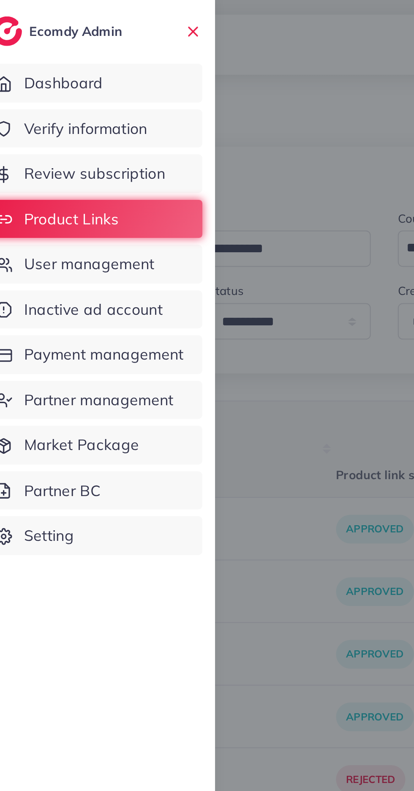
click at [39, 135] on span "User management" at bounding box center [59, 133] width 65 height 11
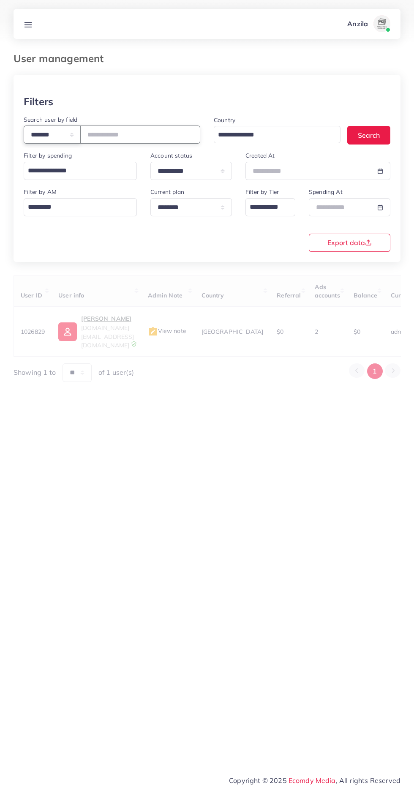
click at [39, 135] on select "**********" at bounding box center [52, 135] width 57 height 18
select select "*****"
click at [126, 142] on input "text" at bounding box center [140, 135] width 120 height 18
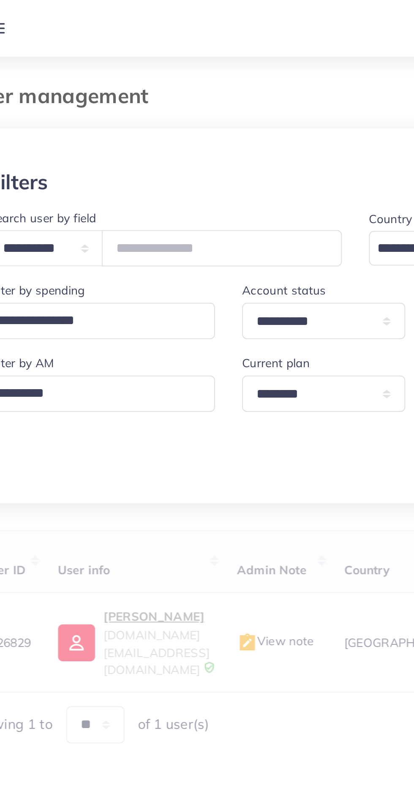
click at [90, 79] on div at bounding box center [207, 85] width 387 height 21
click at [105, 136] on input "text" at bounding box center [140, 135] width 120 height 18
type input "**********"
click at [71, 102] on div "Filters" at bounding box center [207, 102] width 367 height 12
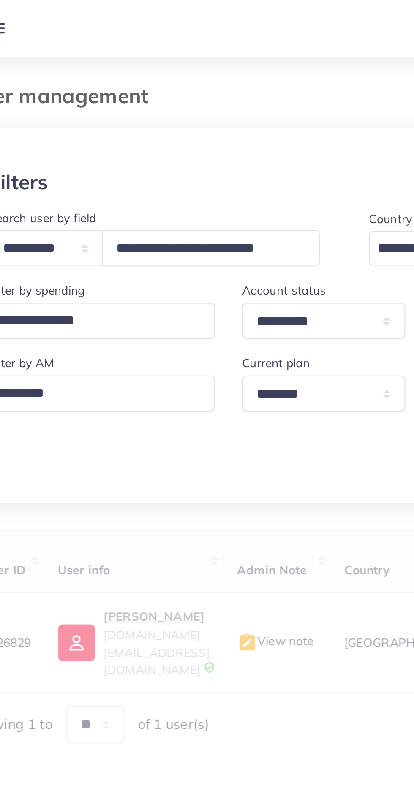
scroll to position [0, 0]
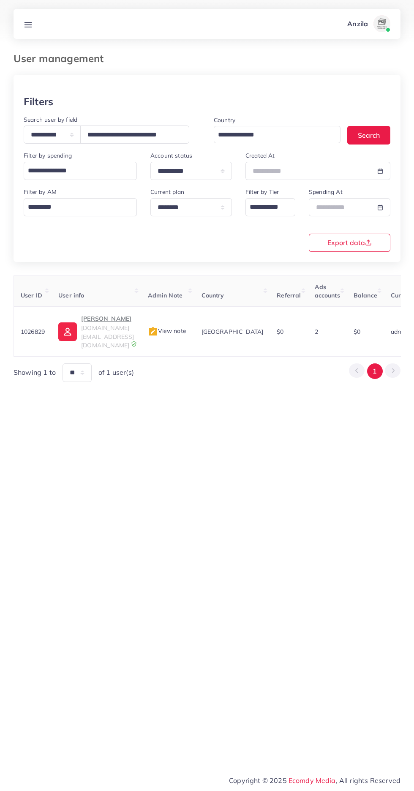
click at [184, 304] on th "Admin Note" at bounding box center [168, 291] width 54 height 31
click at [137, 341] on img at bounding box center [134, 344] width 6 height 6
click at [186, 327] on span "View note" at bounding box center [167, 331] width 38 height 8
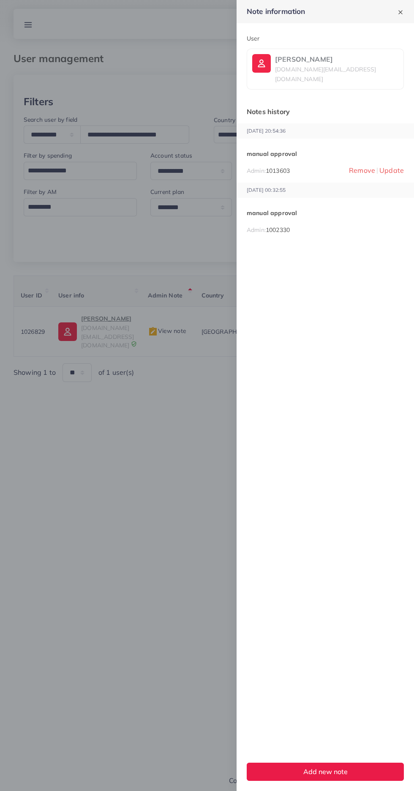
click at [186, 703] on div at bounding box center [207, 395] width 414 height 791
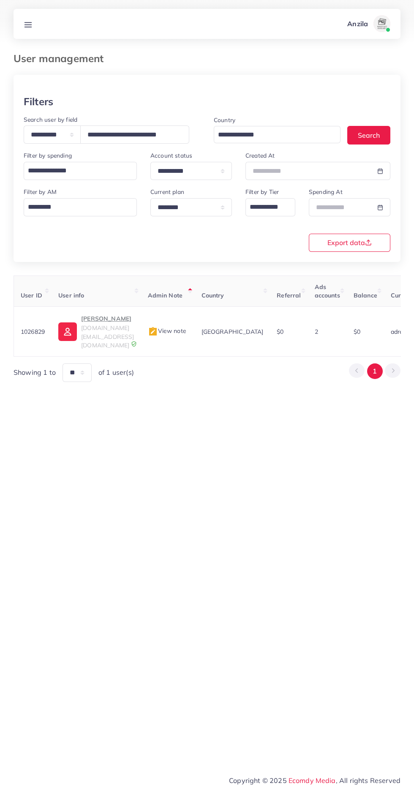
click at [158, 327] on img at bounding box center [153, 332] width 10 height 10
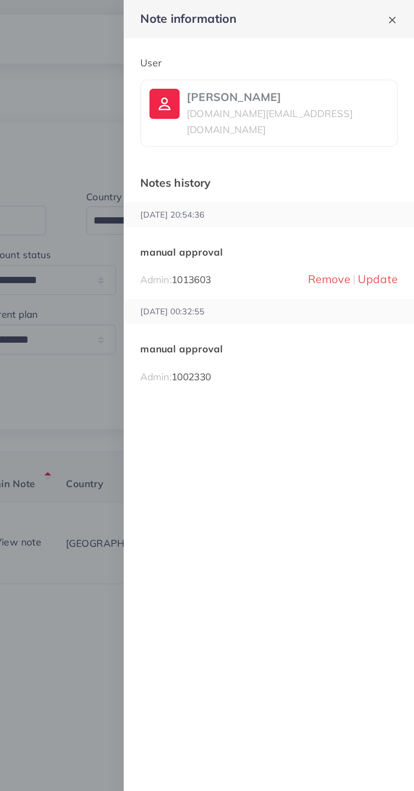
click at [397, 166] on span "Update" at bounding box center [392, 174] width 25 height 17
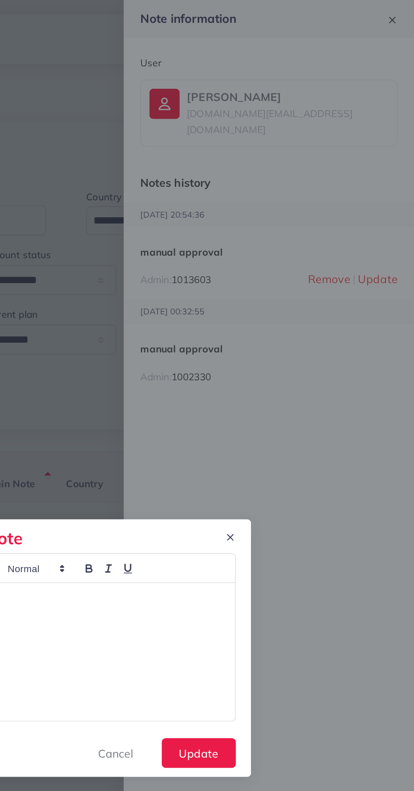
click at [264, 397] on div "**********" at bounding box center [209, 398] width 192 height 85
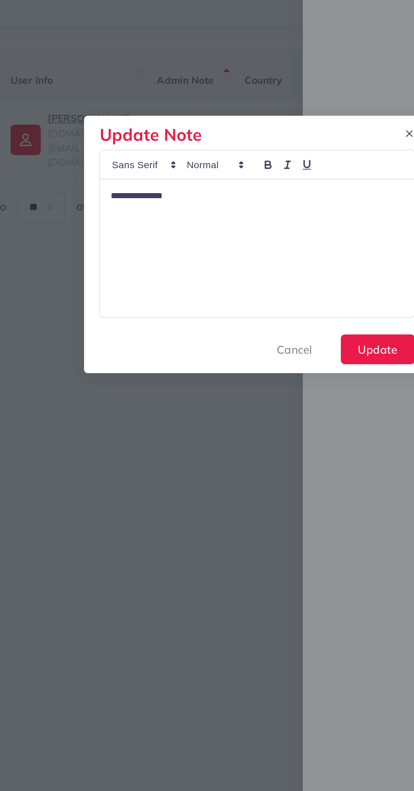
click at [179, 389] on div "**********" at bounding box center [209, 398] width 192 height 85
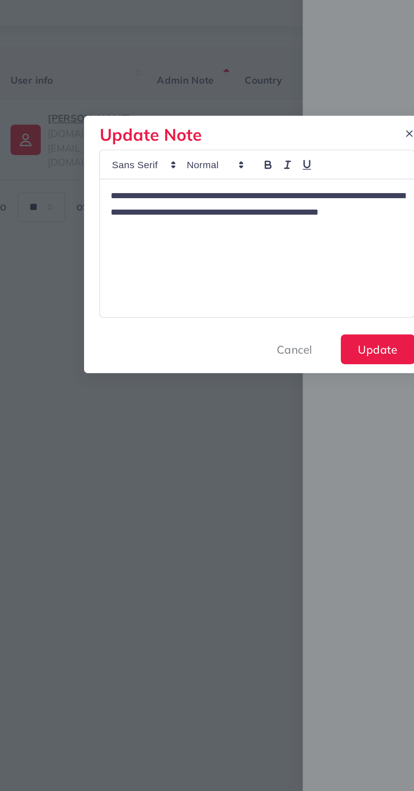
click at [120, 367] on p "**********" at bounding box center [208, 376] width 179 height 30
click at [130, 369] on p "**********" at bounding box center [208, 376] width 179 height 30
click at [282, 462] on button "Update" at bounding box center [282, 460] width 45 height 18
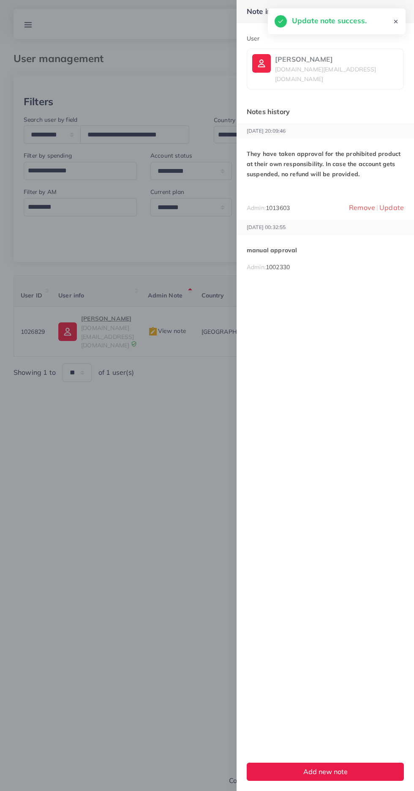
click at [157, 725] on div at bounding box center [207, 395] width 414 height 791
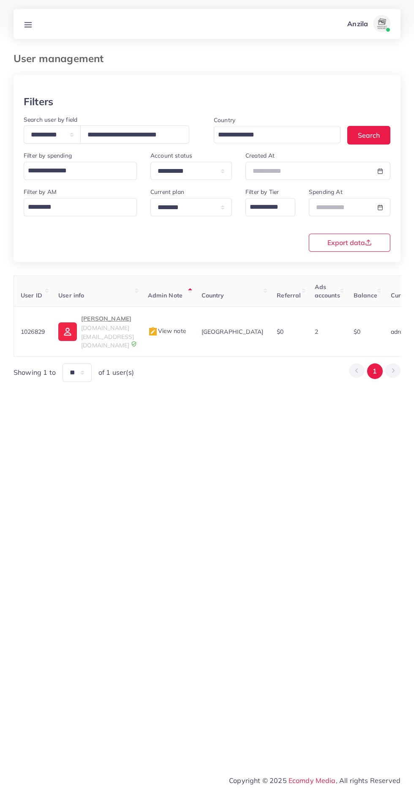
click at [28, 27] on line at bounding box center [28, 27] width 7 height 0
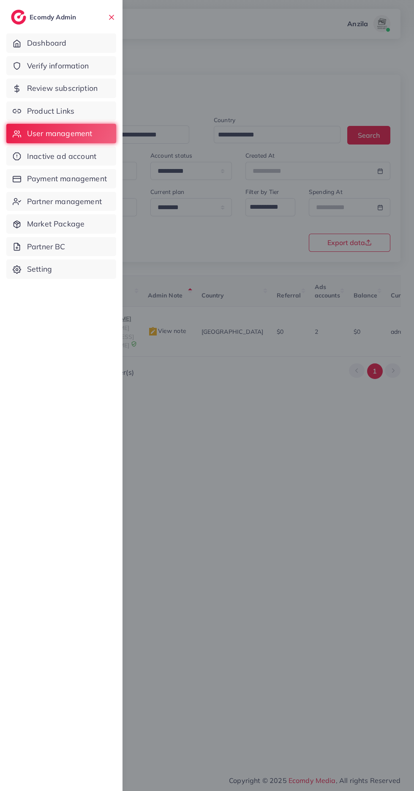
click at [33, 104] on link "Product Links" at bounding box center [61, 110] width 110 height 19
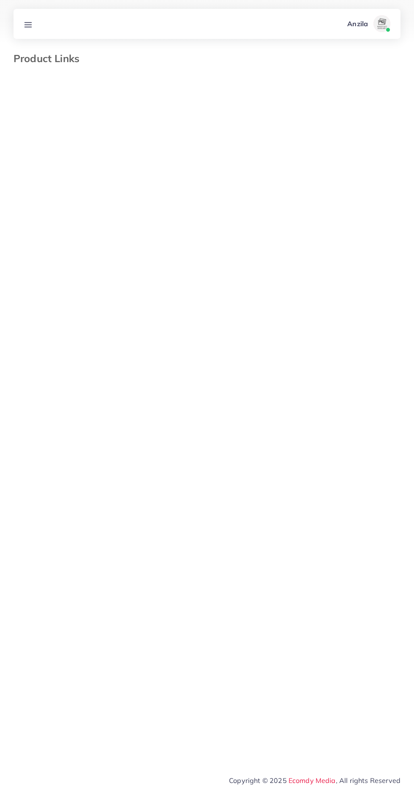
select select "*********"
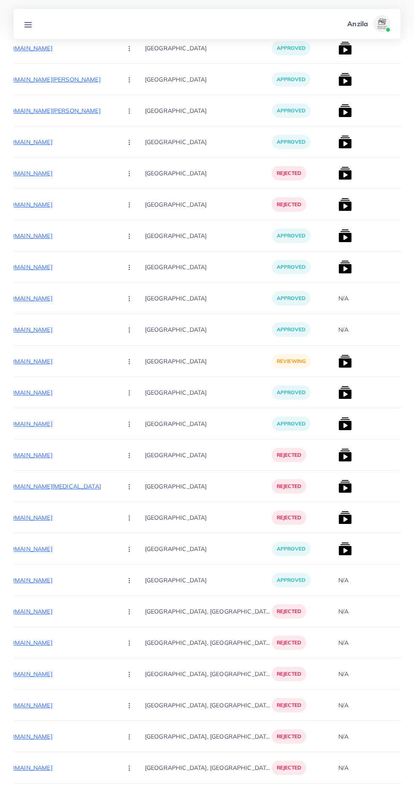
scroll to position [0, 142]
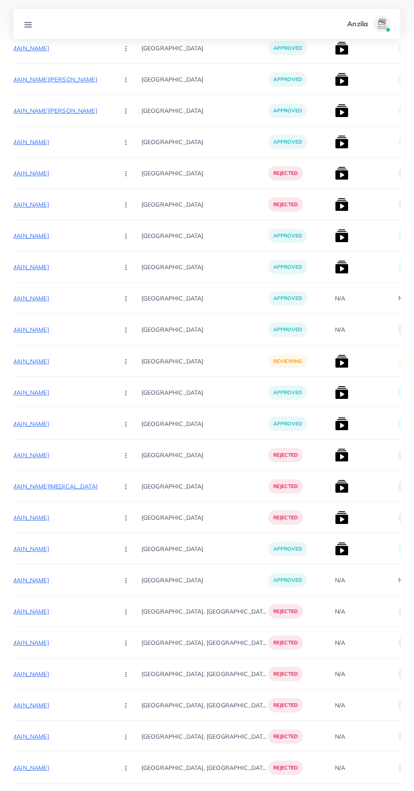
click at [45, 361] on p "https://minimart5.shop/products/digital-drawing-writing-board-for-kids?utm_sour…" at bounding box center [48, 361] width 127 height 10
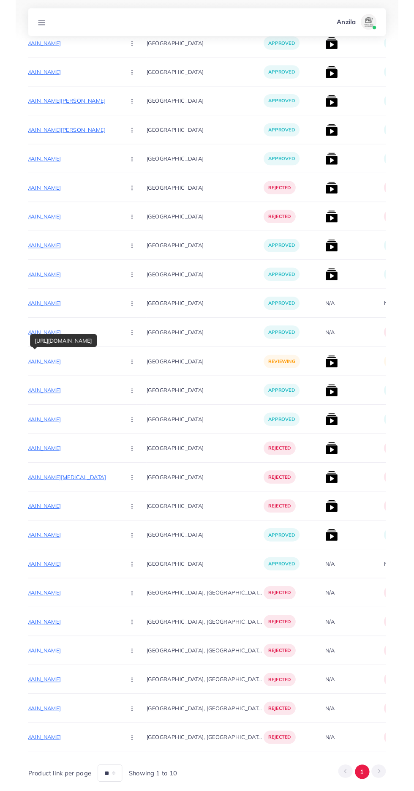
scroll to position [1970, 0]
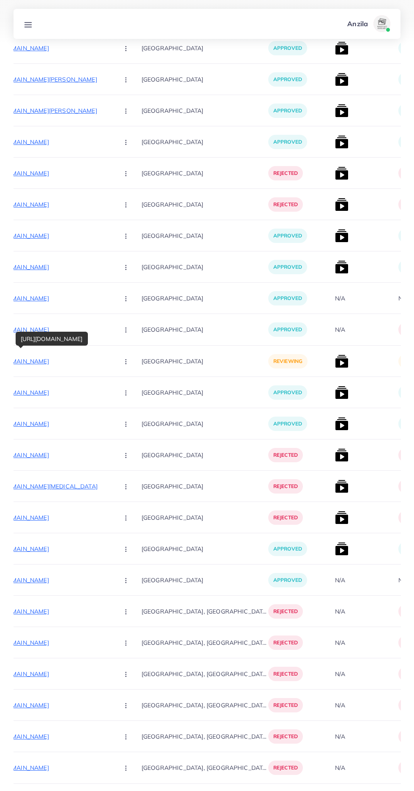
click at [126, 362] on circle "button" at bounding box center [126, 361] width 0 height 0
click at [130, 386] on span "Approve" at bounding box center [144, 387] width 28 height 8
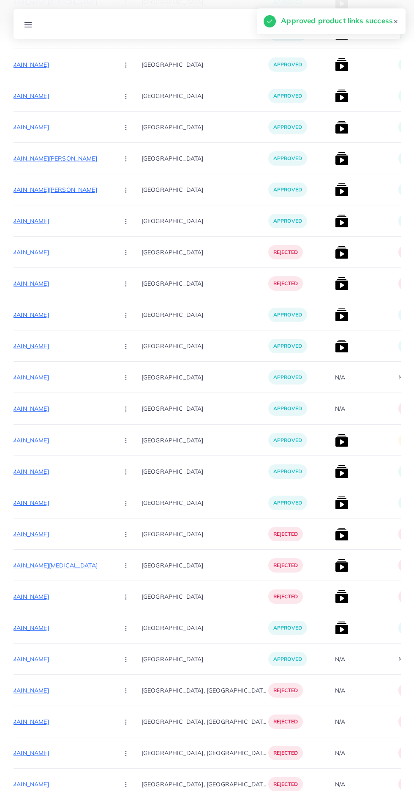
scroll to position [2267, 0]
click at [126, 441] on circle "button" at bounding box center [126, 440] width 0 height 0
click at [130, 486] on span "Reject" at bounding box center [140, 484] width 20 height 8
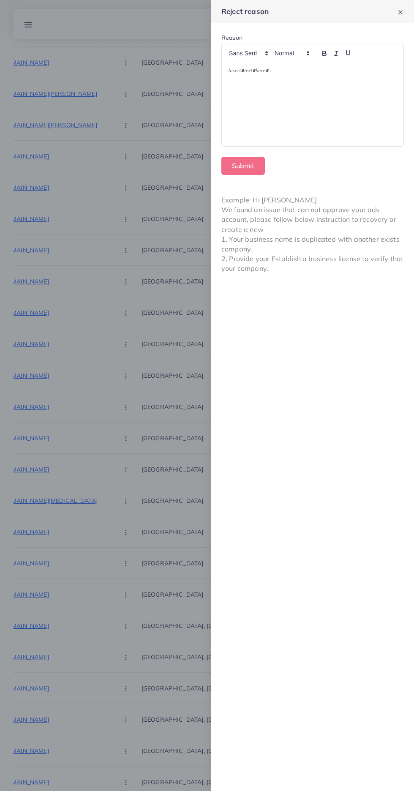
click at [263, 63] on div at bounding box center [313, 104] width 182 height 85
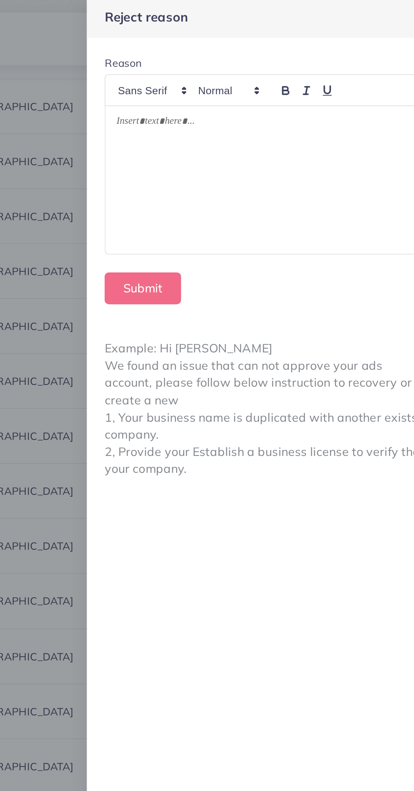
scroll to position [2332, 0]
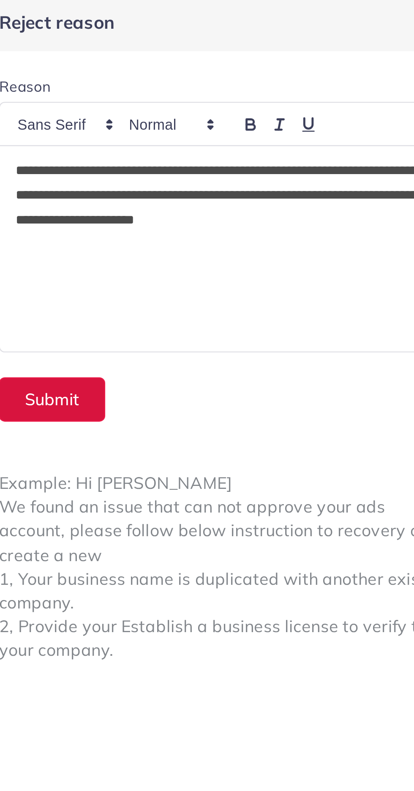
click at [248, 163] on button "Submit" at bounding box center [244, 166] width 44 height 18
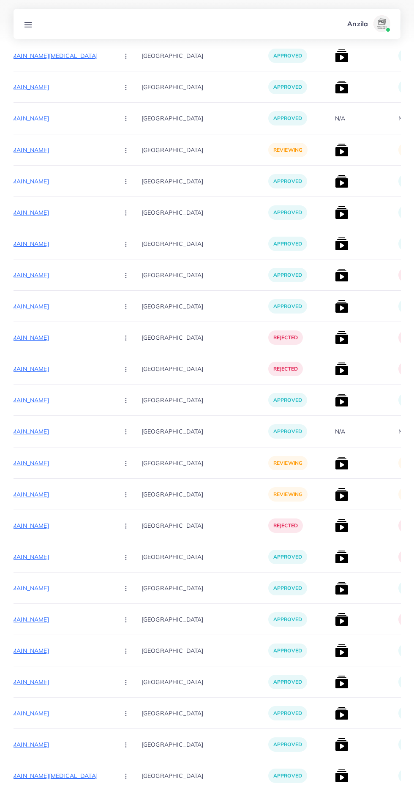
scroll to position [493, 0]
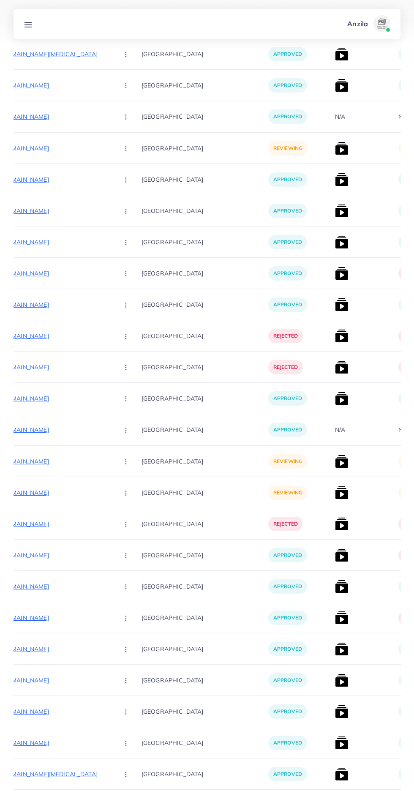
click at [35, 462] on p "https://shopeasily.store/products/long-zipper-card-wallet" at bounding box center [48, 462] width 127 height 10
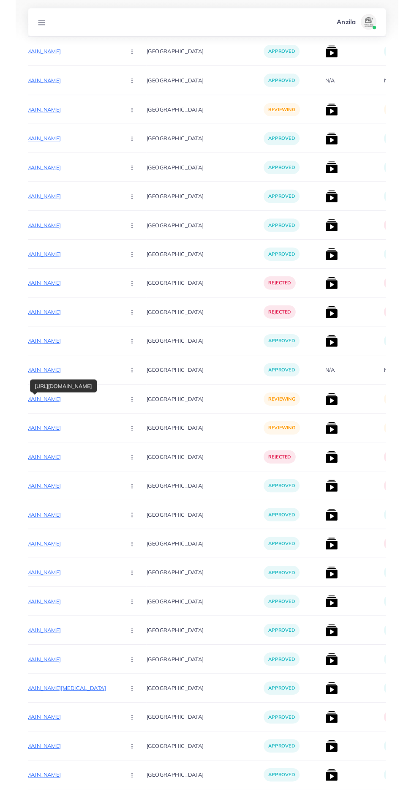
scroll to position [558, 0]
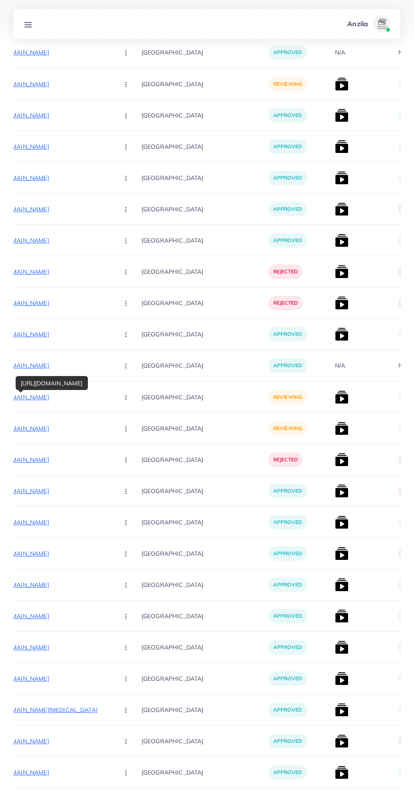
click at [126, 400] on circle "button" at bounding box center [126, 400] width 0 height 0
click at [130, 424] on span "Approve" at bounding box center [144, 423] width 28 height 8
click at [45, 427] on p "https://shopeasily.store/products/wallet-for-men-for-cards-and-easy-to-carry" at bounding box center [48, 429] width 127 height 10
click at [112, 429] on button "button" at bounding box center [127, 428] width 30 height 19
click at [126, 492] on circle "button" at bounding box center [126, 491] width 0 height 0
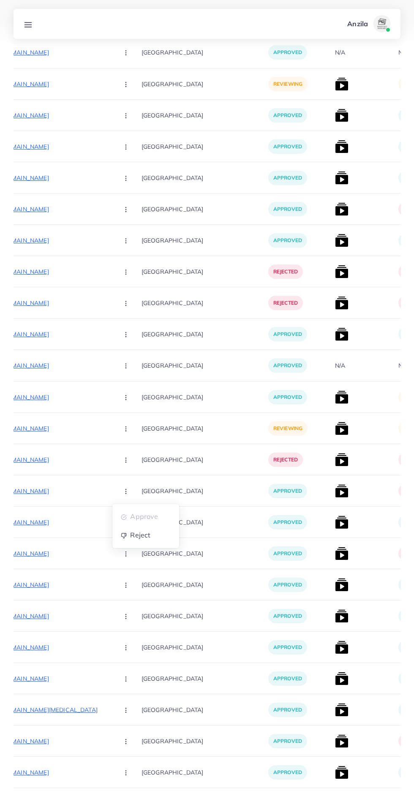
click at [123, 427] on icon "button" at bounding box center [126, 429] width 7 height 7
click at [130, 477] on span "Reject" at bounding box center [140, 473] width 20 height 8
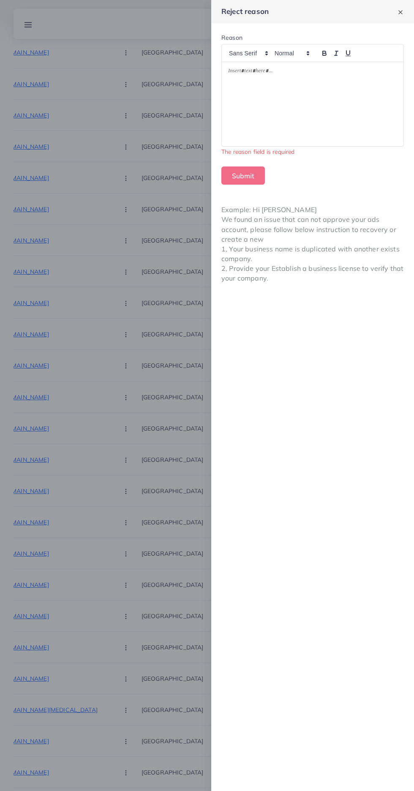
click at [256, 122] on div at bounding box center [313, 104] width 182 height 85
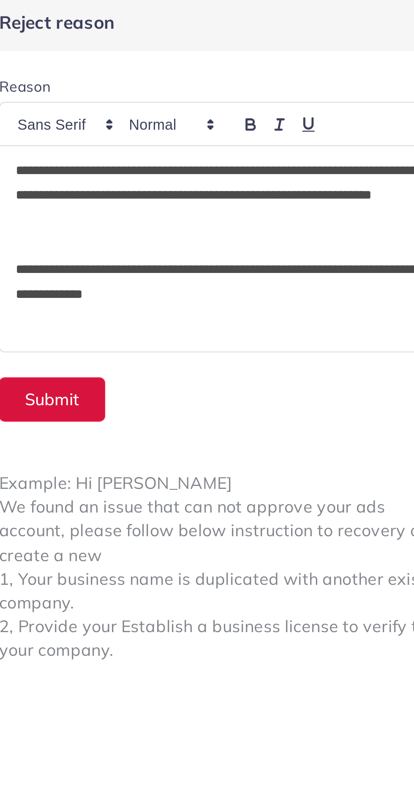
click at [247, 170] on button "Submit" at bounding box center [244, 166] width 44 height 18
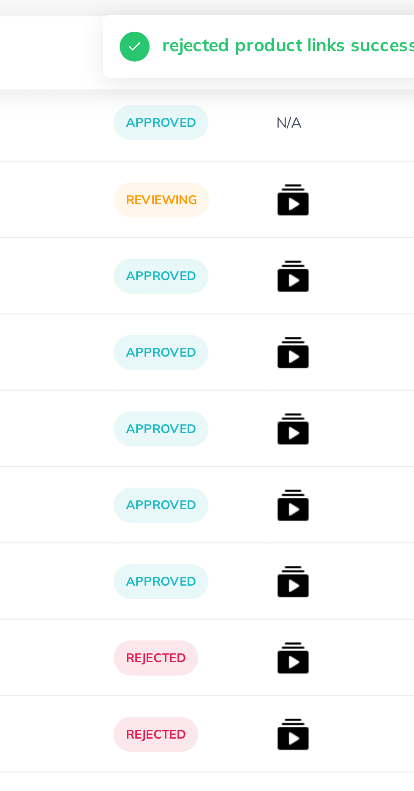
scroll to position [474, 0]
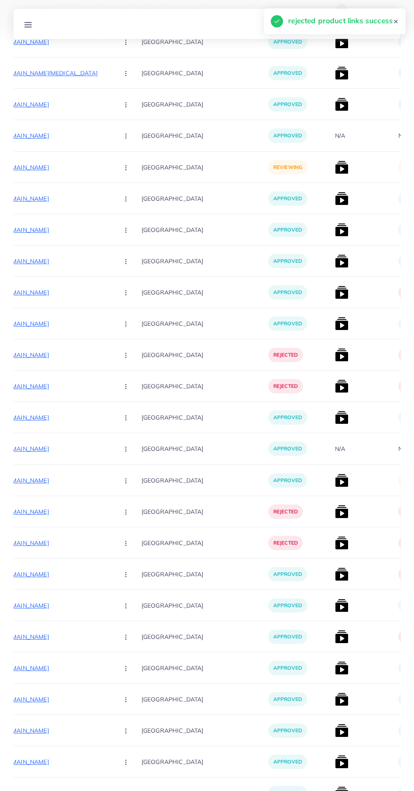
click at [335, 482] on img at bounding box center [342, 481] width 14 height 14
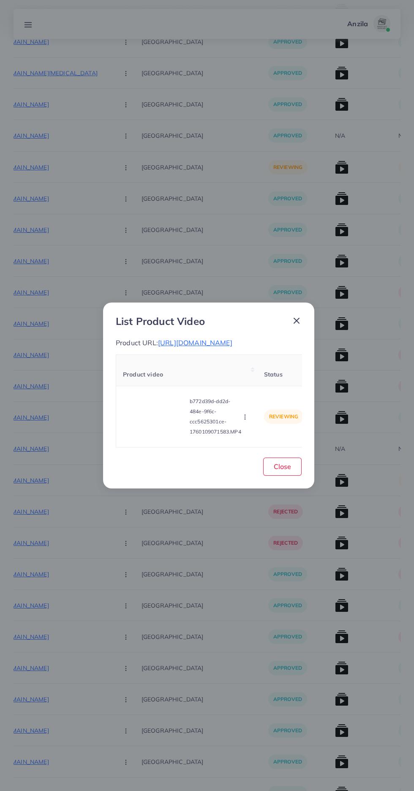
click at [145, 430] on video at bounding box center [154, 417] width 63 height 38
click at [142, 407] on div at bounding box center [154, 417] width 63 height 38
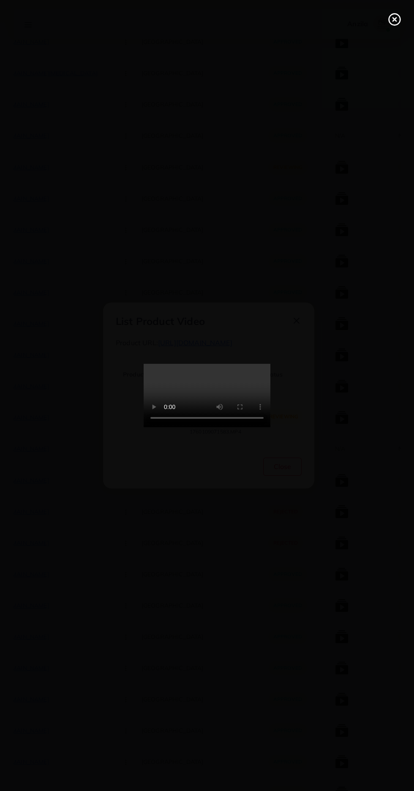
click at [399, 25] on icon at bounding box center [395, 20] width 14 height 14
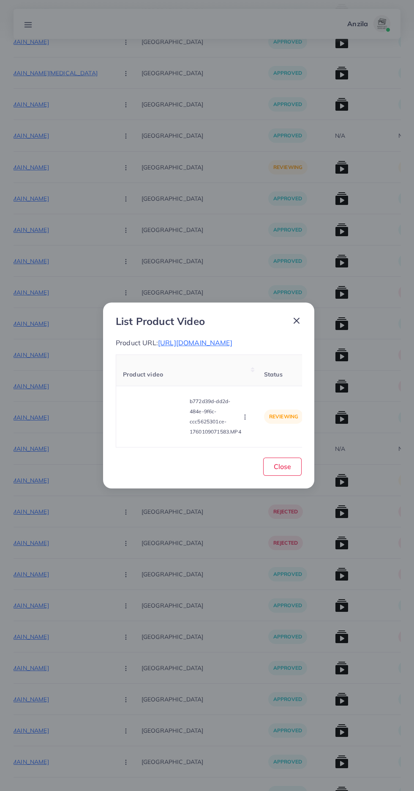
click at [245, 418] on circle "button" at bounding box center [245, 417] width 0 height 0
click at [260, 381] on span "Approve" at bounding box center [260, 377] width 28 height 8
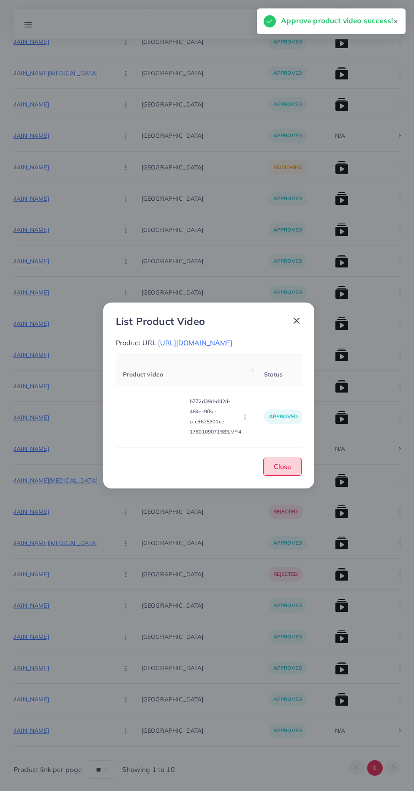
click at [291, 471] on span "Close" at bounding box center [282, 467] width 17 height 8
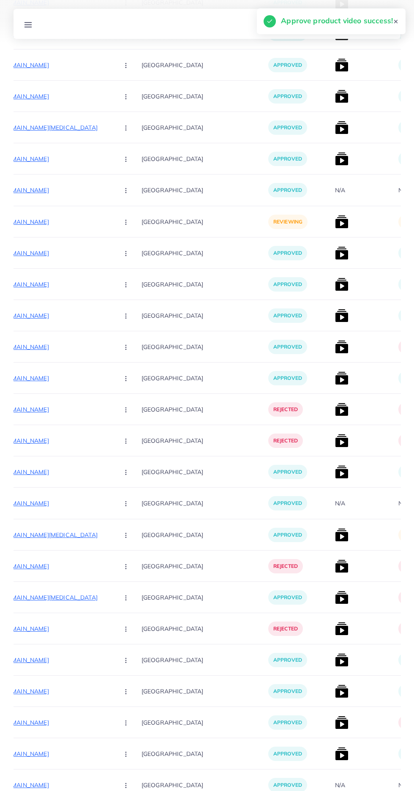
scroll to position [420, 0]
click at [335, 535] on img at bounding box center [342, 535] width 14 height 14
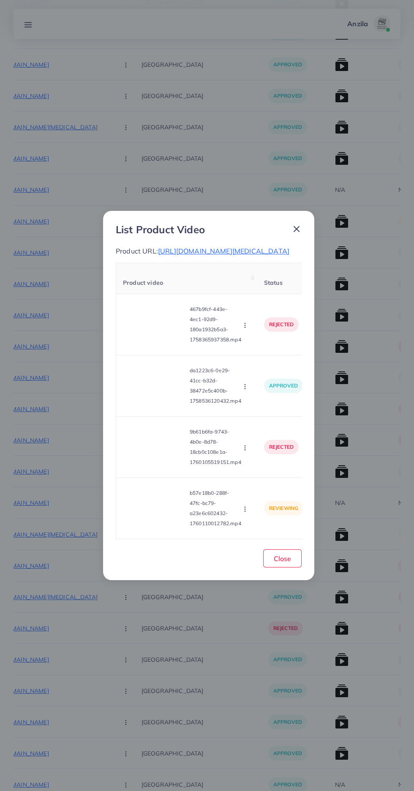
click at [155, 528] on video at bounding box center [154, 509] width 63 height 38
click at [151, 528] on div at bounding box center [154, 509] width 63 height 38
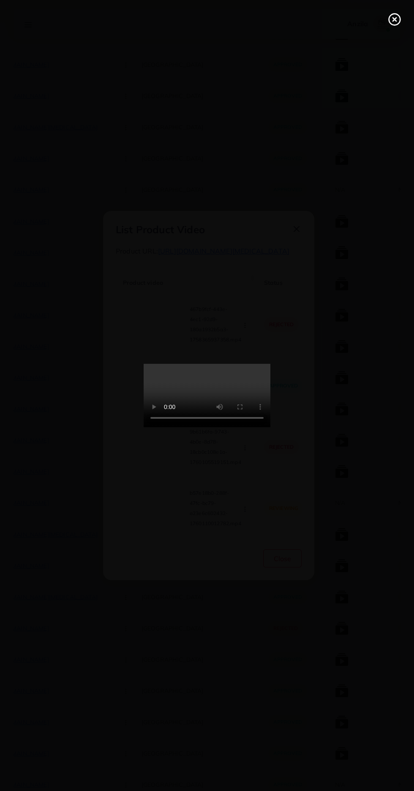
click at [391, 19] on icon at bounding box center [395, 20] width 14 height 14
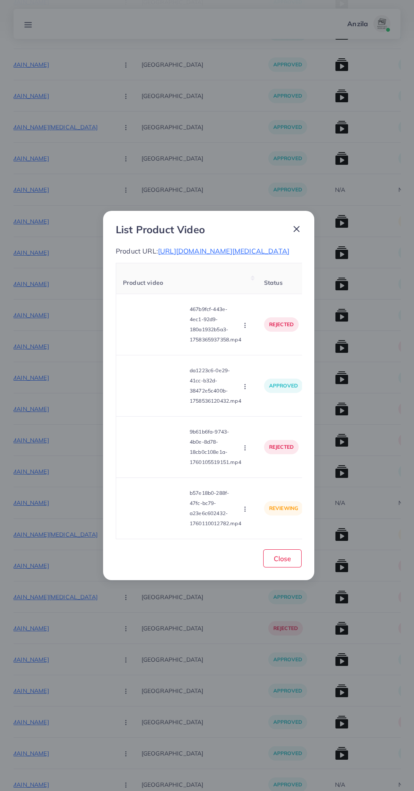
click at [242, 513] on button "button" at bounding box center [245, 509] width 9 height 8
click at [270, 473] on span "Approve" at bounding box center [260, 469] width 28 height 8
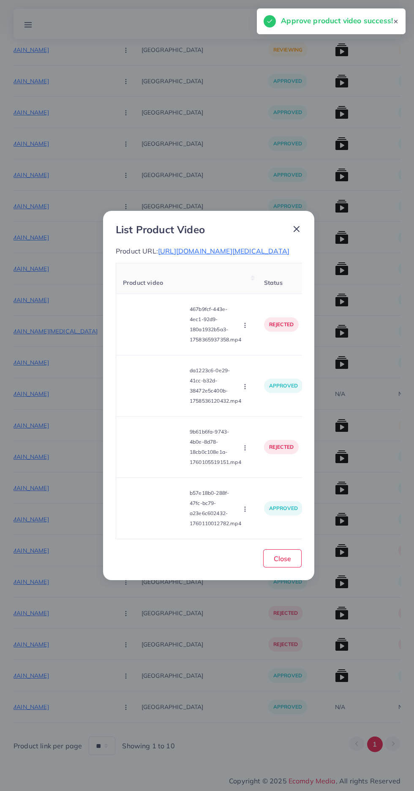
scroll to position [219, 0]
click at [291, 563] on span "Close" at bounding box center [282, 559] width 17 height 8
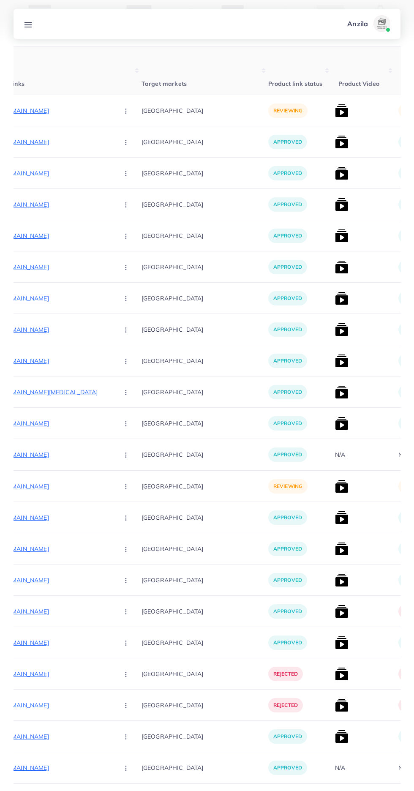
scroll to position [155, 0]
click at [43, 482] on p "https://akemporium.shop/collections/frontpage" at bounding box center [48, 487] width 127 height 10
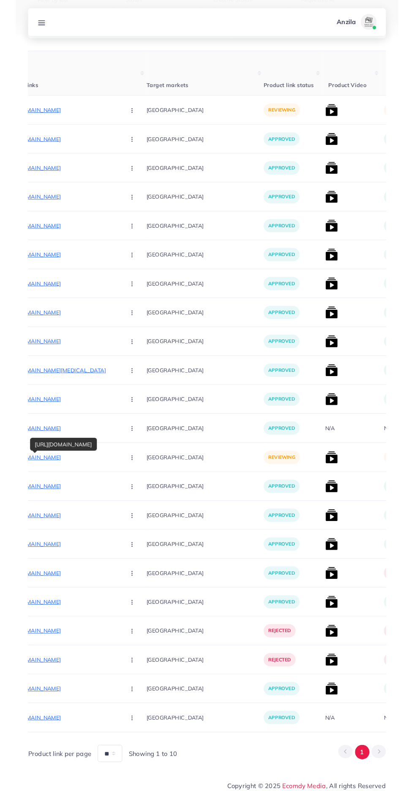
scroll to position [173, 0]
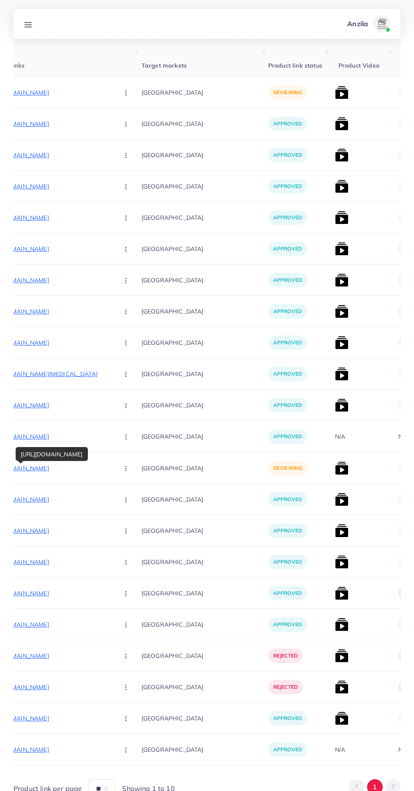
click at [126, 471] on circle "button" at bounding box center [126, 471] width 0 height 0
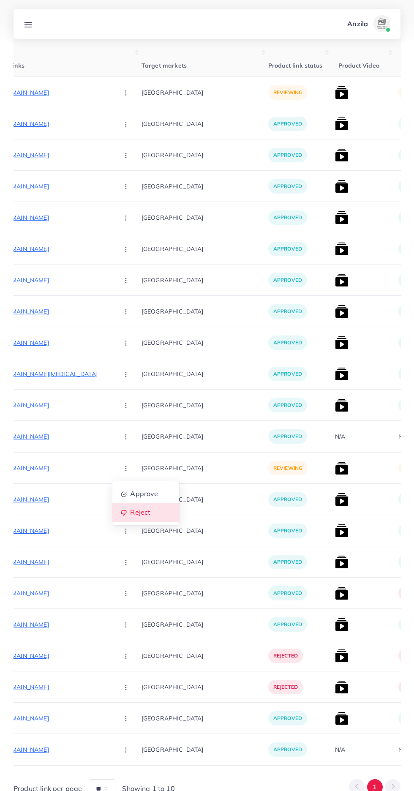
click at [130, 514] on span "Reject" at bounding box center [140, 513] width 20 height 8
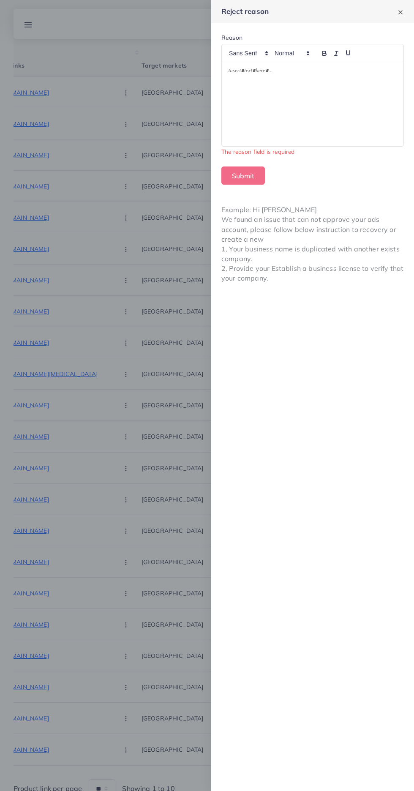
click at [300, 121] on div at bounding box center [313, 104] width 182 height 85
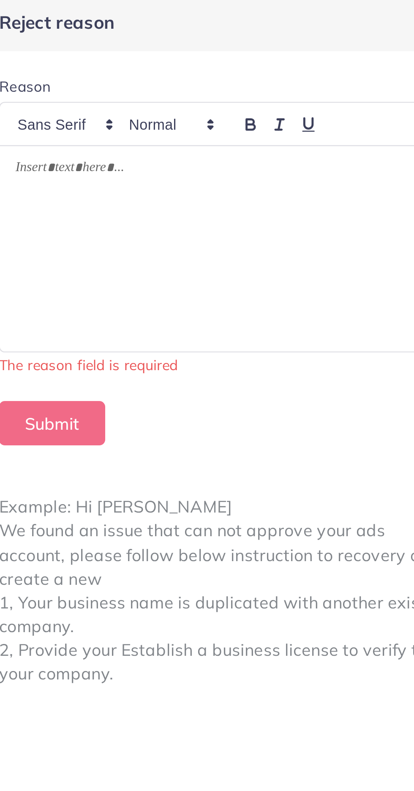
click at [244, 40] on div "Reason" at bounding box center [313, 38] width 183 height 11
click at [254, 56] on span at bounding box center [248, 53] width 46 height 10
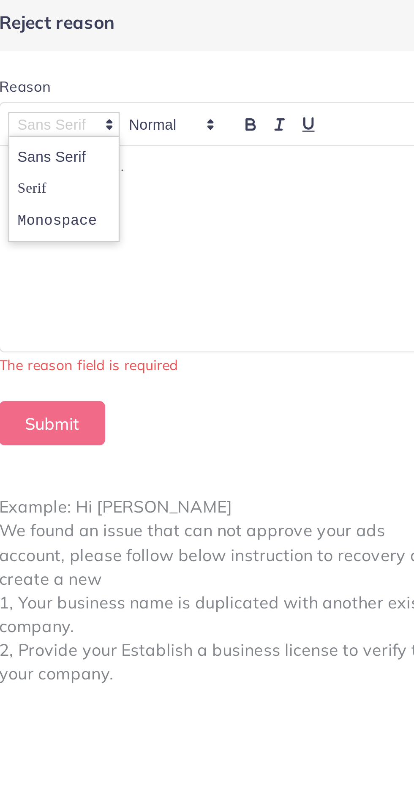
click at [301, 98] on div at bounding box center [313, 104] width 182 height 85
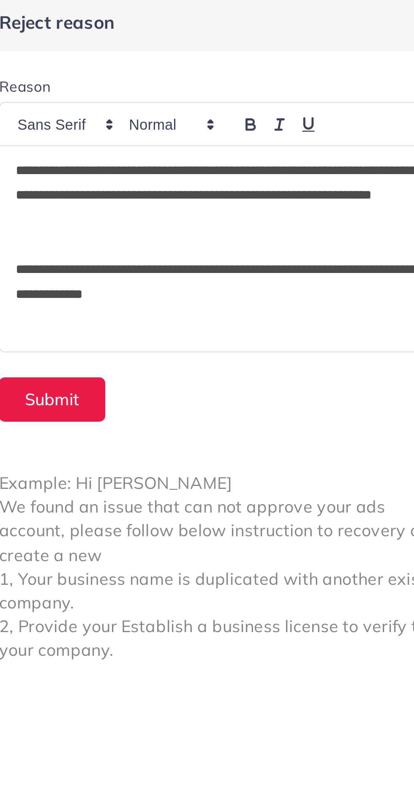
scroll to position [0, 0]
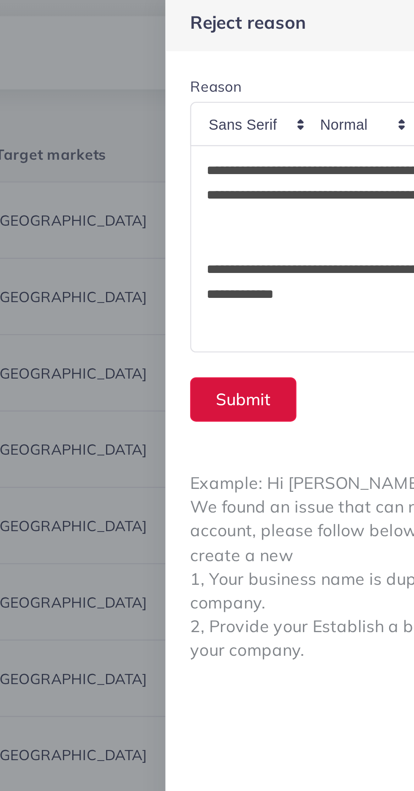
click at [242, 168] on button "Submit" at bounding box center [244, 166] width 44 height 18
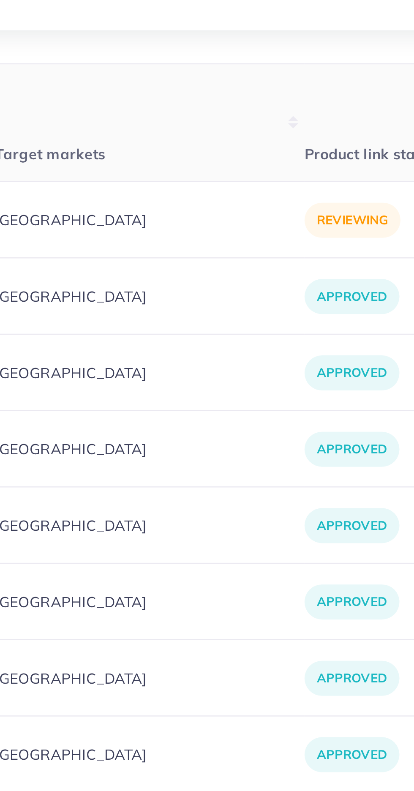
scroll to position [0, 144]
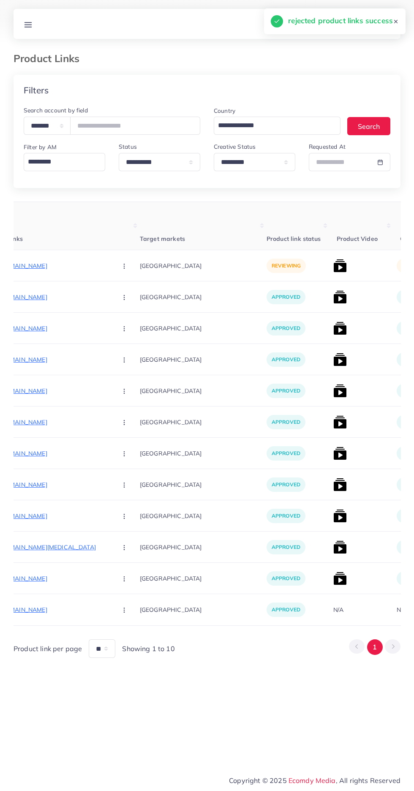
click at [41, 267] on p "https://mous.pk/products/anti-cracking-silicone-moisturizing-socks-high-quality…" at bounding box center [47, 266] width 127 height 10
click at [110, 268] on button "button" at bounding box center [125, 265] width 30 height 19
click at [116, 305] on link "Reject" at bounding box center [144, 310] width 67 height 19
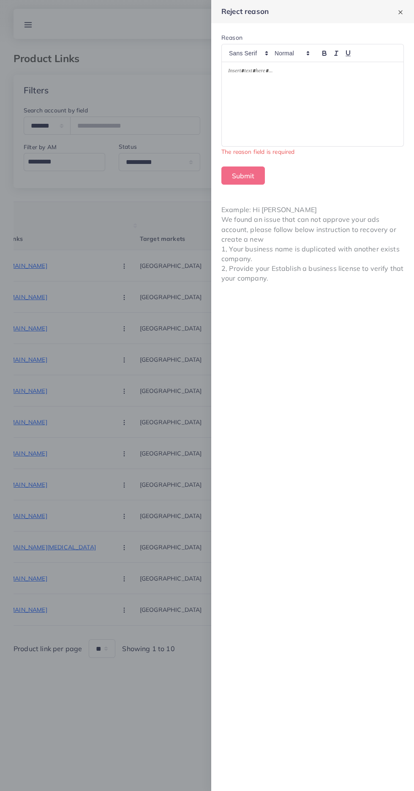
click at [179, 631] on div at bounding box center [207, 395] width 414 height 791
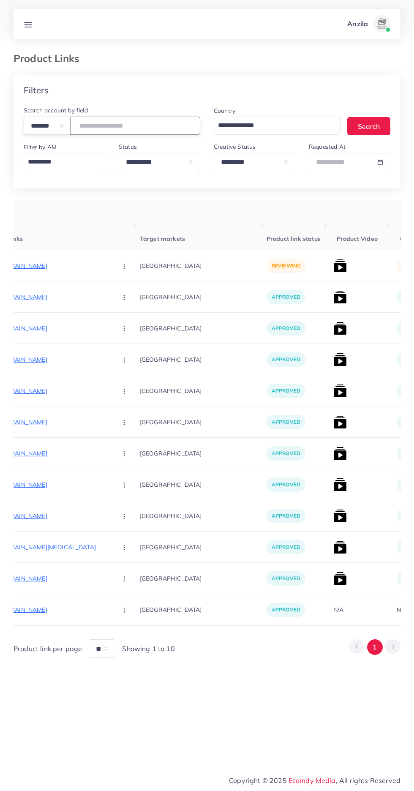
click at [112, 122] on input "number" at bounding box center [135, 126] width 130 height 18
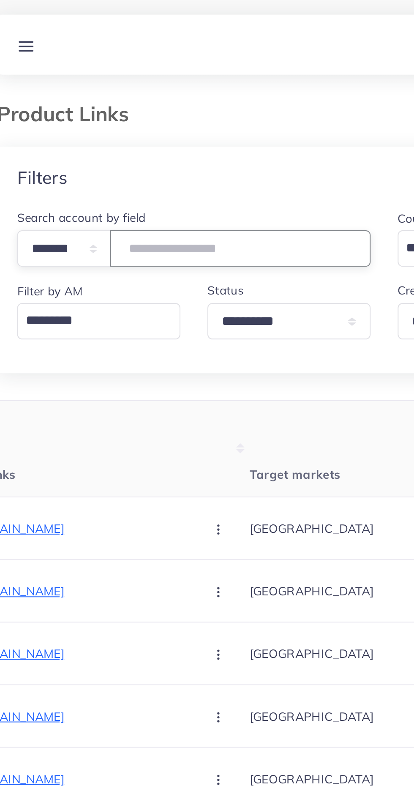
type input "*******"
click at [43, 101] on div "Filters" at bounding box center [207, 90] width 387 height 31
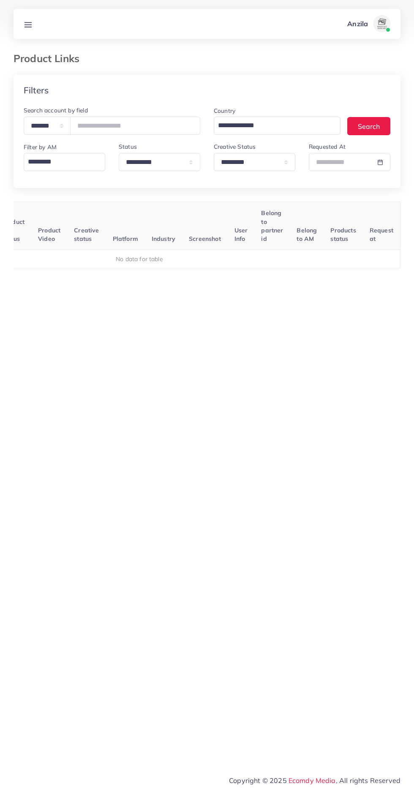
scroll to position [0, 132]
click at [255, 162] on select "**********" at bounding box center [255, 162] width 82 height 18
select select
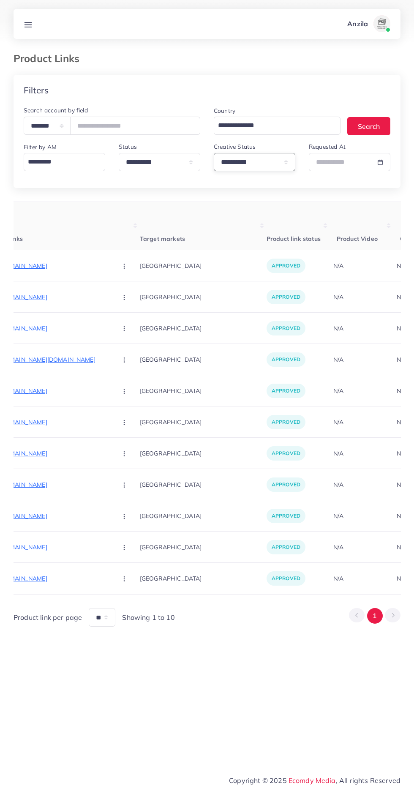
scroll to position [0, 168]
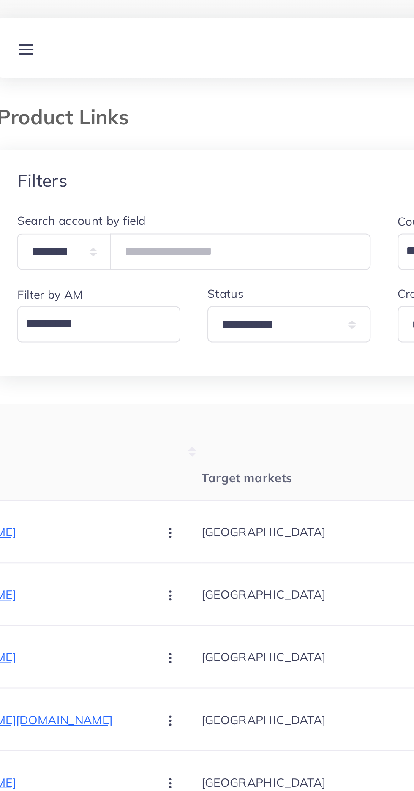
click at [28, 22] on line at bounding box center [28, 22] width 7 height 0
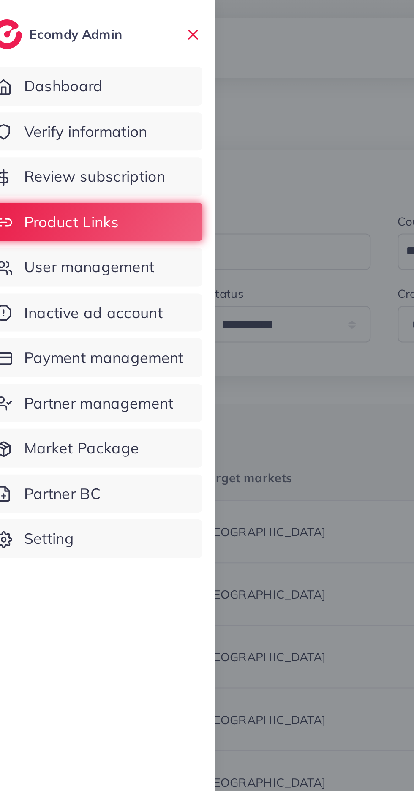
click at [55, 136] on span "User management" at bounding box center [59, 133] width 65 height 11
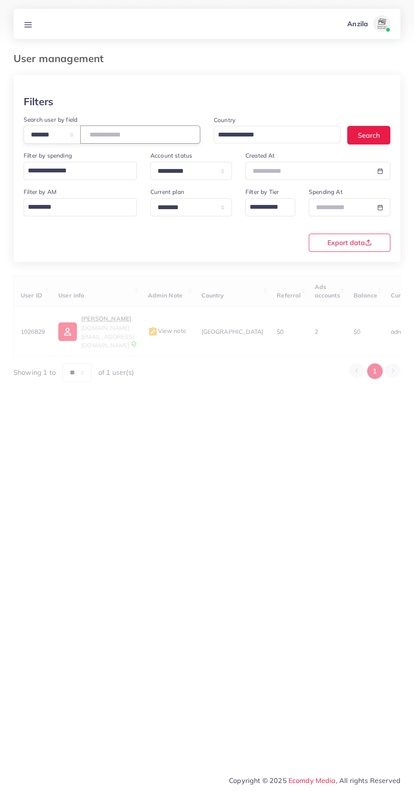
click at [116, 135] on input "number" at bounding box center [140, 135] width 120 height 18
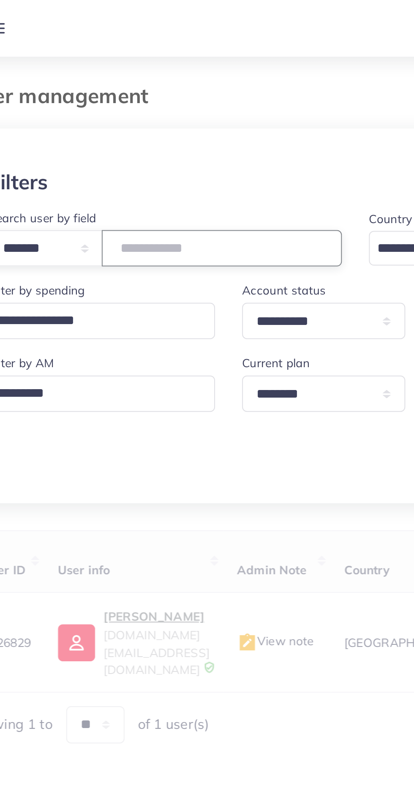
type input "*******"
click at [66, 109] on div "**********" at bounding box center [207, 179] width 387 height 167
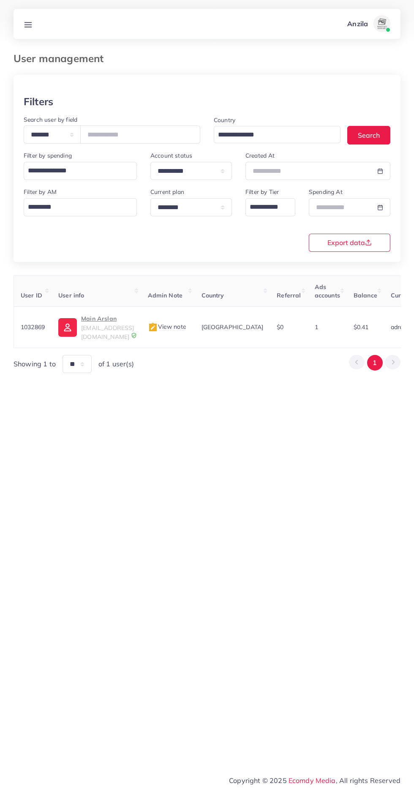
click at [96, 317] on p "Main Arslan" at bounding box center [107, 319] width 53 height 10
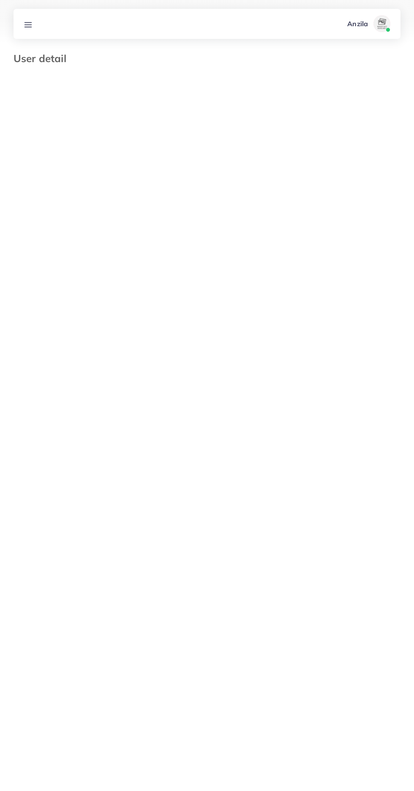
type input "*******"
type input "**********"
type input "******"
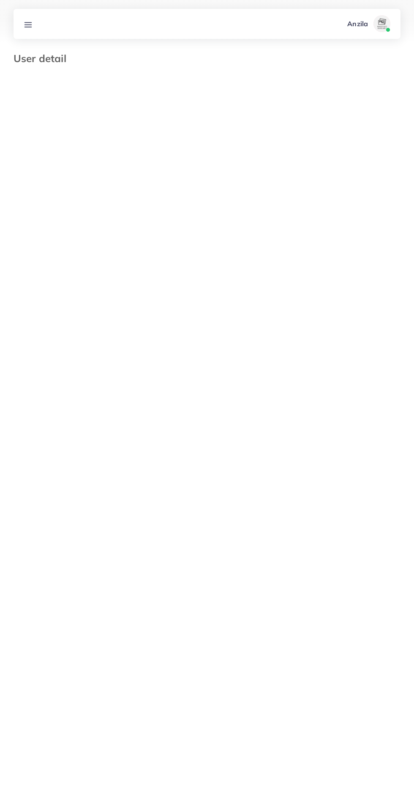
type input "**********"
select select "**********"
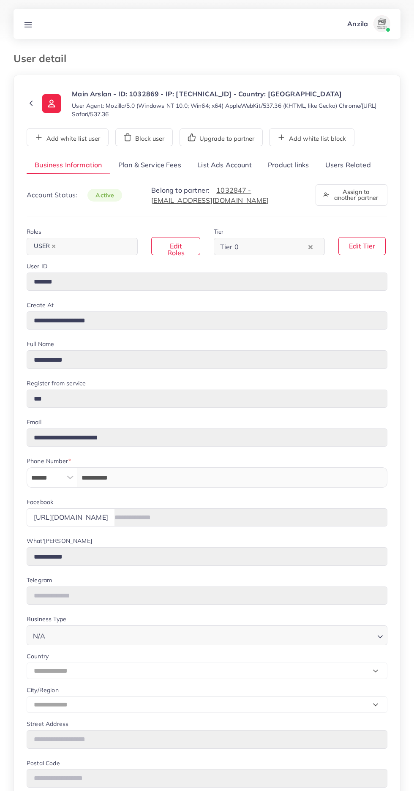
click at [293, 167] on link "Product links" at bounding box center [288, 165] width 57 height 18
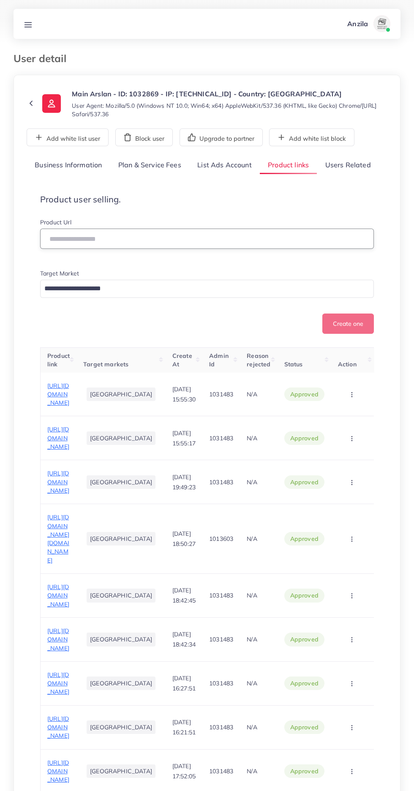
click at [71, 237] on input "text" at bounding box center [207, 239] width 334 height 20
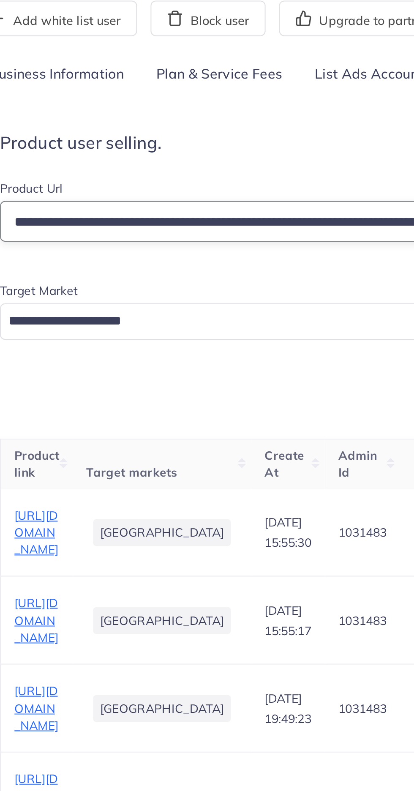
scroll to position [0, 39]
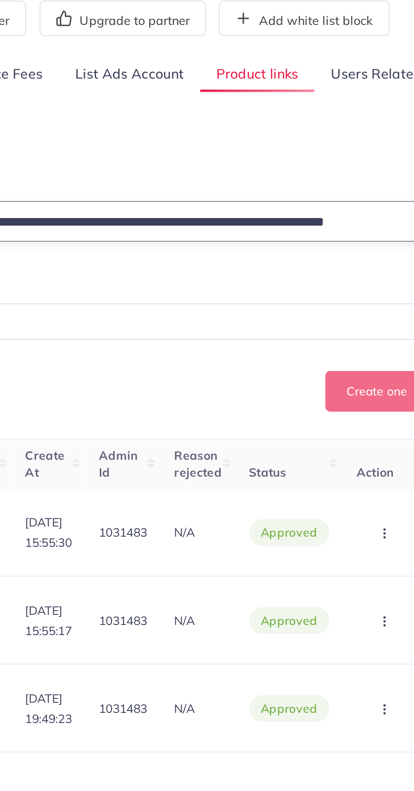
type input "**********"
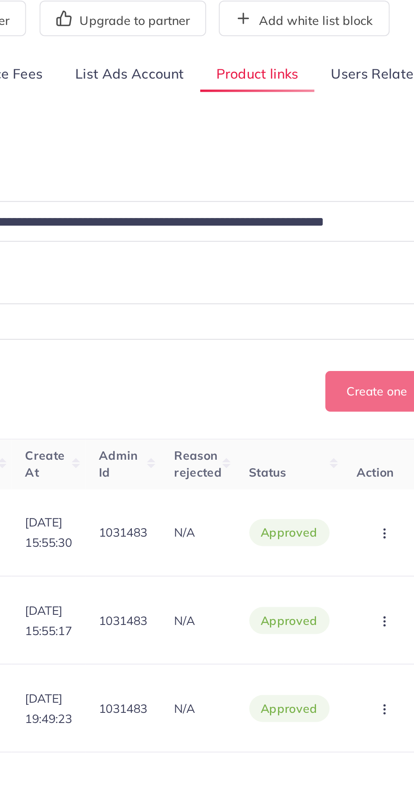
click at [184, 208] on span "**********" at bounding box center [207, 264] width 334 height 140
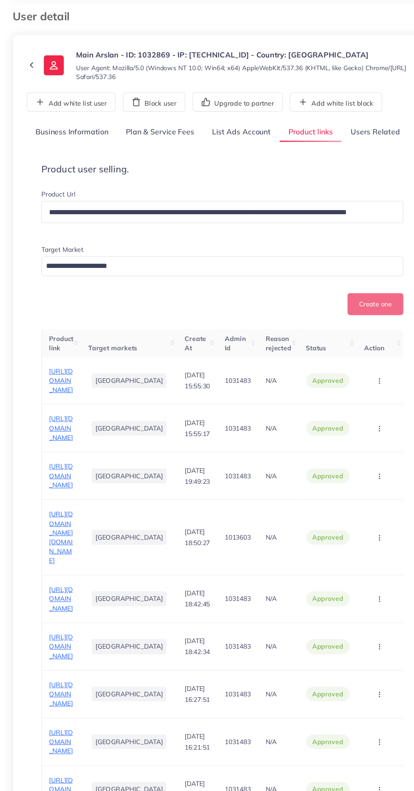
click at [60, 283] on input "Search for option" at bounding box center [202, 288] width 322 height 13
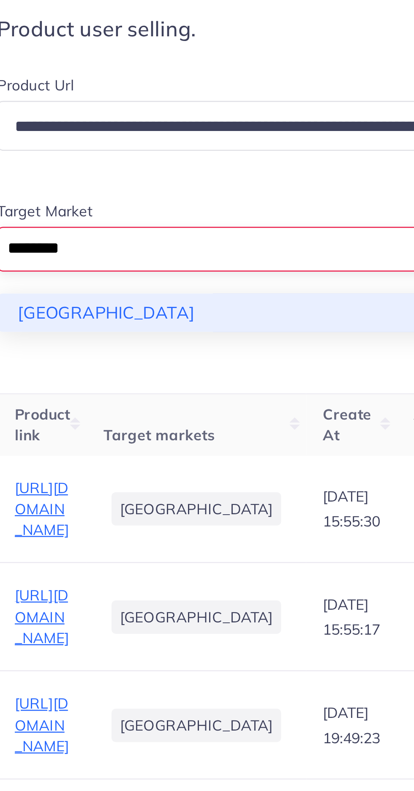
type input "********"
click at [65, 313] on div "**********" at bounding box center [207, 276] width 334 height 116
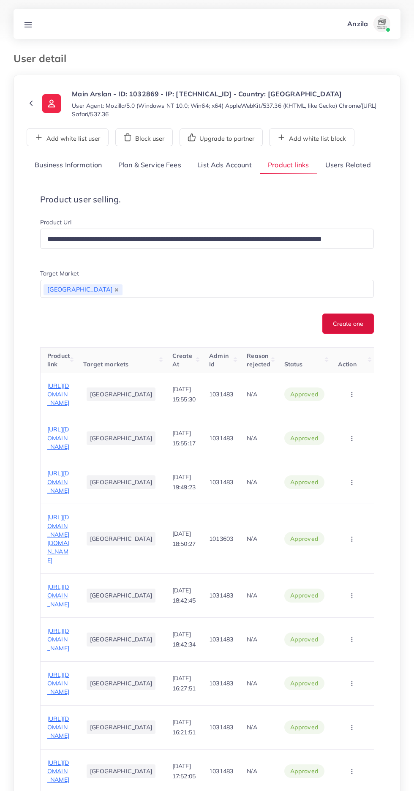
click at [344, 323] on button "Create one" at bounding box center [349, 324] width 52 height 20
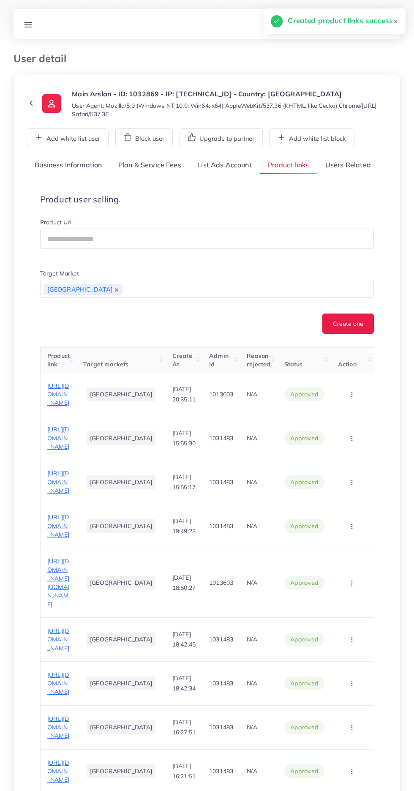
click at [25, 20] on icon at bounding box center [28, 24] width 9 height 9
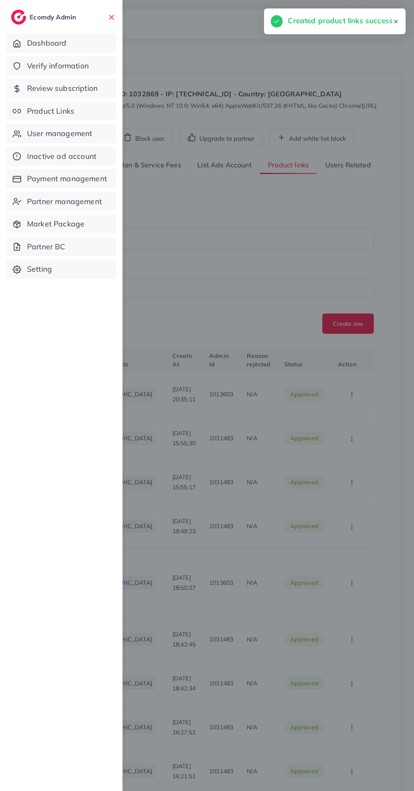
click at [49, 68] on span "Verify information" at bounding box center [58, 65] width 62 height 11
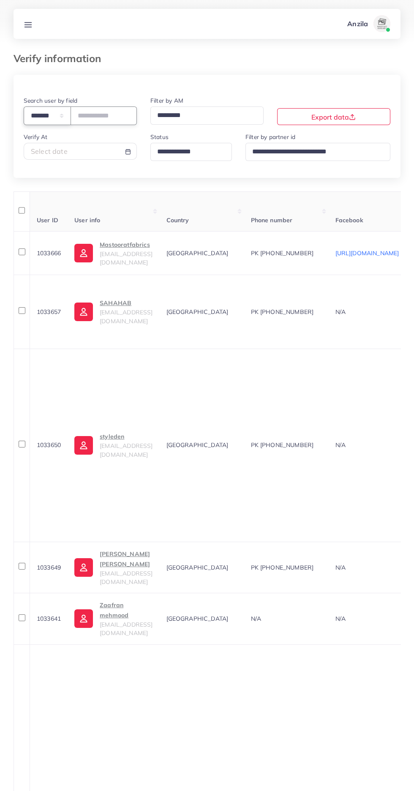
click at [47, 119] on select "**********" at bounding box center [47, 116] width 47 height 18
select select "*****"
paste input "**********"
type input "**********"
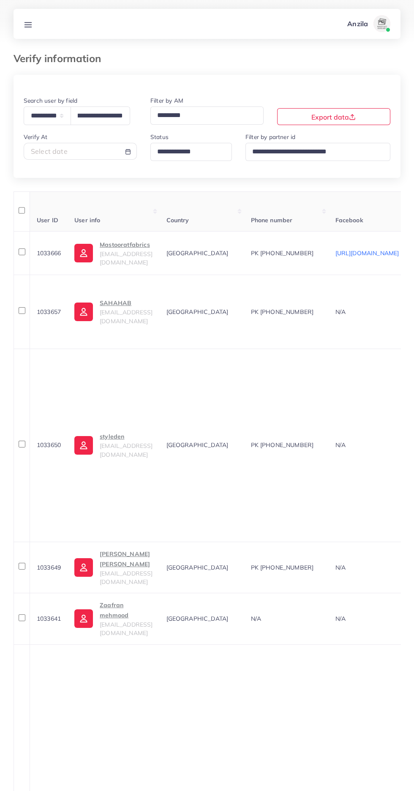
click at [138, 203] on th "User info" at bounding box center [114, 212] width 92 height 40
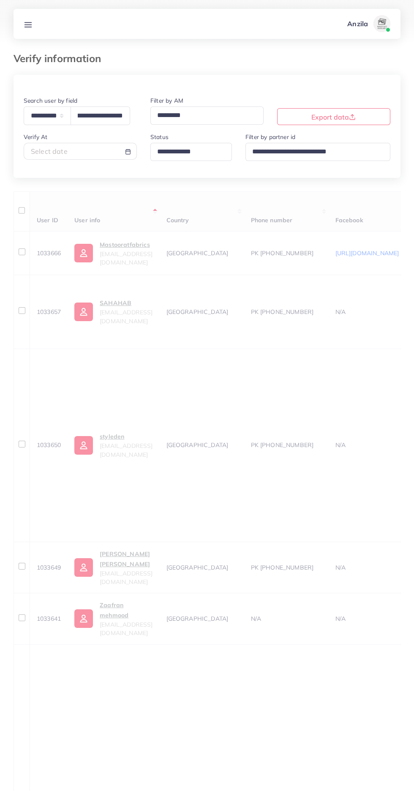
scroll to position [0, 0]
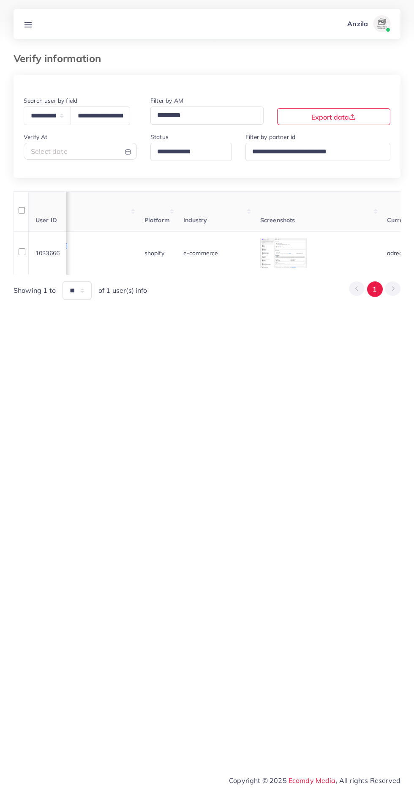
scroll to position [0, 578]
click at [247, 249] on td "e-commerce" at bounding box center [208, 253] width 77 height 44
click at [0, 0] on div at bounding box center [0, 0] width 0 height 0
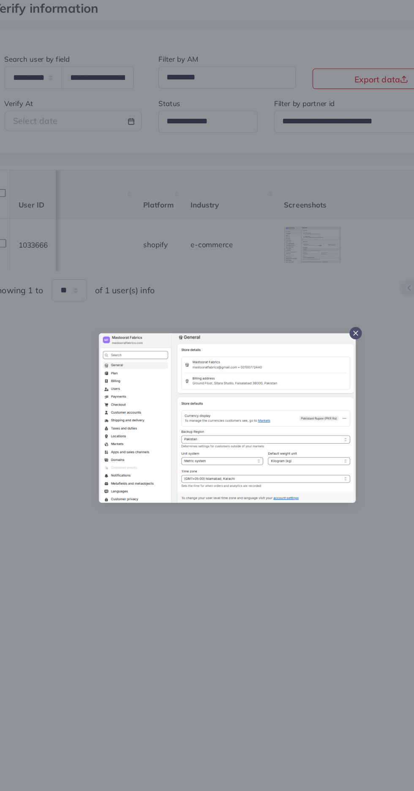
click at [186, 625] on div at bounding box center [207, 395] width 414 height 791
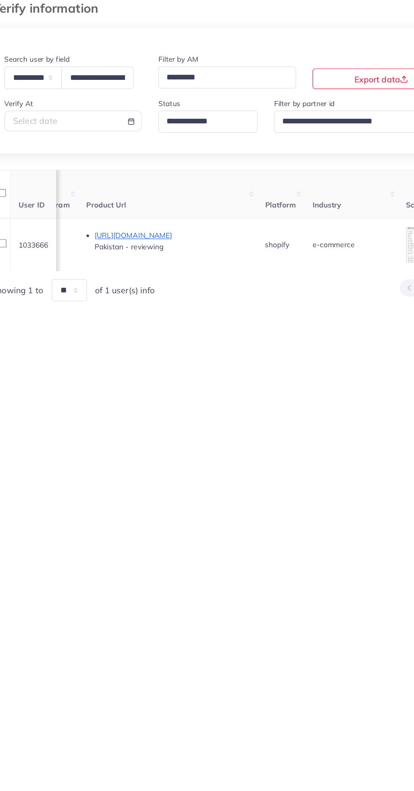
scroll to position [0, 400]
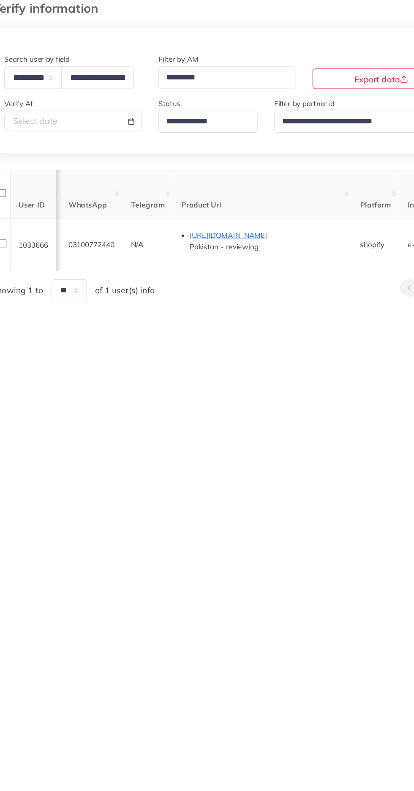
copy span "03100772440"
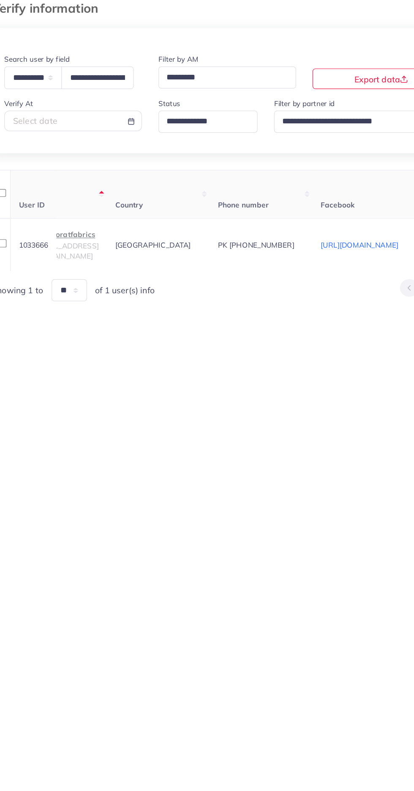
scroll to position [0, 0]
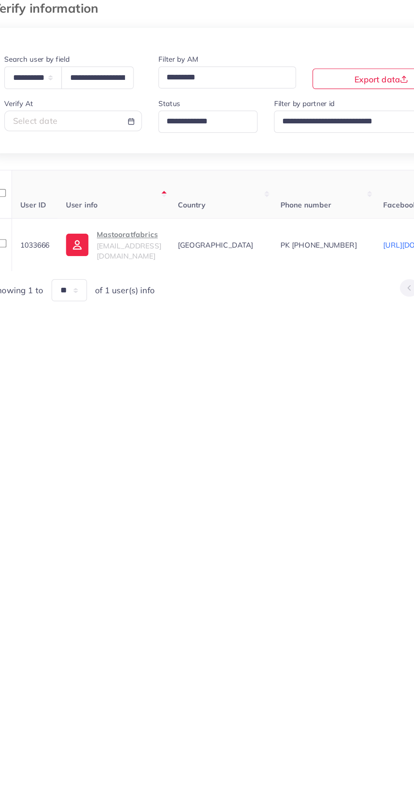
click at [123, 250] on p "Mastooratfabrics" at bounding box center [126, 245] width 53 height 10
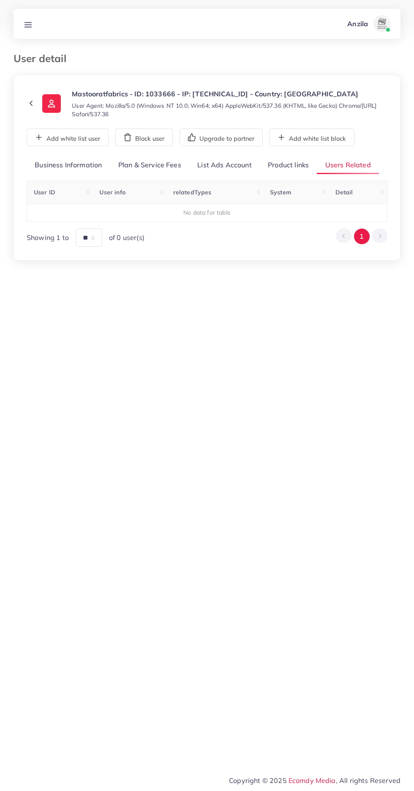
click at [280, 163] on link "Product links" at bounding box center [288, 165] width 57 height 18
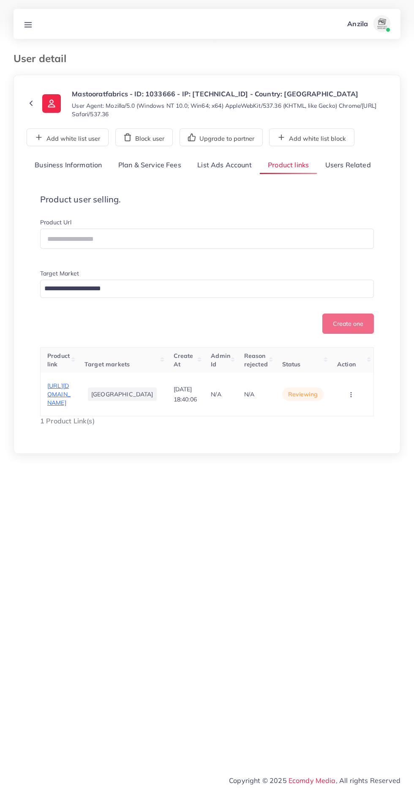
click at [69, 398] on span "[URL][DOMAIN_NAME]" at bounding box center [58, 394] width 23 height 25
click at [64, 396] on span "[URL][DOMAIN_NAME]" at bounding box center [58, 394] width 23 height 25
